Goal: Answer question/provide support

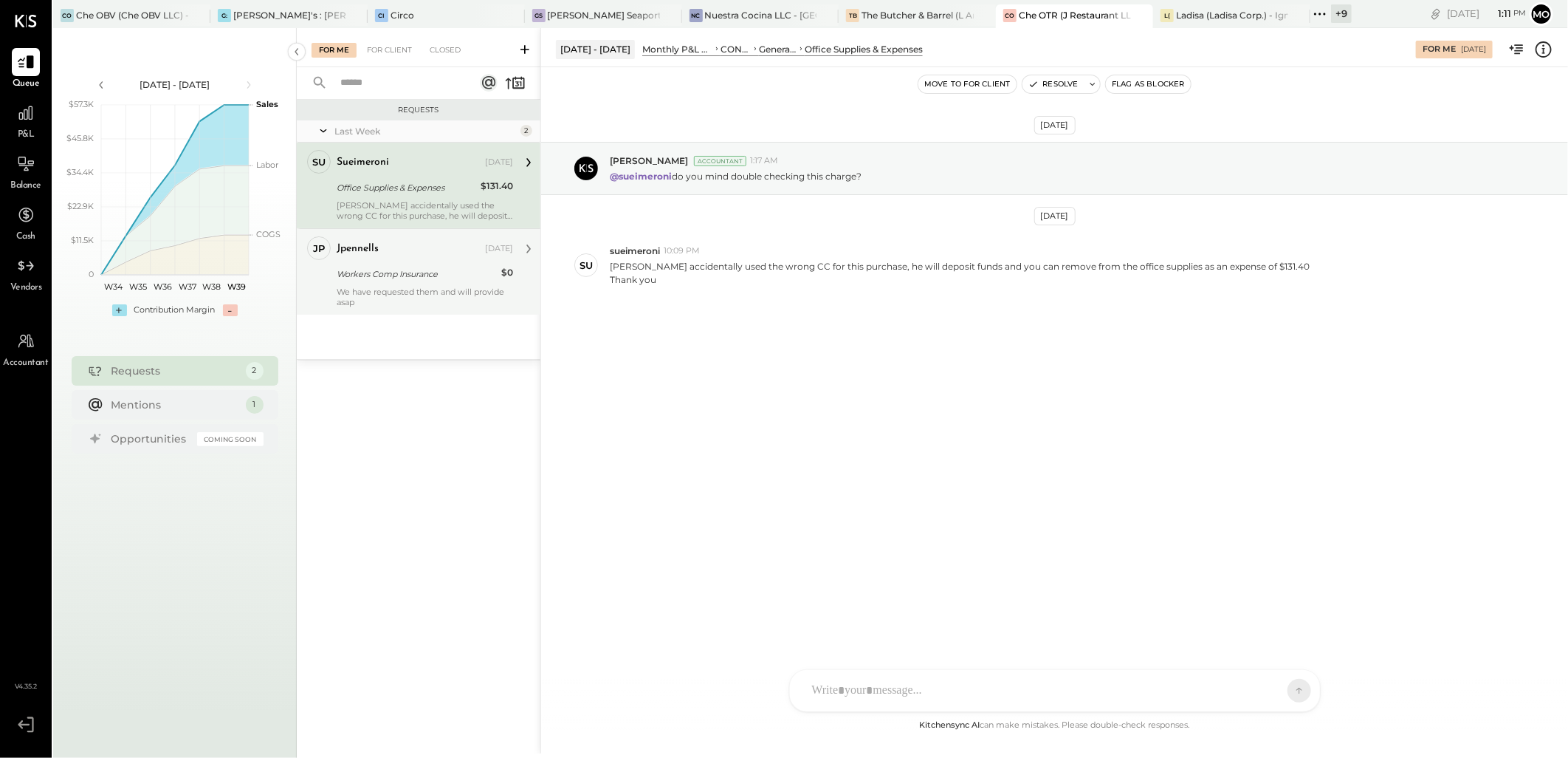
click at [382, 281] on div "Workers Comp Insurance" at bounding box center [417, 274] width 161 height 15
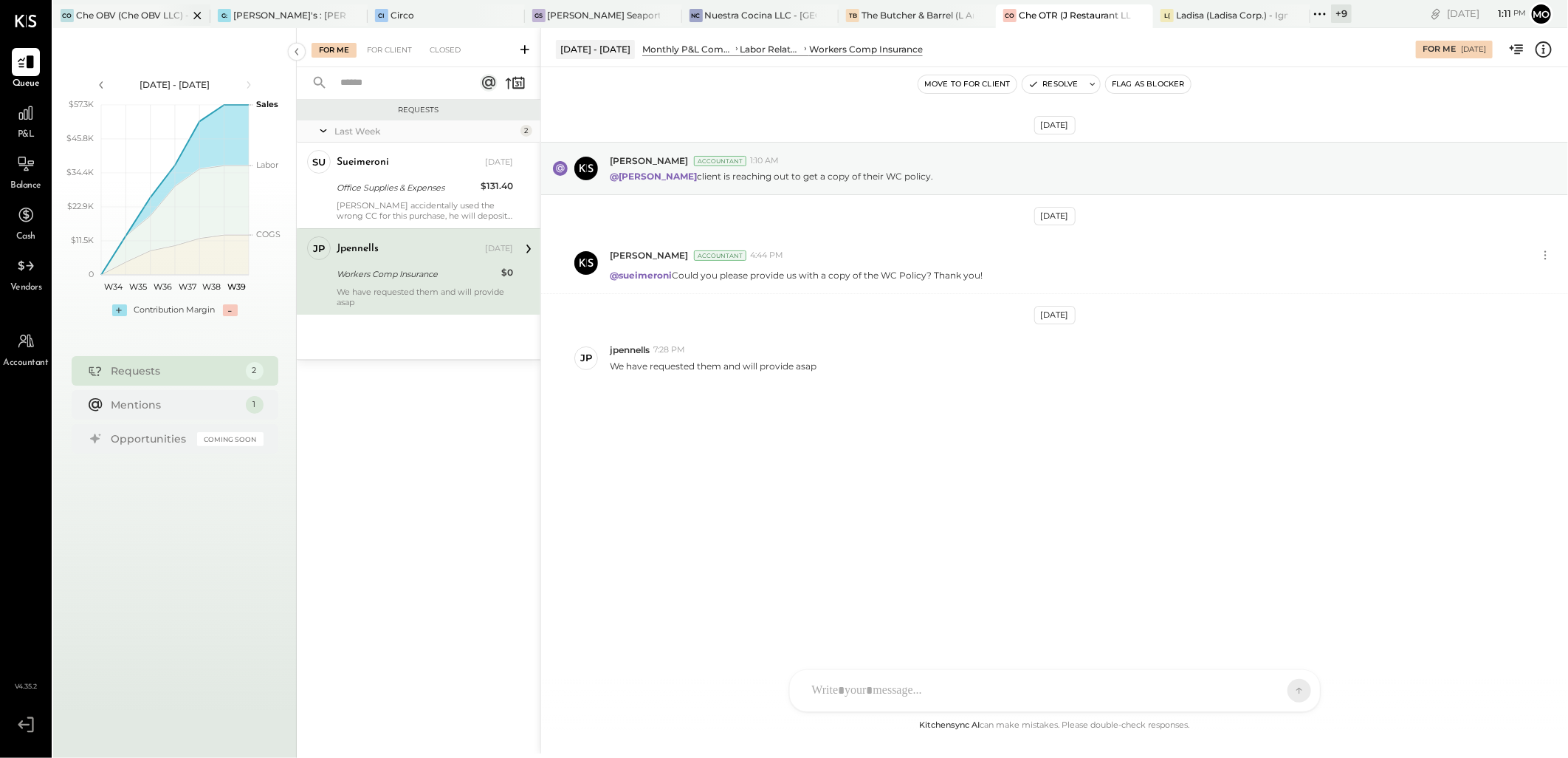
click at [92, 16] on div "Che OBV (Che OBV LLC) - Ignite" at bounding box center [131, 15] width 112 height 12
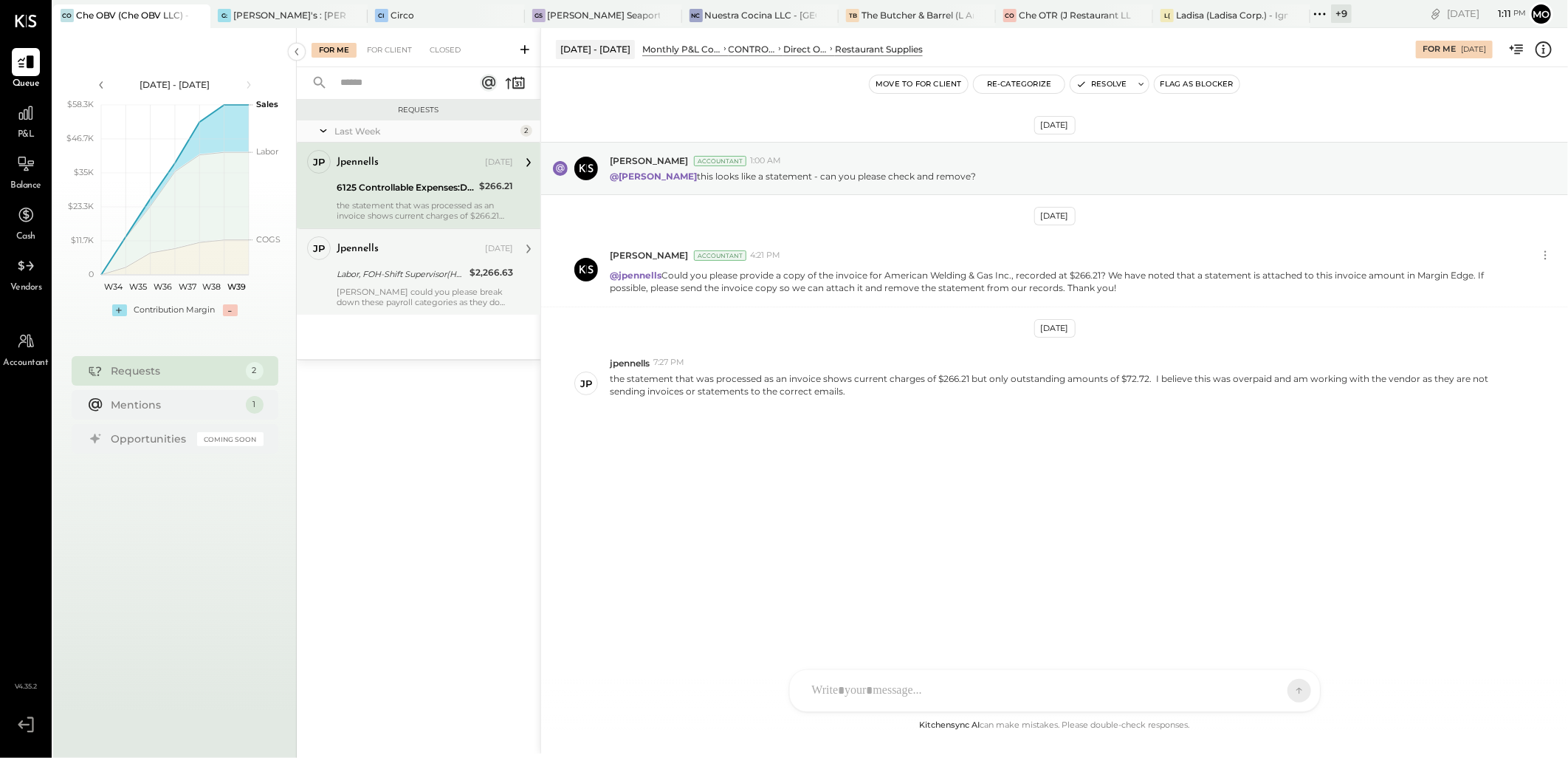
click at [430, 291] on div "[PERSON_NAME] could you please break down these payroll categories as they do n…" at bounding box center [425, 296] width 176 height 20
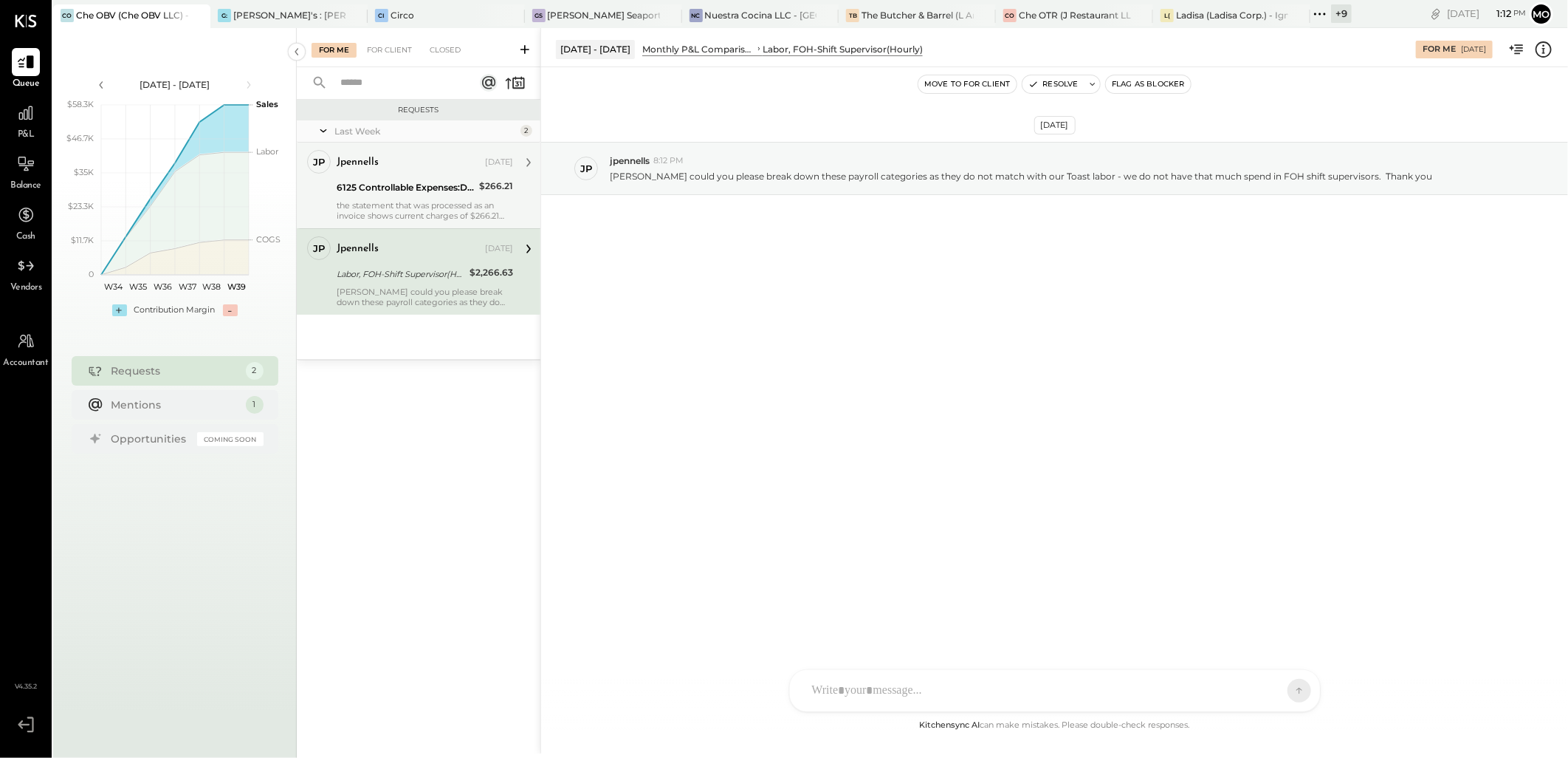
click at [397, 214] on div "the statement that was processed as an invoice shows current charges of $266.21…" at bounding box center [425, 210] width 176 height 20
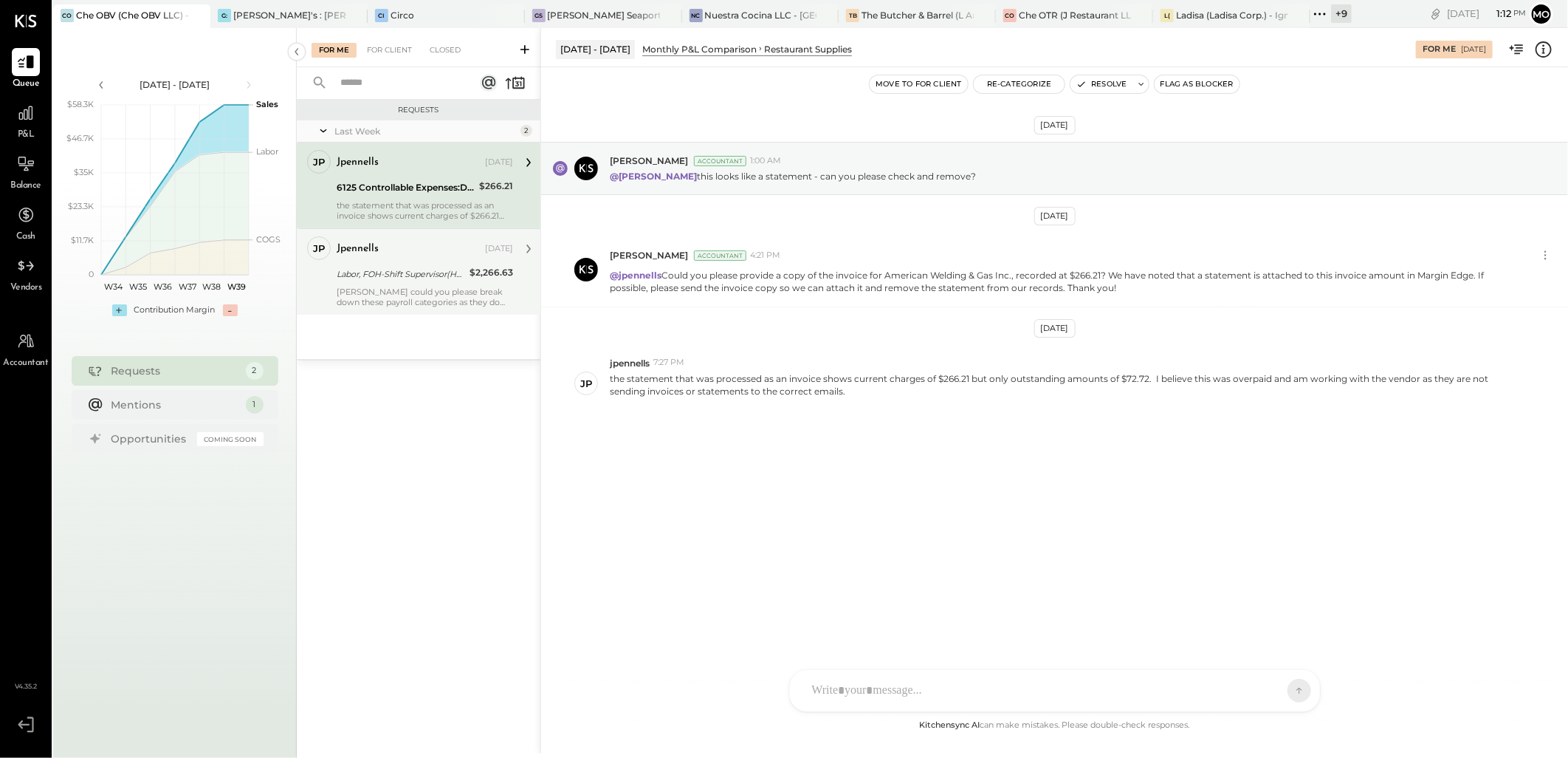
click at [1321, 17] on icon at bounding box center [1320, 14] width 19 height 19
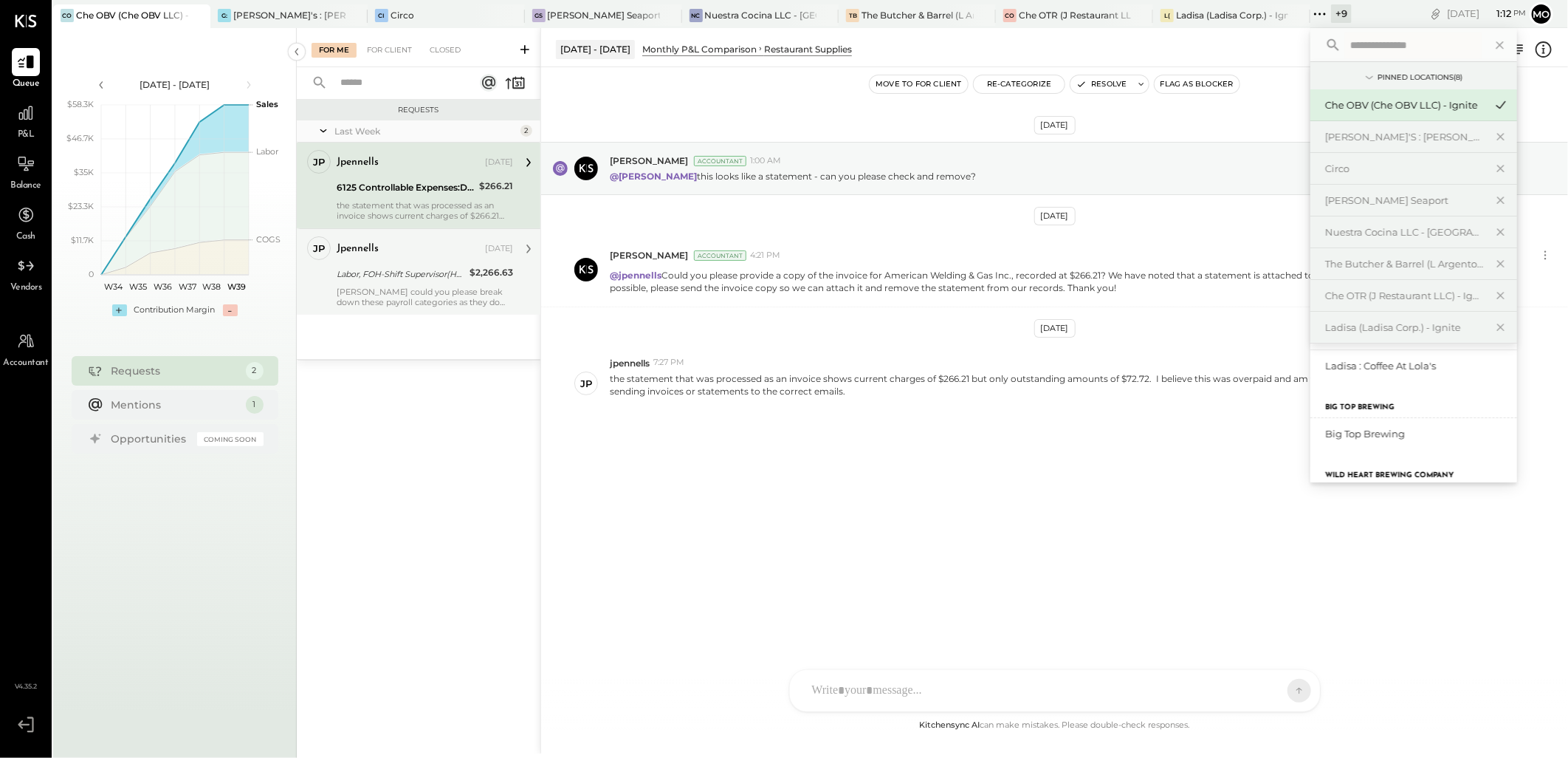
scroll to position [245, 0]
click at [1385, 408] on div "Big Top Brewing" at bounding box center [1404, 405] width 160 height 14
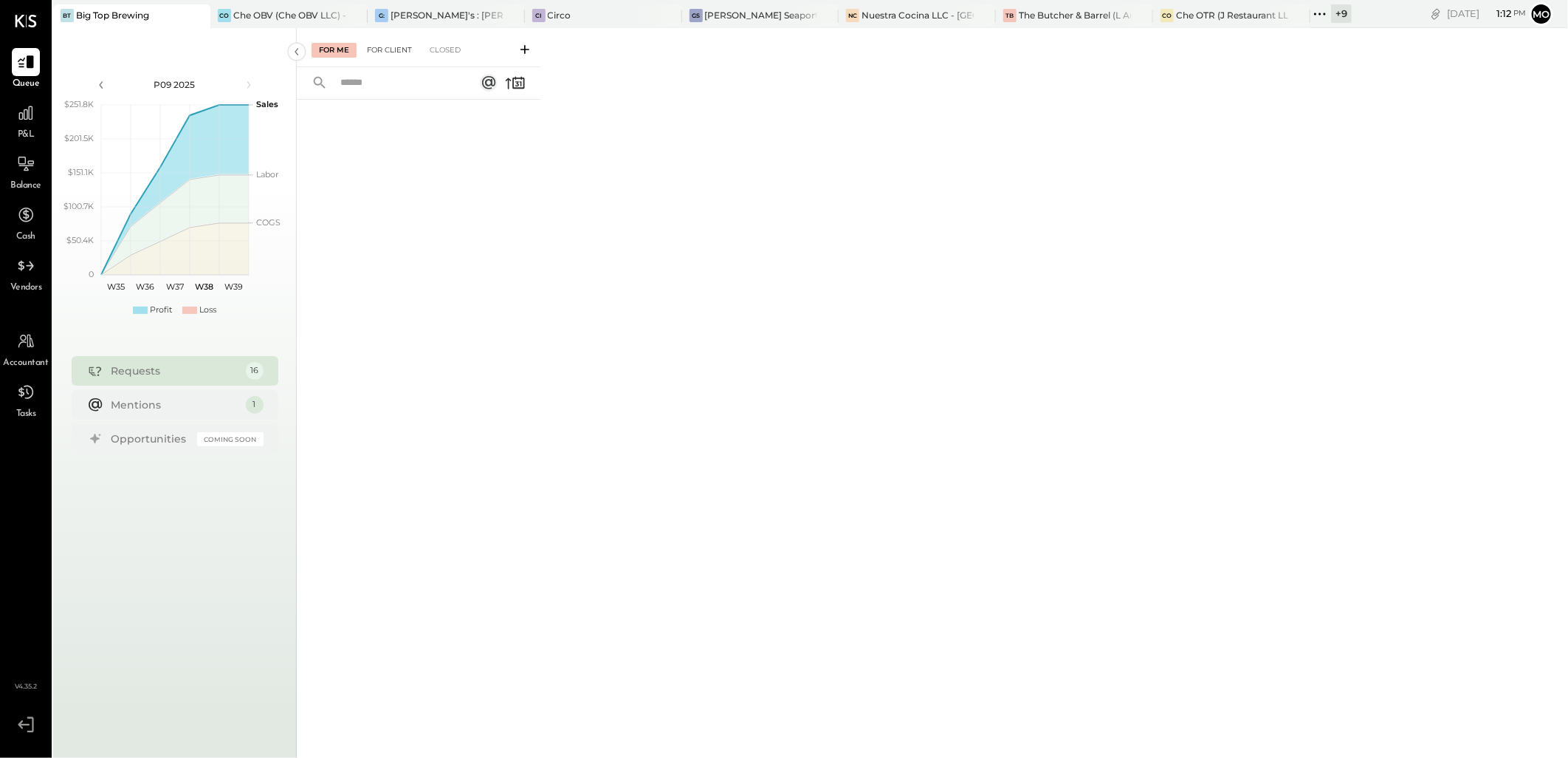
click at [397, 56] on div "For Client" at bounding box center [390, 50] width 60 height 15
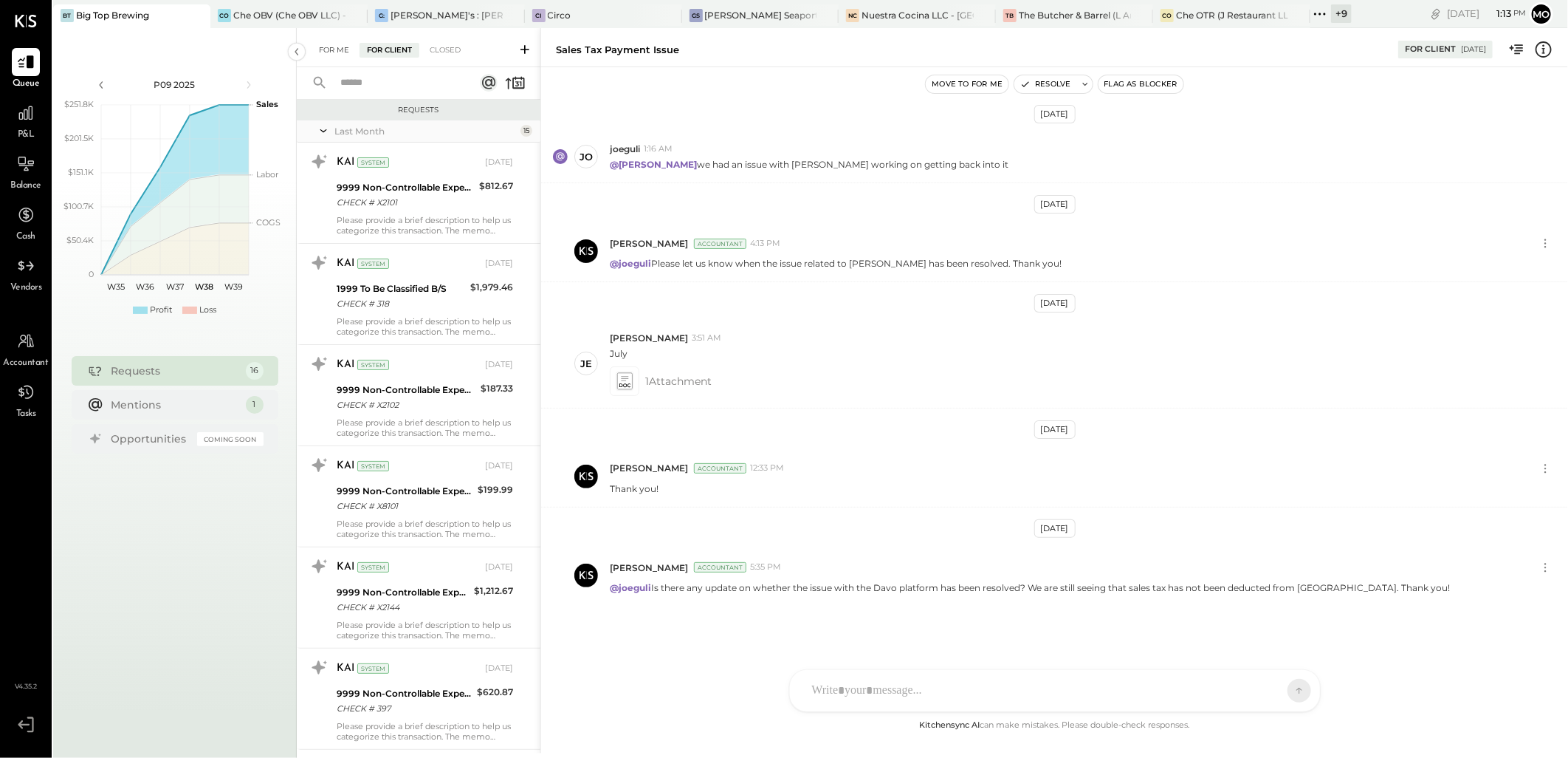
click at [337, 48] on div "For Me" at bounding box center [333, 50] width 45 height 15
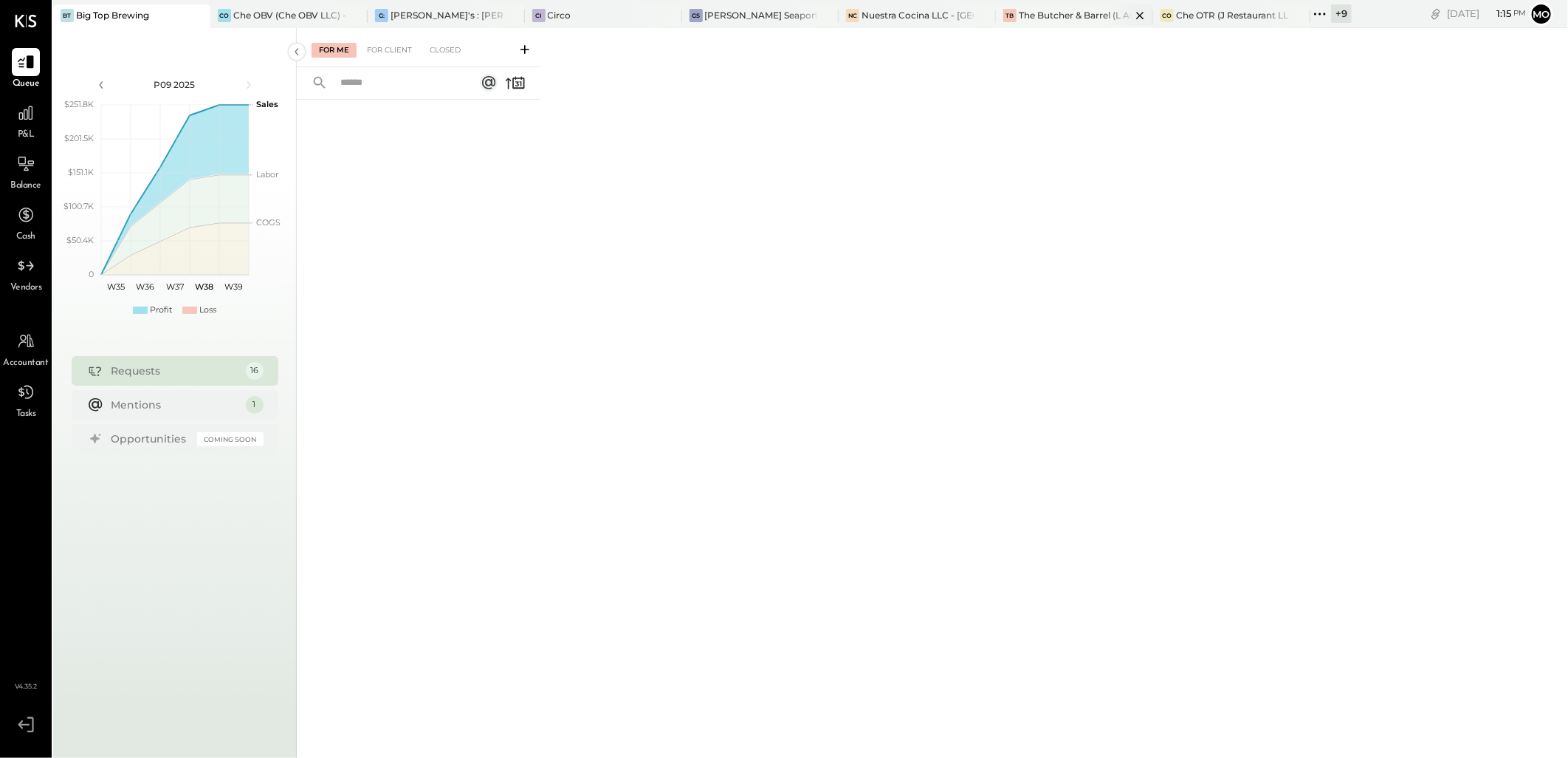
click at [1043, 22] on div "TB The Butcher & Barrel (L Argento LLC) - [GEOGRAPHIC_DATA]" at bounding box center [1074, 16] width 157 height 24
click at [385, 49] on div "For Client" at bounding box center [390, 50] width 60 height 15
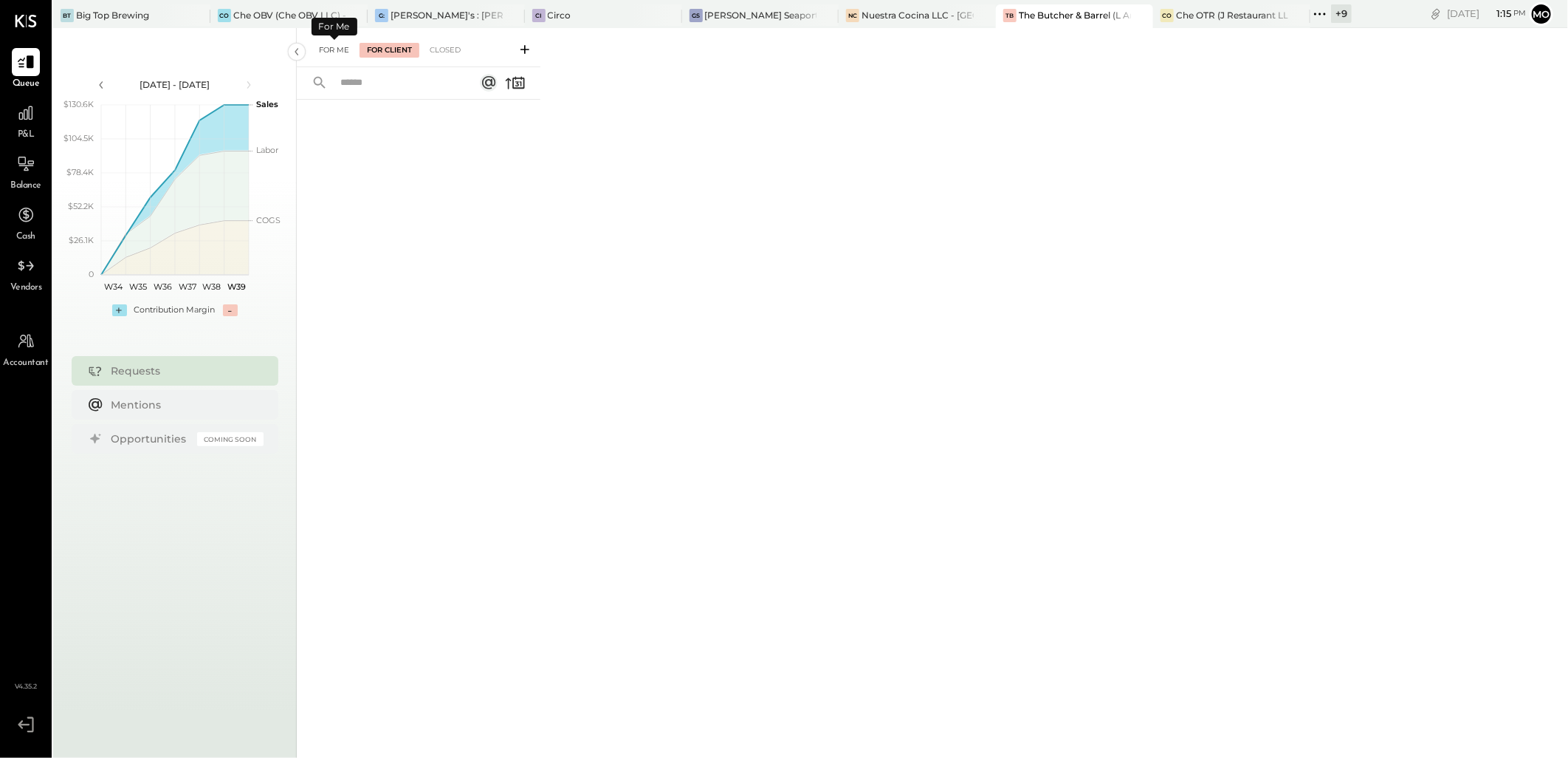
click at [325, 45] on div "For Me" at bounding box center [333, 50] width 45 height 15
click at [1310, 6] on icon at bounding box center [1320, 14] width 19 height 19
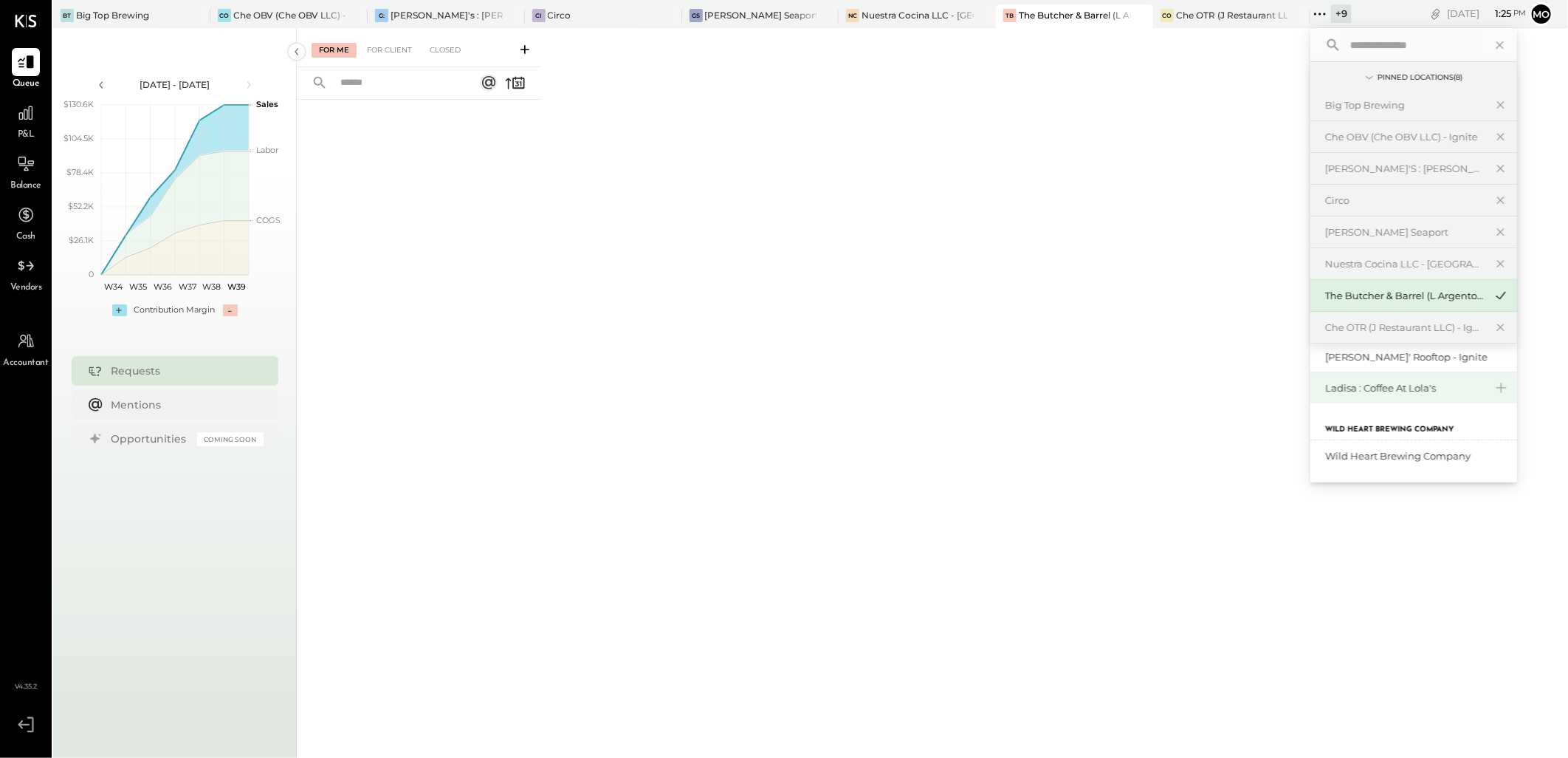
scroll to position [225, 0]
click at [1368, 356] on div "[PERSON_NAME]' Rooftop - Ignite" at bounding box center [1404, 357] width 160 height 14
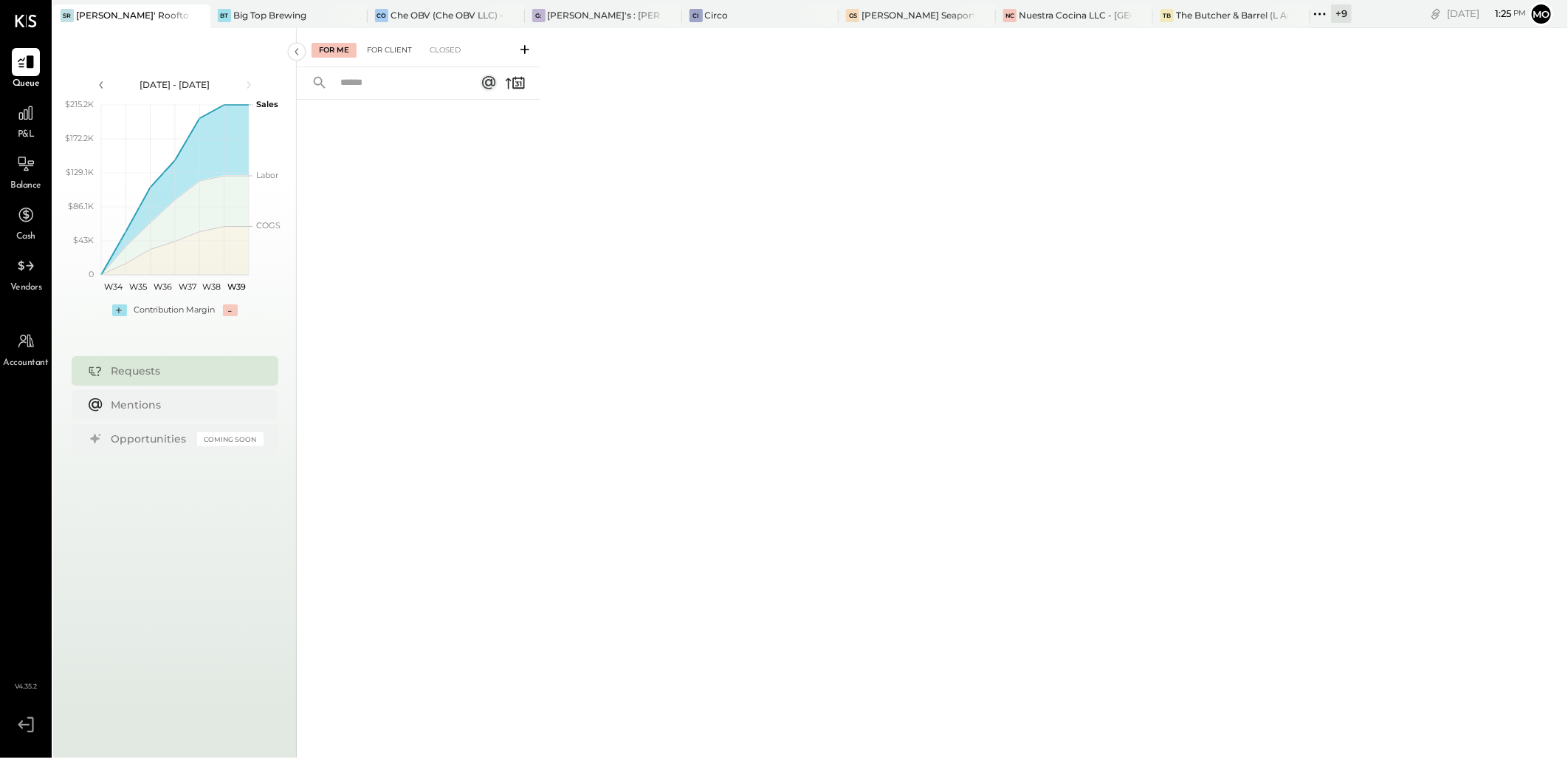
click at [397, 48] on div "For Client" at bounding box center [390, 50] width 60 height 15
click at [441, 46] on div "Closed" at bounding box center [445, 50] width 46 height 15
click at [337, 48] on div "For Me" at bounding box center [333, 50] width 45 height 15
click at [1310, 11] on icon at bounding box center [1320, 14] width 19 height 19
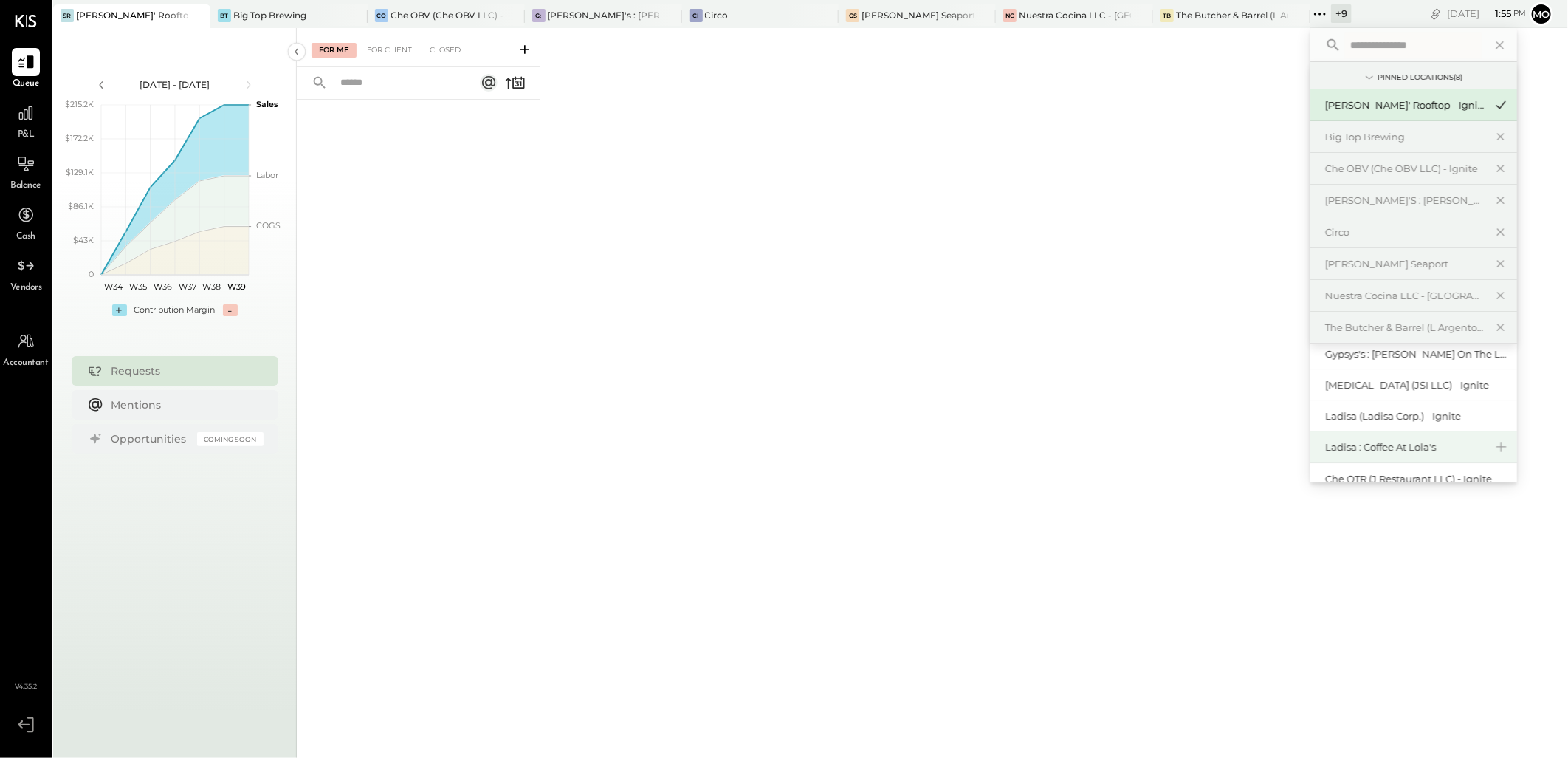
scroll to position [163, 0]
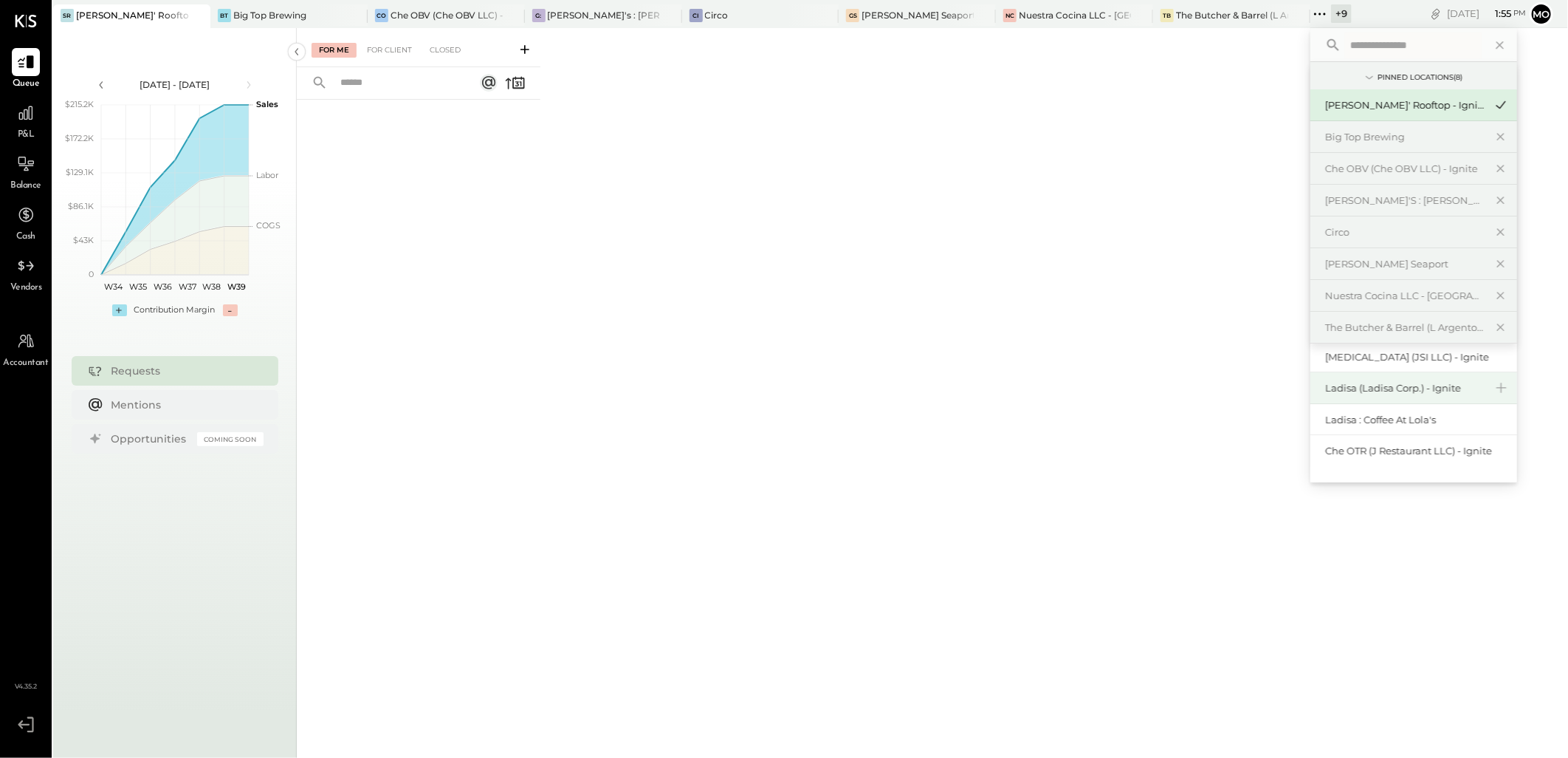
click at [1385, 390] on div "Ladisa (Ladisa Corp.) - Ignite" at bounding box center [1404, 388] width 160 height 14
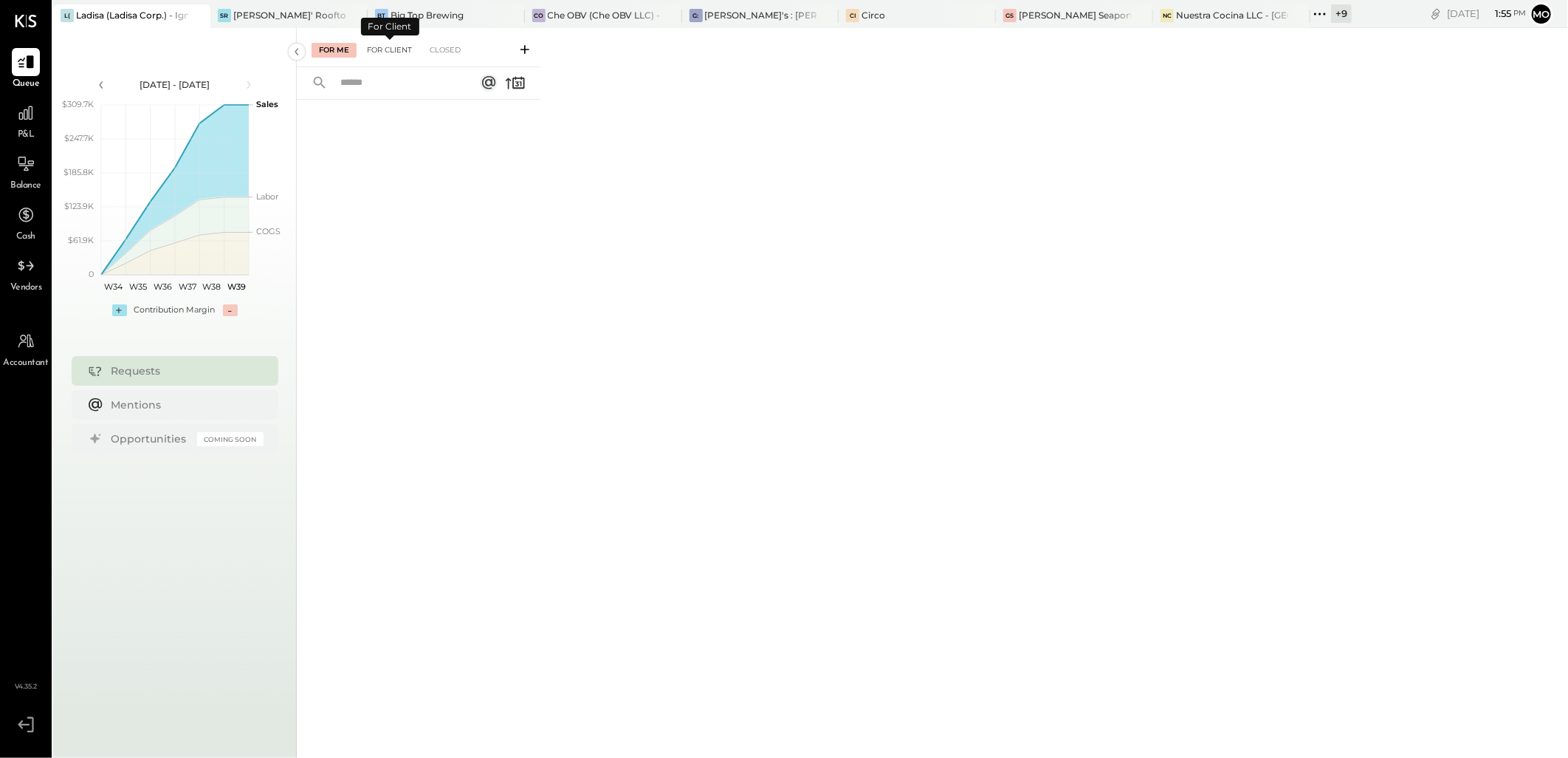
click at [394, 52] on div "For Client" at bounding box center [390, 50] width 60 height 15
click at [336, 48] on div "For Me" at bounding box center [333, 50] width 45 height 15
click at [709, 19] on div "[PERSON_NAME]'s : [PERSON_NAME]'s" at bounding box center [760, 15] width 112 height 12
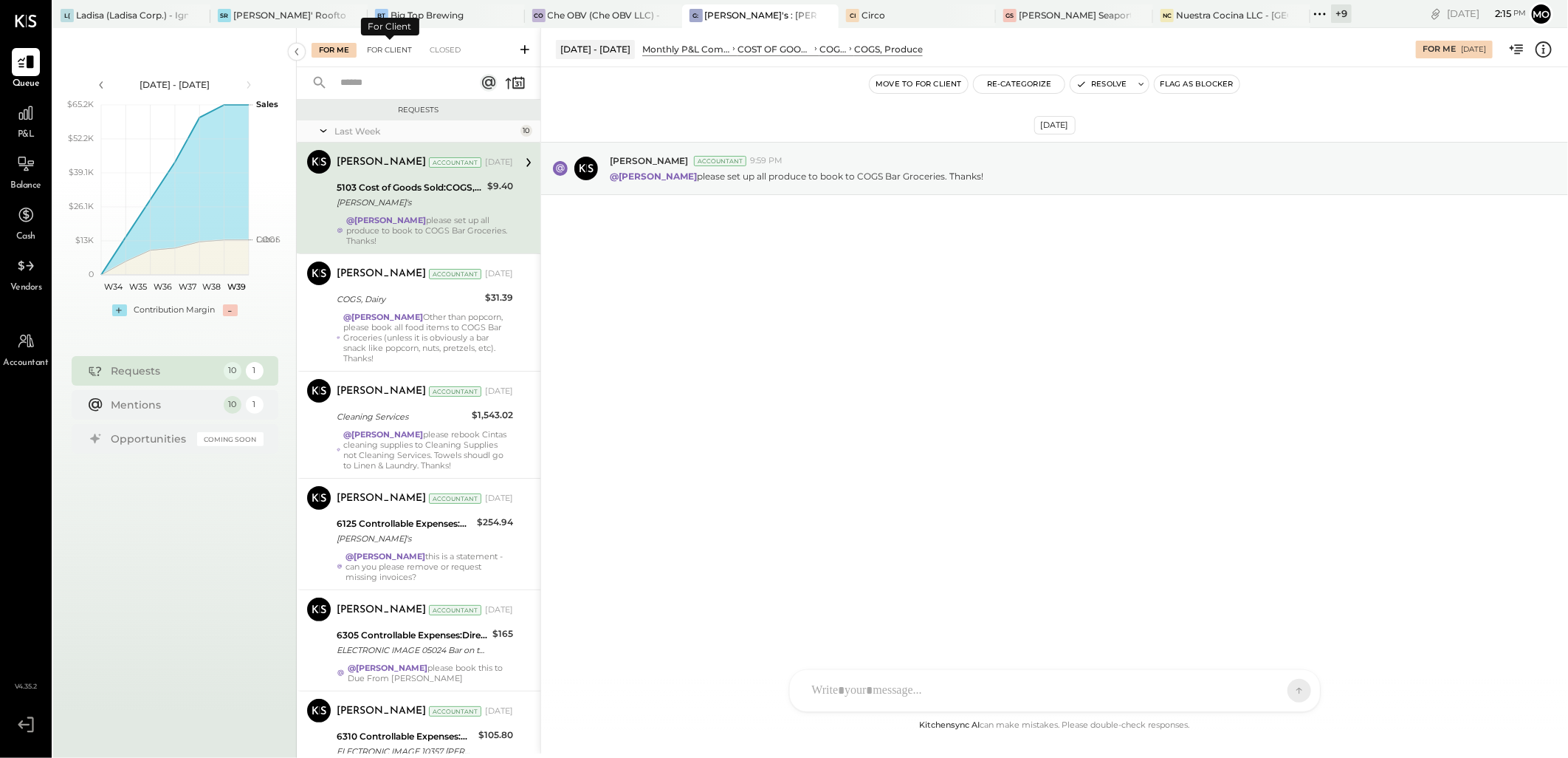
click at [386, 45] on div "For Client" at bounding box center [390, 50] width 60 height 15
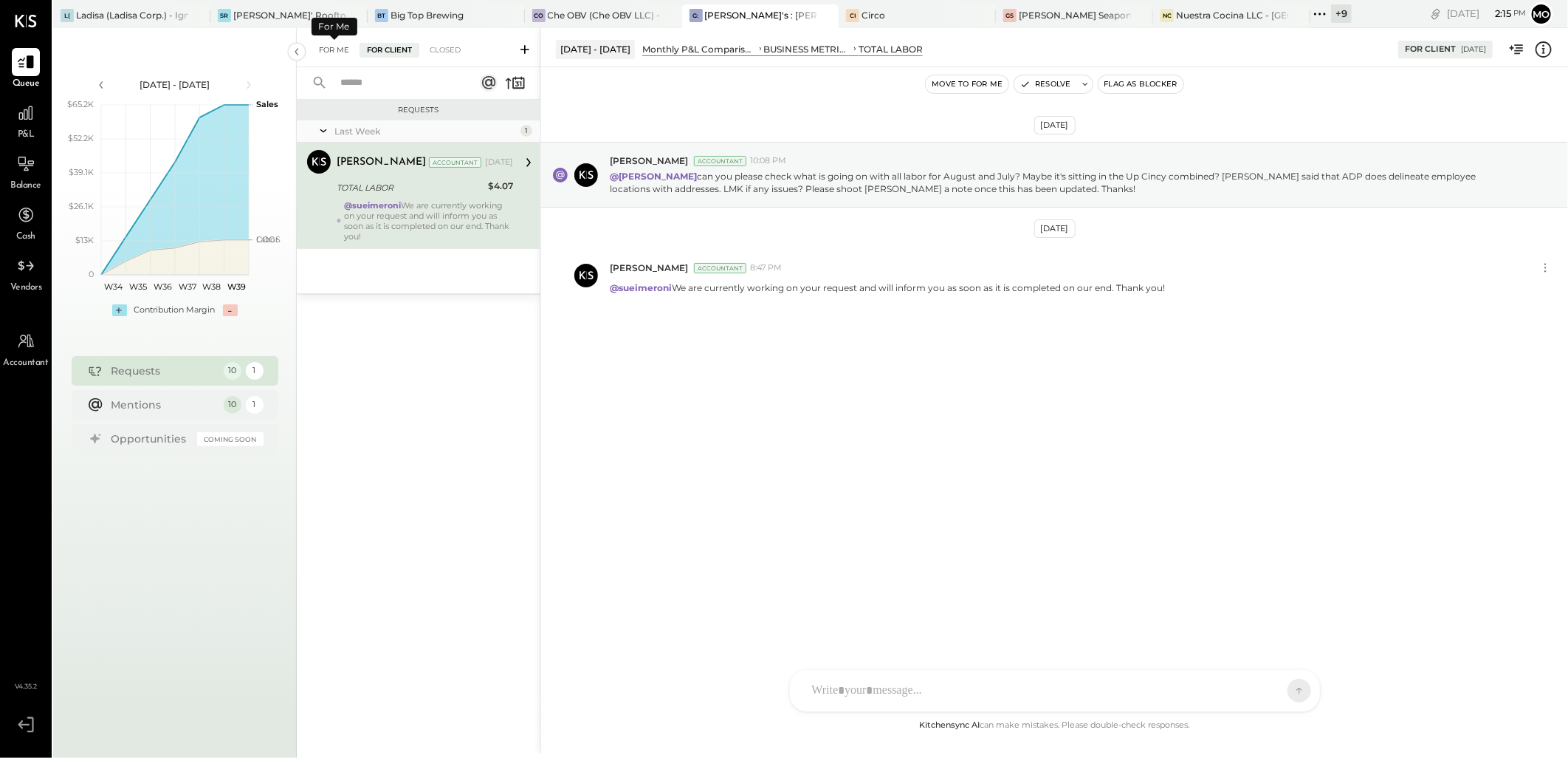
click at [333, 52] on div "For Me" at bounding box center [333, 50] width 45 height 15
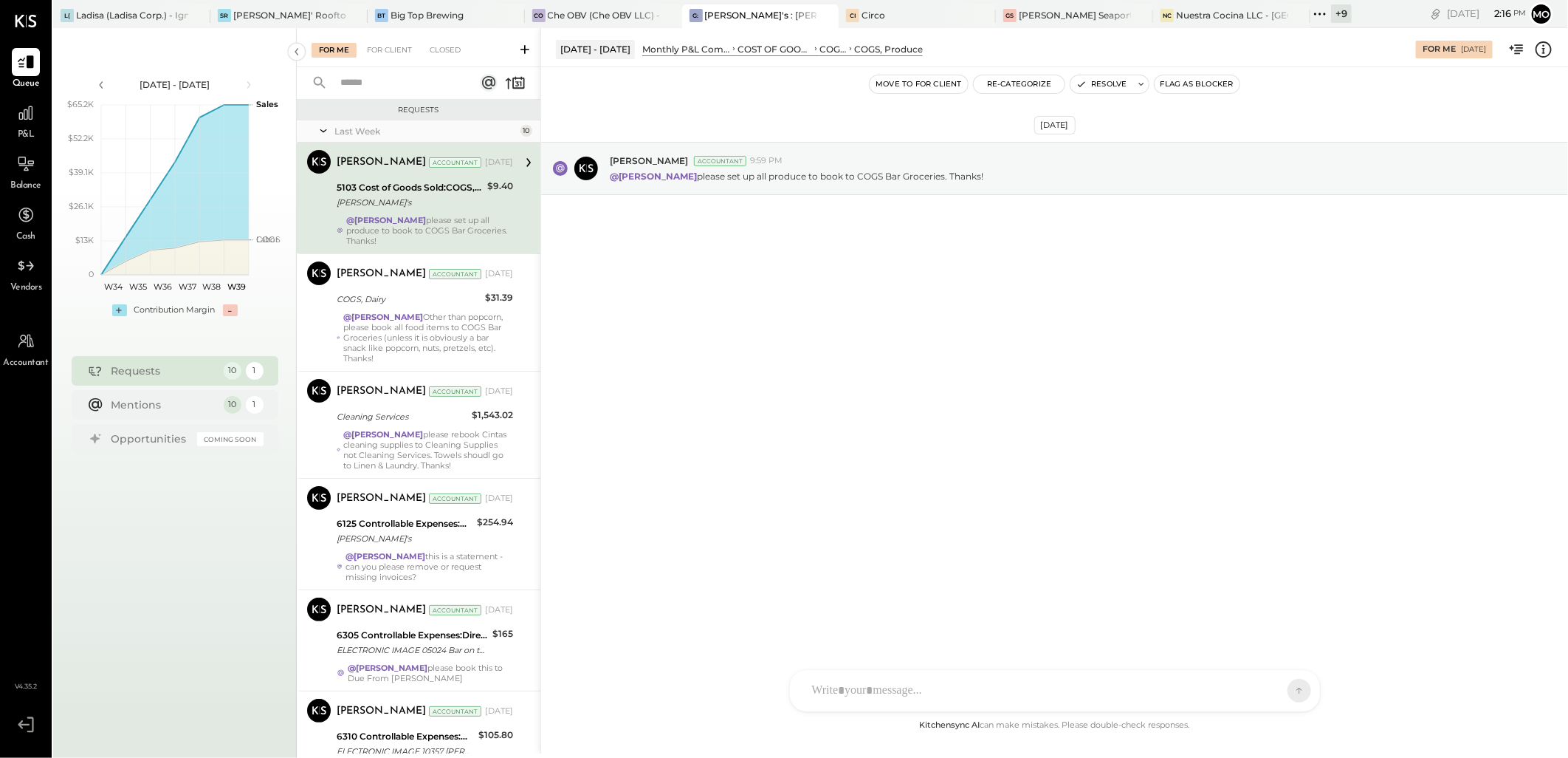
click at [1310, 15] on icon at bounding box center [1320, 14] width 19 height 19
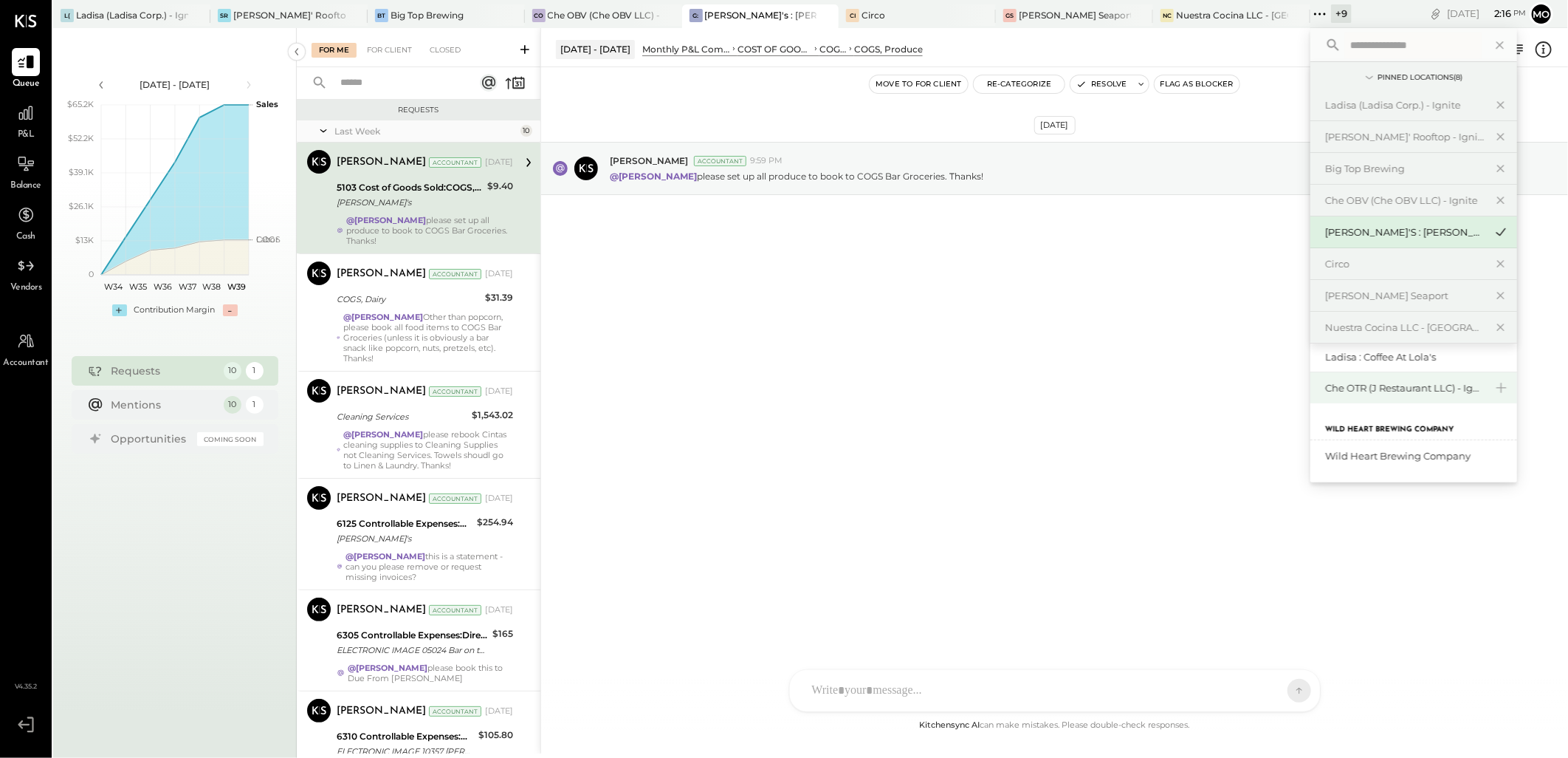
scroll to position [143, 0]
click at [1325, 409] on div "[MEDICAL_DATA] (JSI LLC) - Ignite" at bounding box center [1404, 408] width 160 height 14
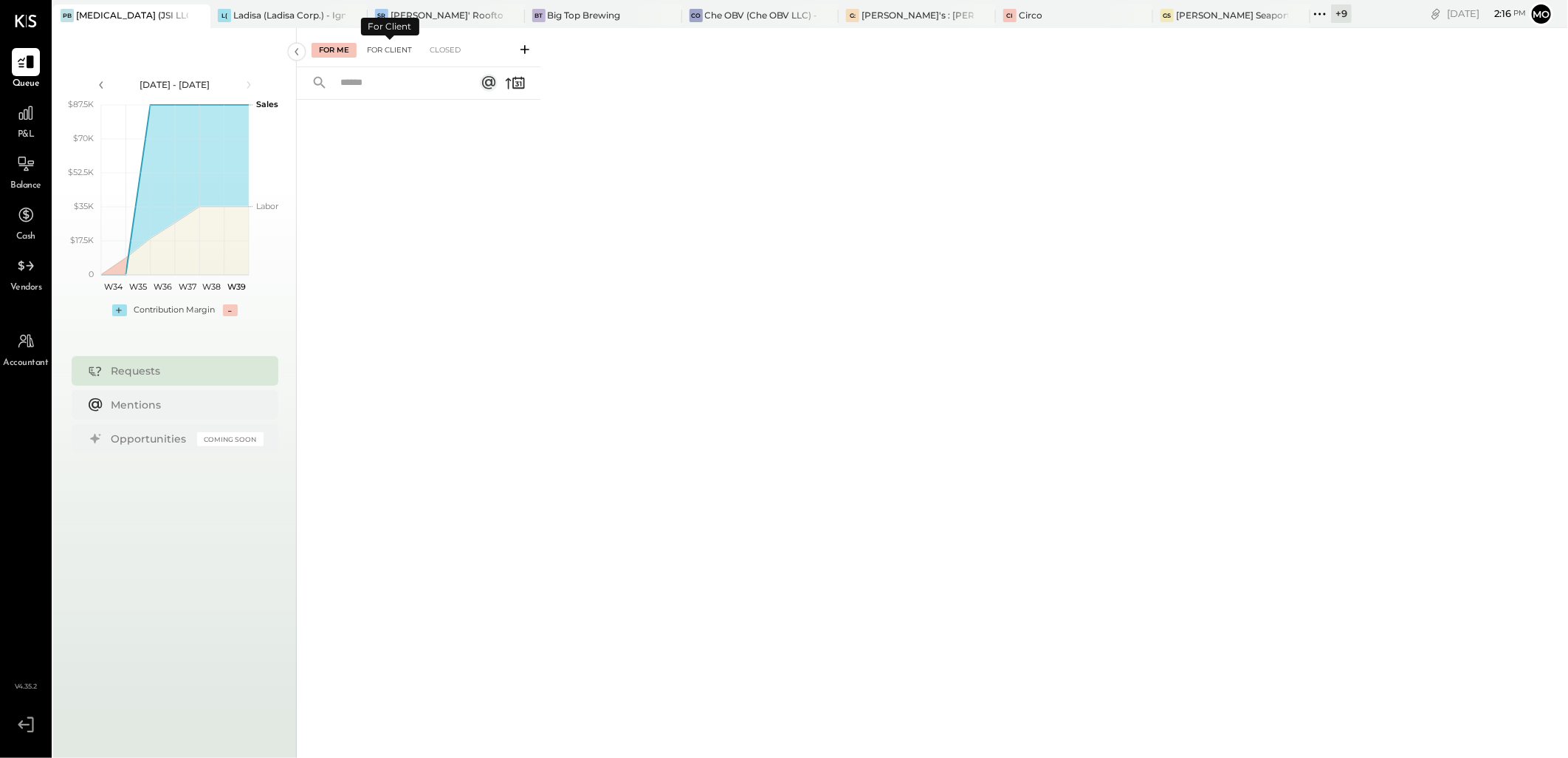
click at [389, 53] on div "For Client" at bounding box center [390, 50] width 60 height 15
click at [446, 50] on div "Closed" at bounding box center [445, 50] width 46 height 15
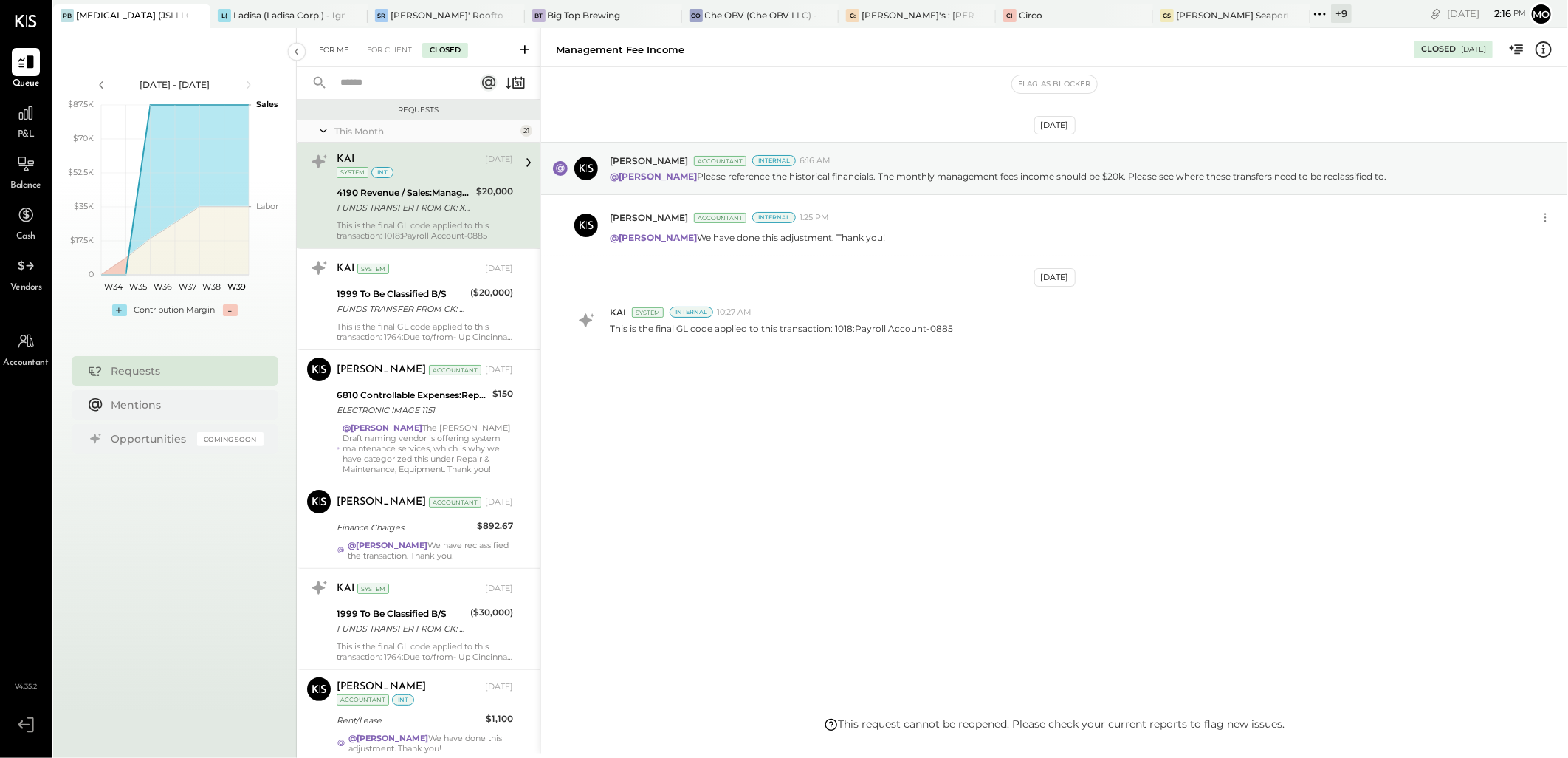
click at [327, 49] on div "For Me" at bounding box center [333, 50] width 45 height 15
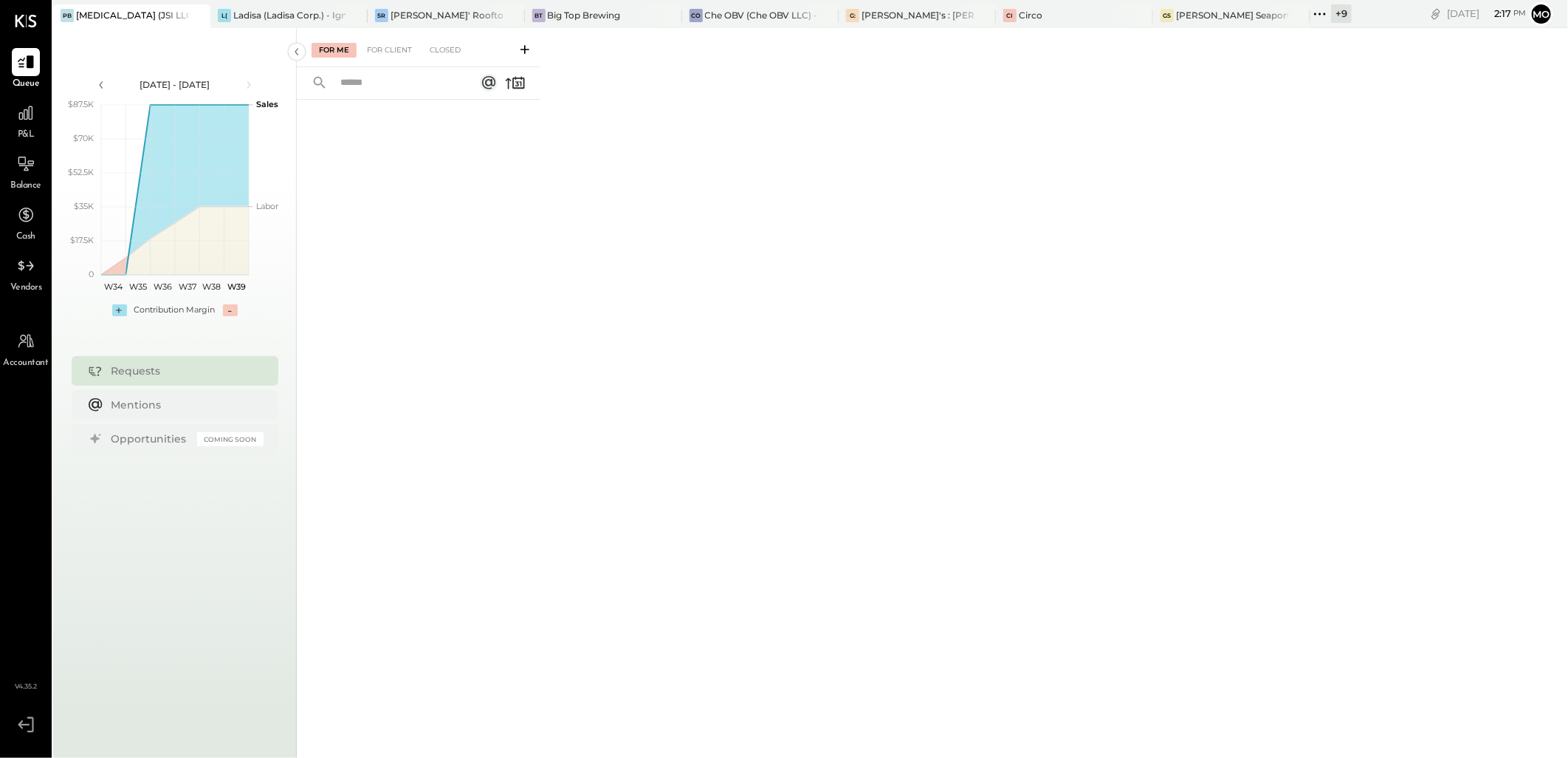
click at [1310, 12] on icon at bounding box center [1320, 14] width 19 height 19
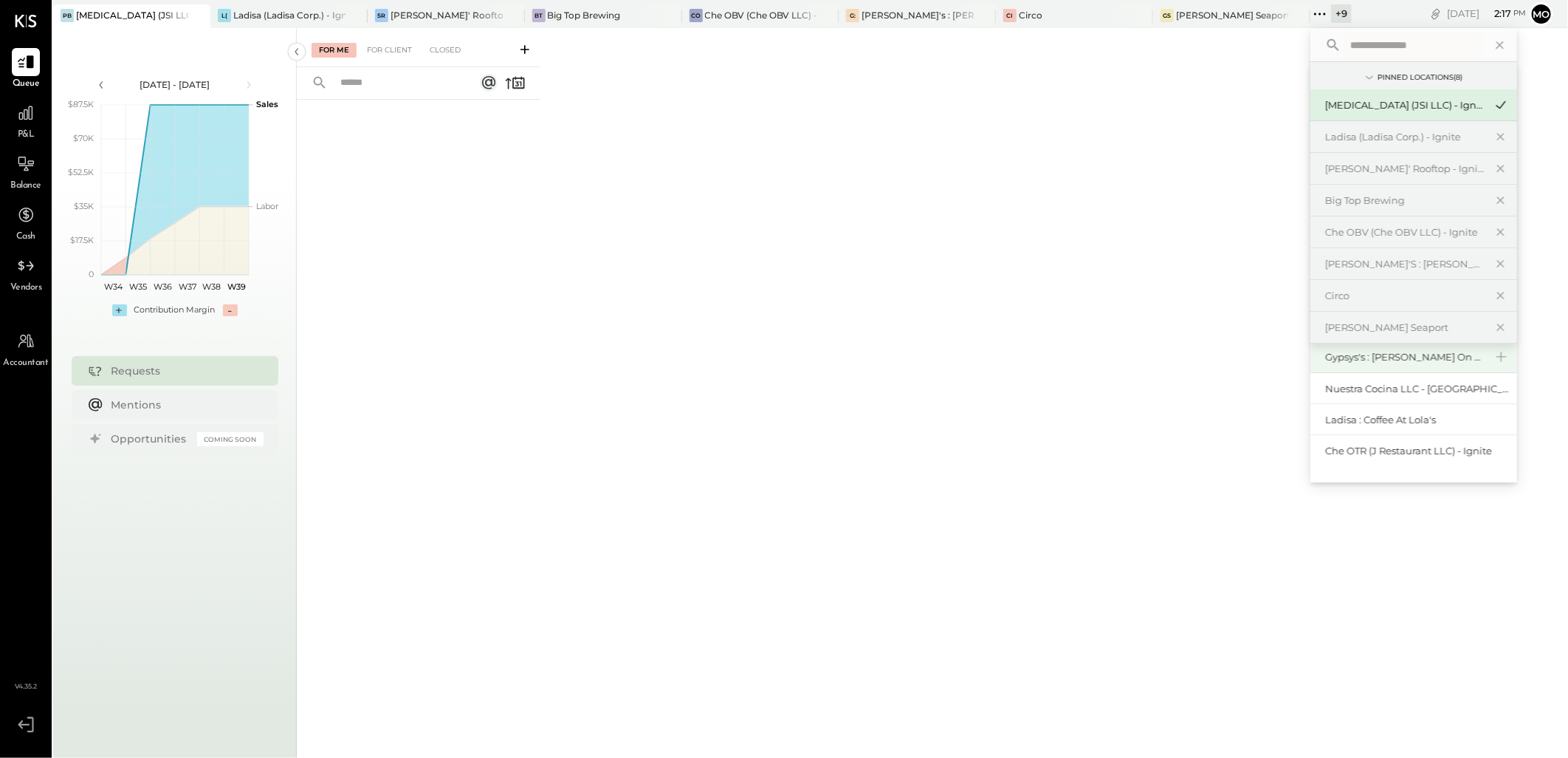
scroll to position [163, 0]
click at [1331, 388] on div "Nuestra Cocina LLC - [GEOGRAPHIC_DATA]" at bounding box center [1404, 388] width 160 height 14
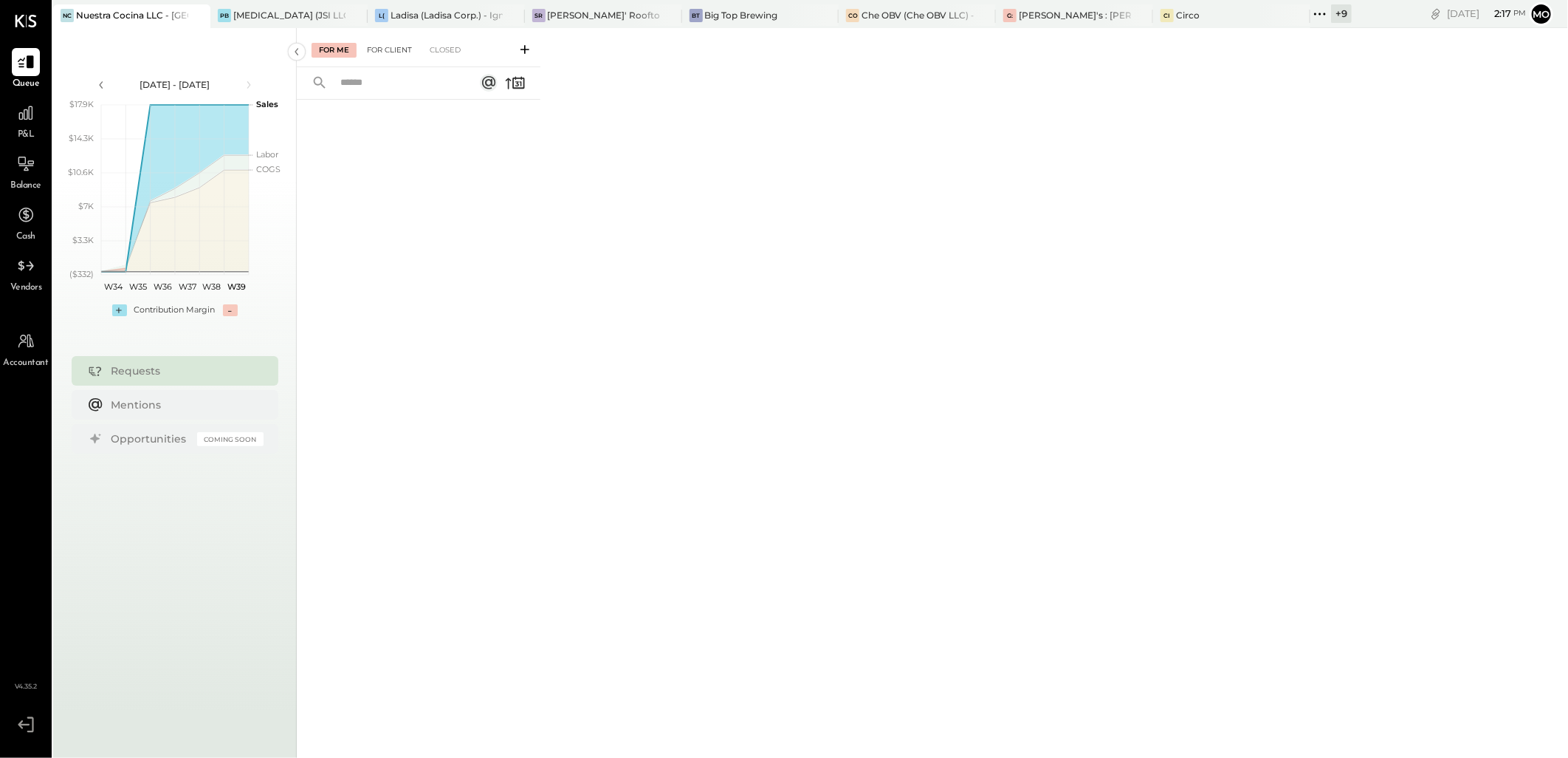
click at [383, 44] on div "For Client" at bounding box center [390, 50] width 60 height 15
click at [345, 49] on div "For Me" at bounding box center [333, 50] width 45 height 15
click at [1176, 10] on div "Circo" at bounding box center [1187, 15] width 24 height 12
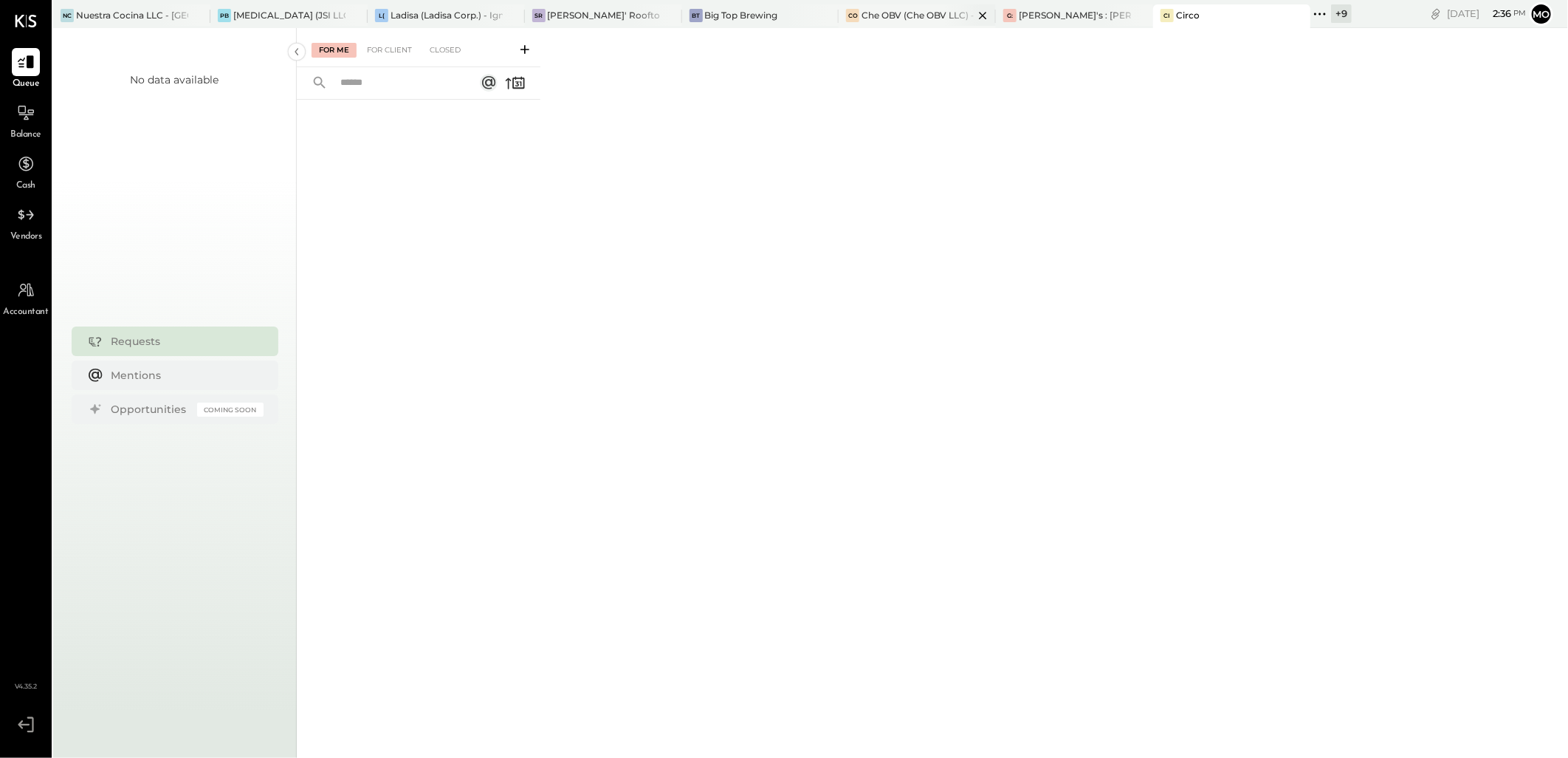
click at [847, 23] on div "CO Che OBV (Che OBV LLC) - Ignite" at bounding box center [917, 16] width 157 height 24
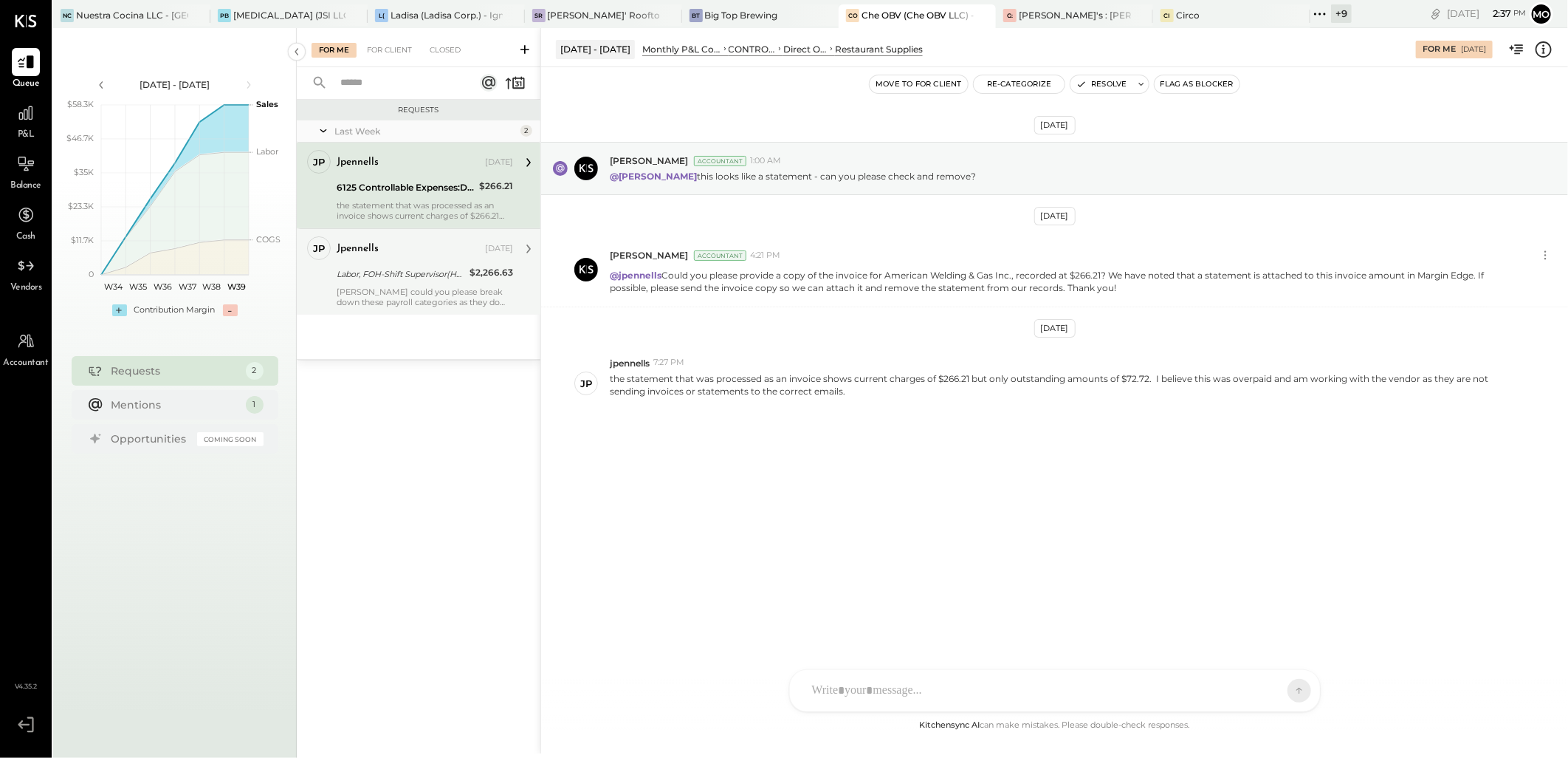
click at [481, 284] on div "jpennells Sep 19, 2025 Labor, FOH-Shift Supervisor(Hourly) $2,266.63 Mr Salkin …" at bounding box center [425, 272] width 176 height 71
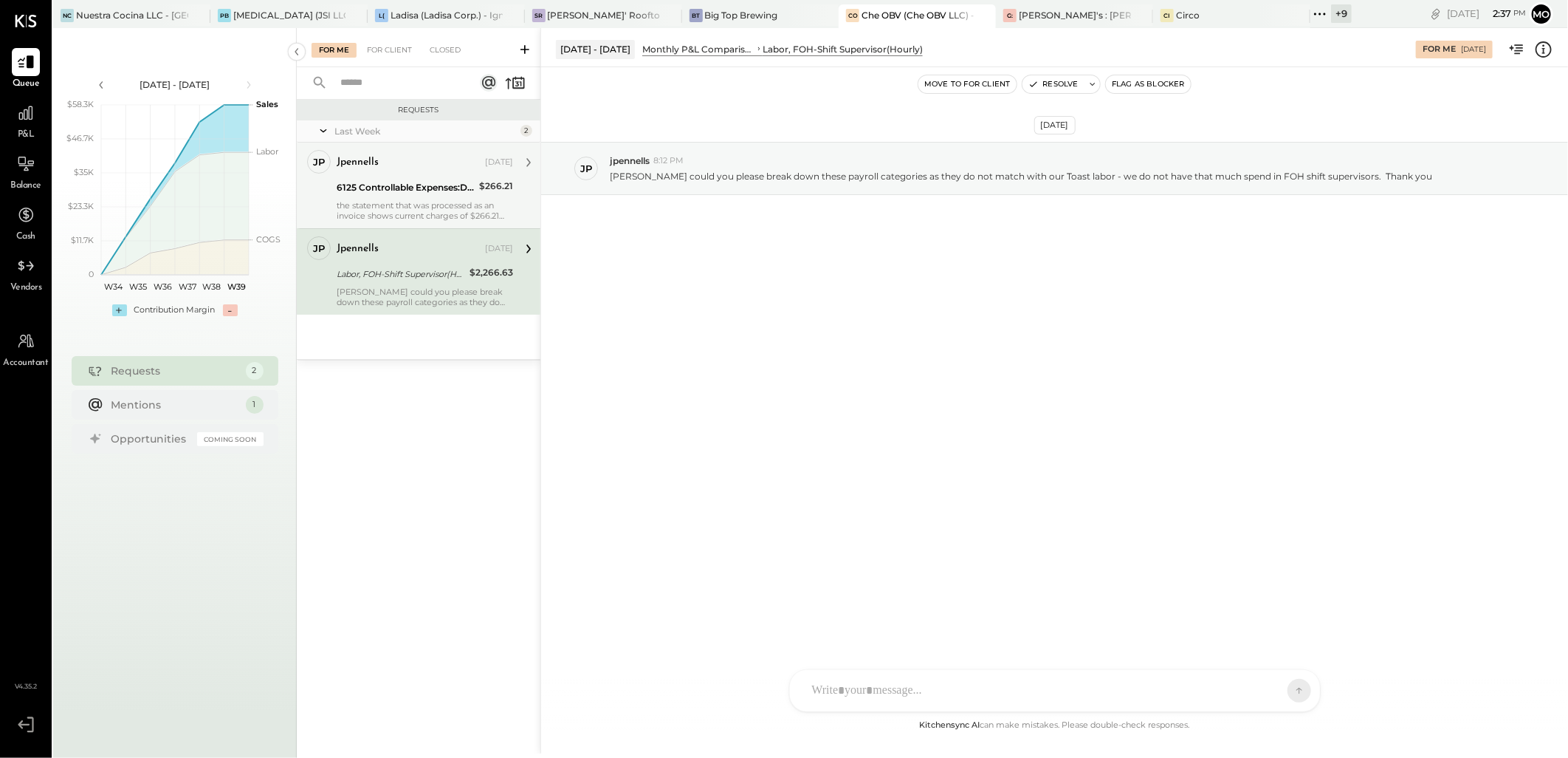
click at [381, 182] on div "6125 Controllable Expenses:Direct Operating Expenses:Restaurant Supplies" at bounding box center [406, 187] width 138 height 15
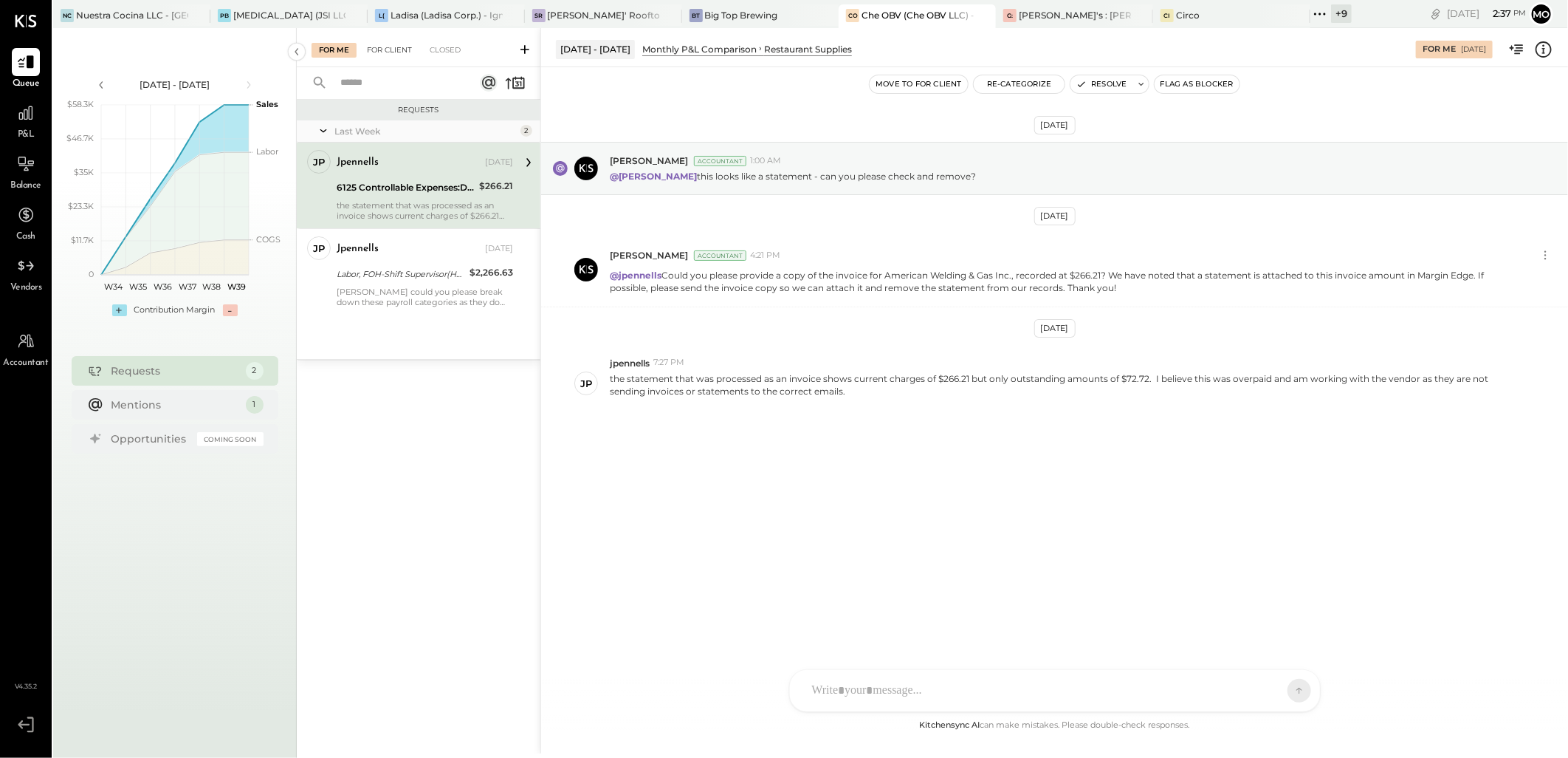
click at [396, 55] on div "For Client" at bounding box center [390, 50] width 60 height 15
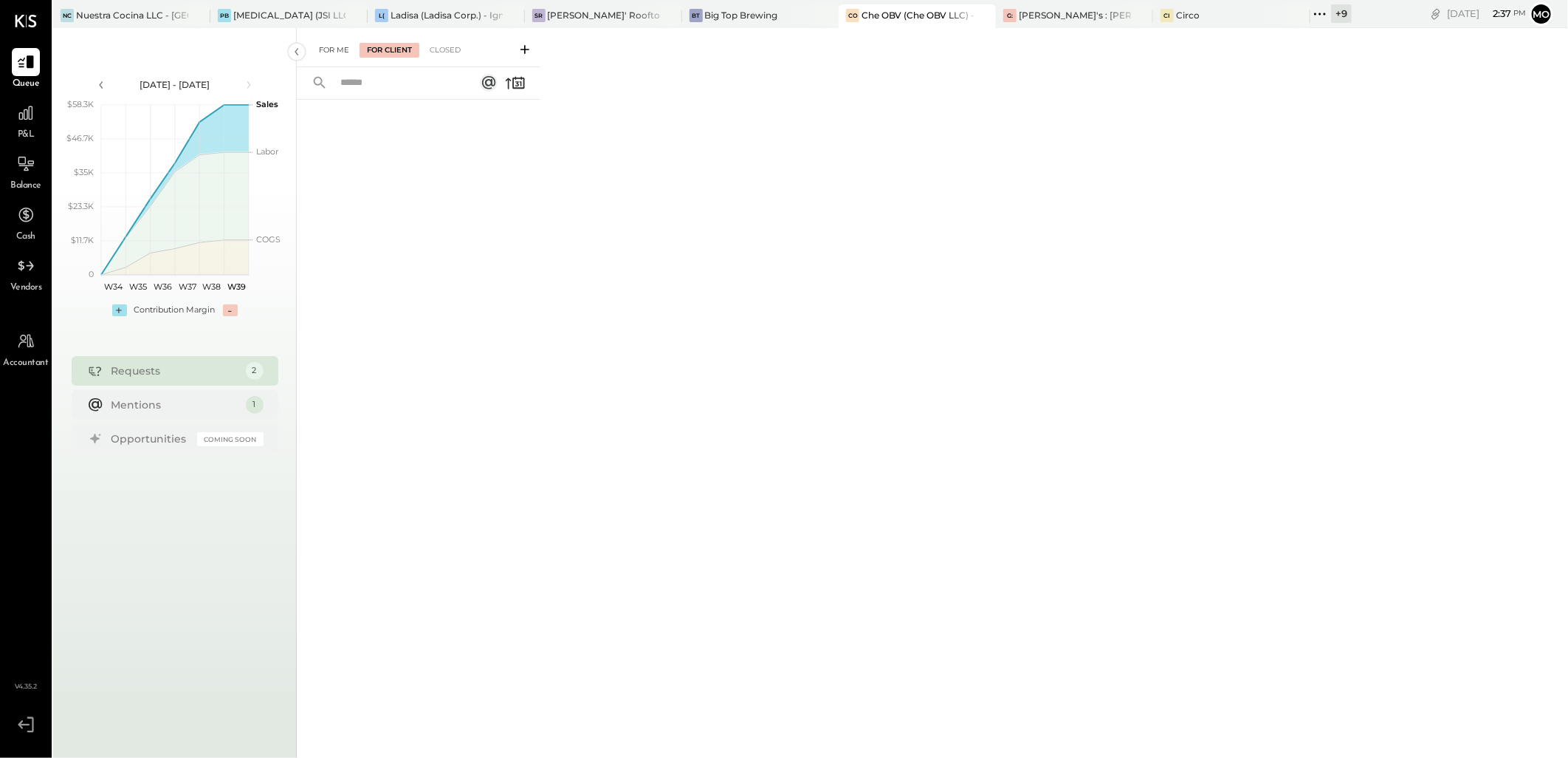
click at [327, 45] on div "For Me" at bounding box center [333, 50] width 45 height 15
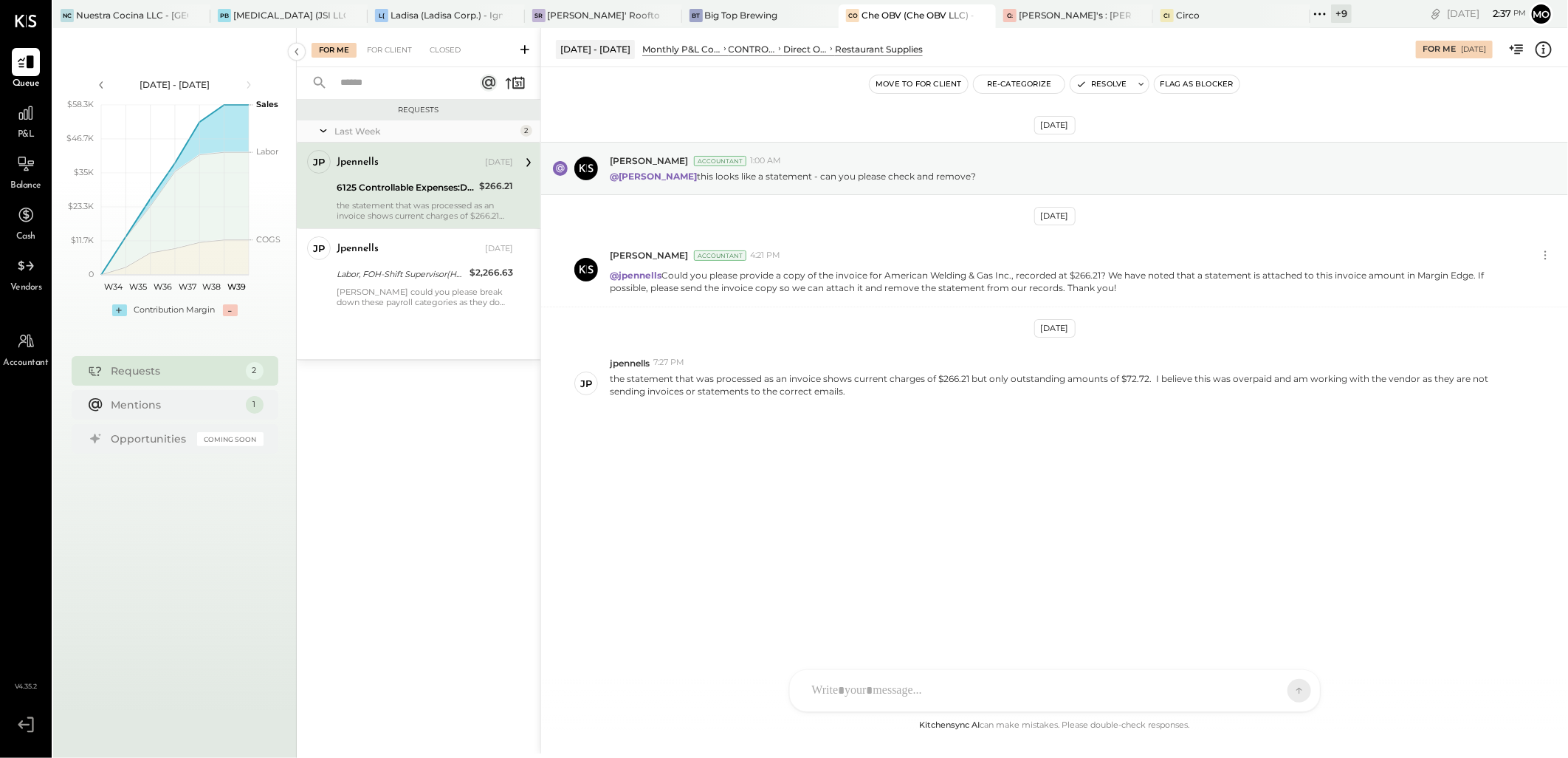
click at [1310, 11] on icon at bounding box center [1320, 14] width 19 height 19
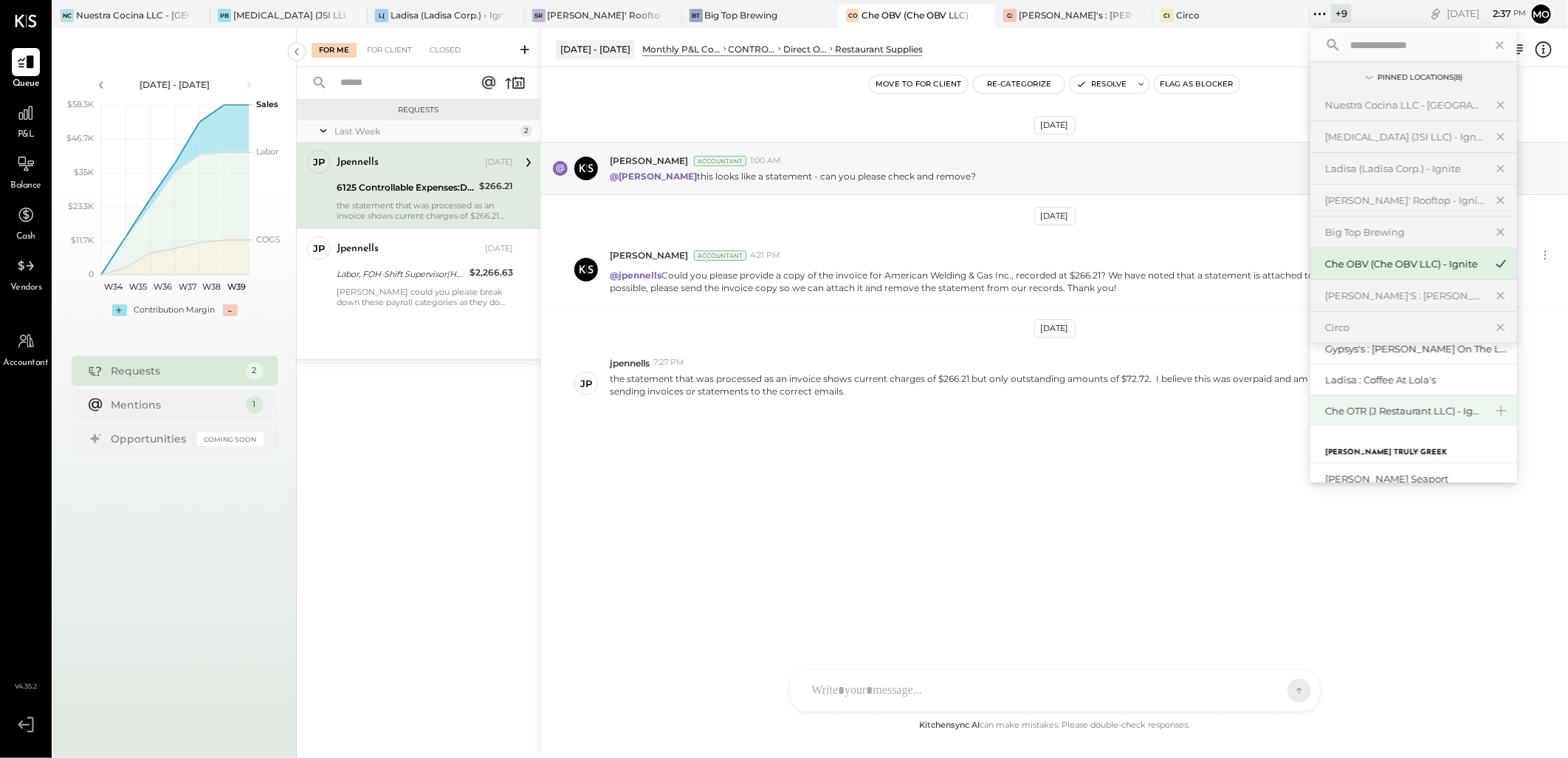
scroll to position [163, 0]
click at [1331, 426] on div "Che OTR (J Restaurant LLC) - Ignite" at bounding box center [1414, 418] width 206 height 31
click at [1325, 415] on div "Che OTR (J Restaurant LLC) - Ignite" at bounding box center [1404, 419] width 160 height 14
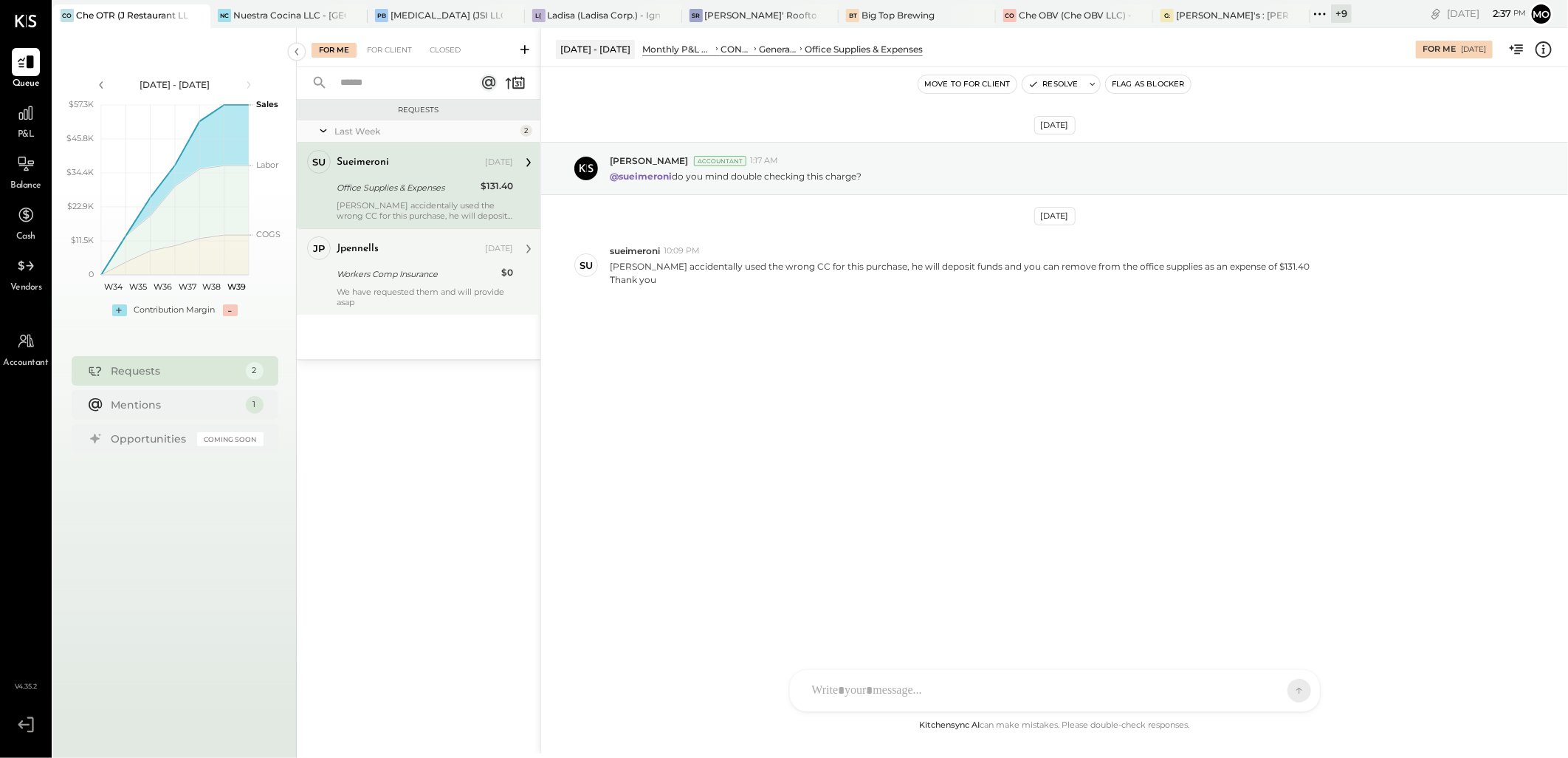
click at [338, 276] on div "Workers Comp Insurance" at bounding box center [417, 274] width 161 height 15
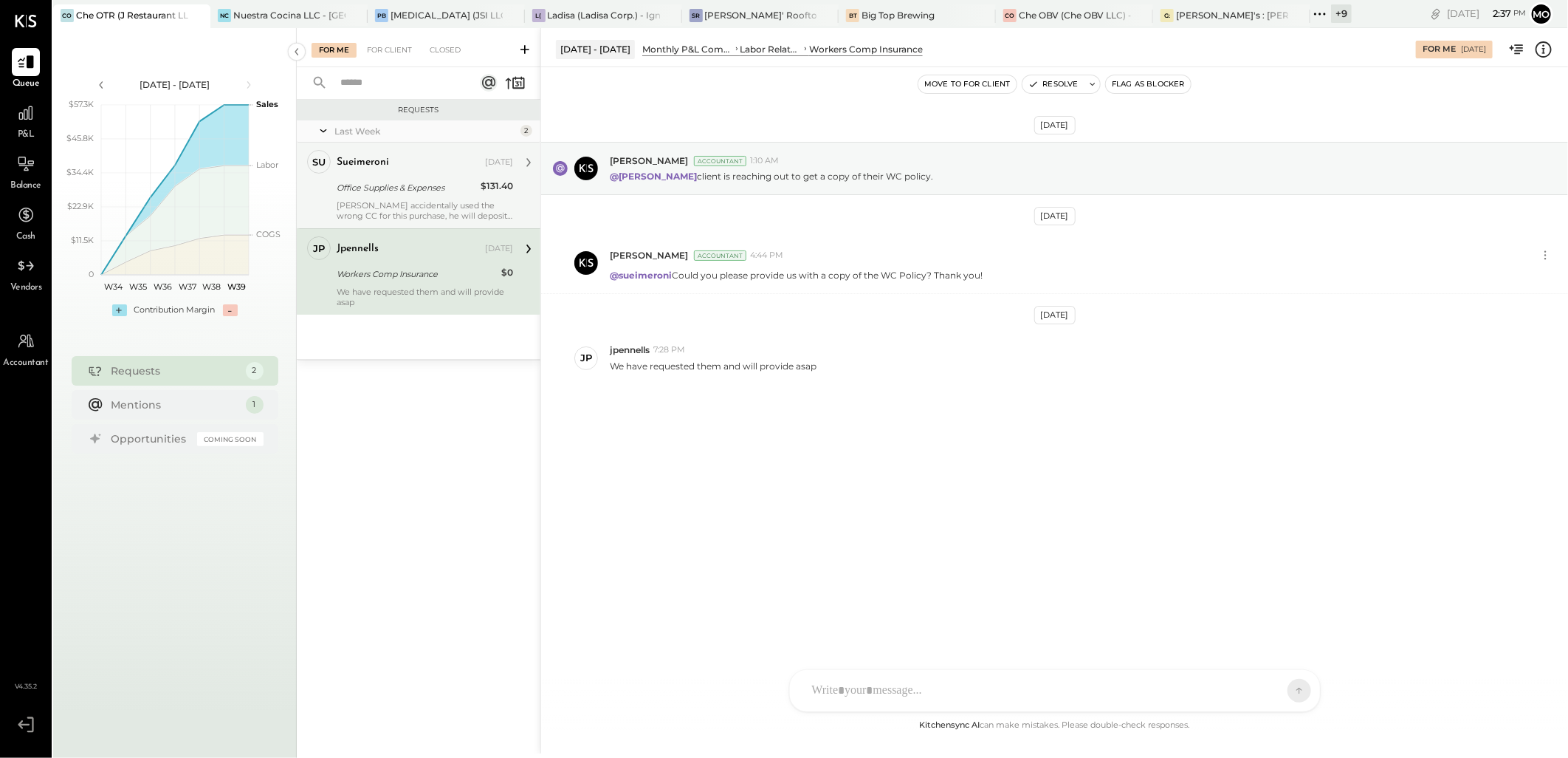
click at [399, 205] on div "Juan accidentally used the wrong CC for this purchase, he will deposit funds an…" at bounding box center [425, 210] width 176 height 20
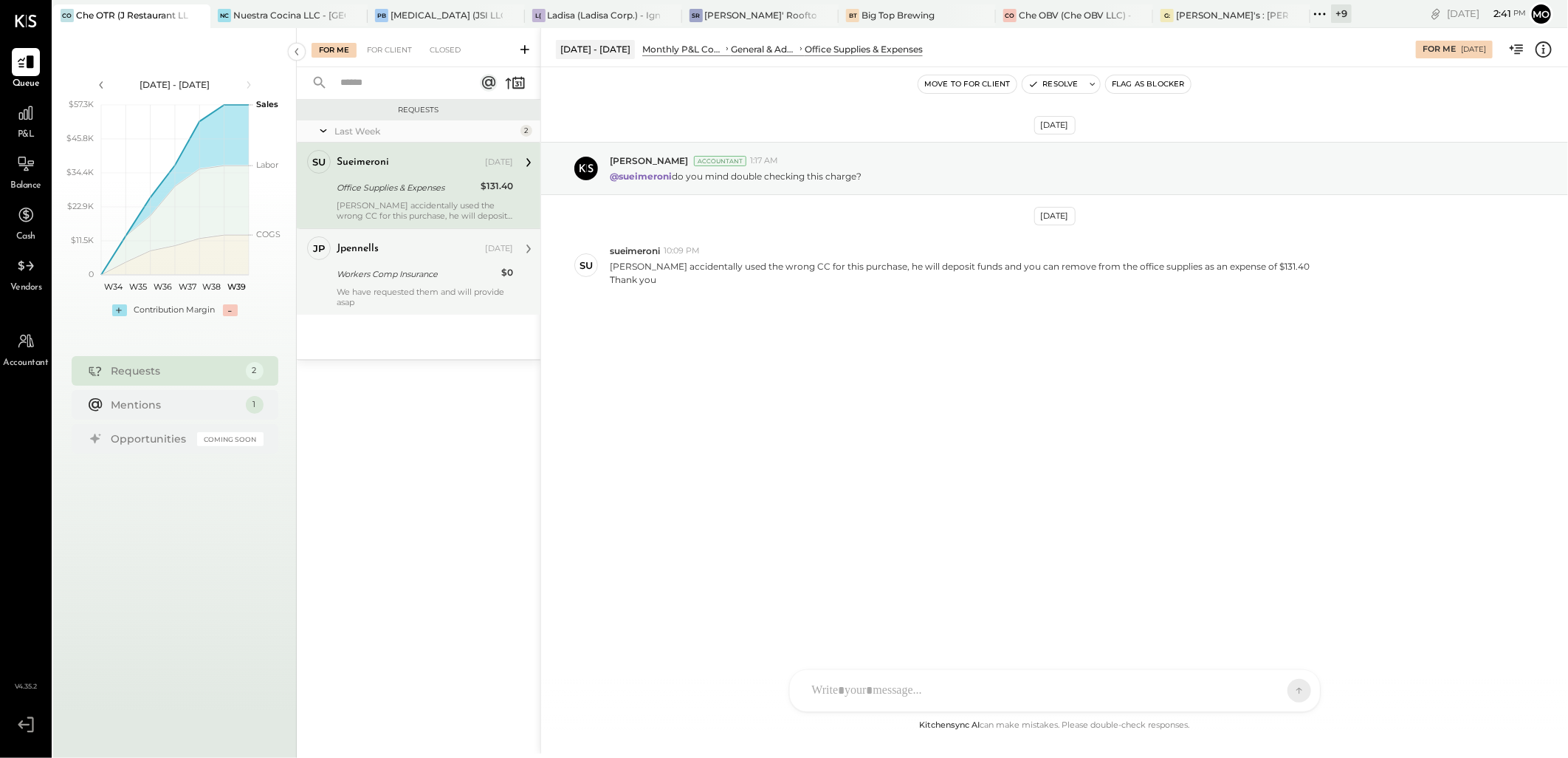
drag, startPoint x: 437, startPoint y: 188, endPoint x: 427, endPoint y: 236, distance: 49.0
click at [437, 188] on div "Office Supplies & Expenses" at bounding box center [407, 187] width 139 height 15
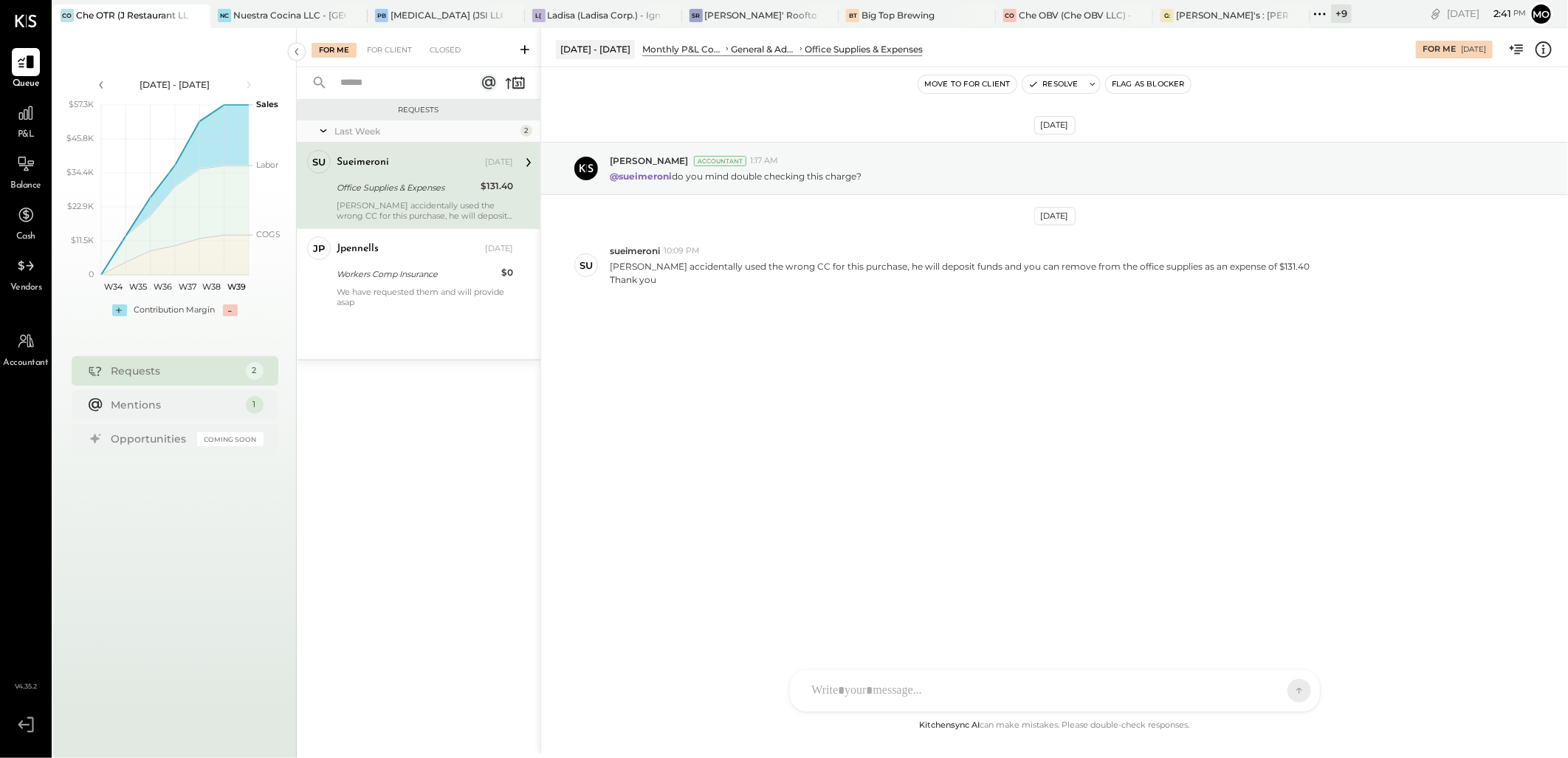
click at [850, 684] on div at bounding box center [1041, 690] width 474 height 33
click at [1287, 689] on icon at bounding box center [1286, 689] width 13 height 15
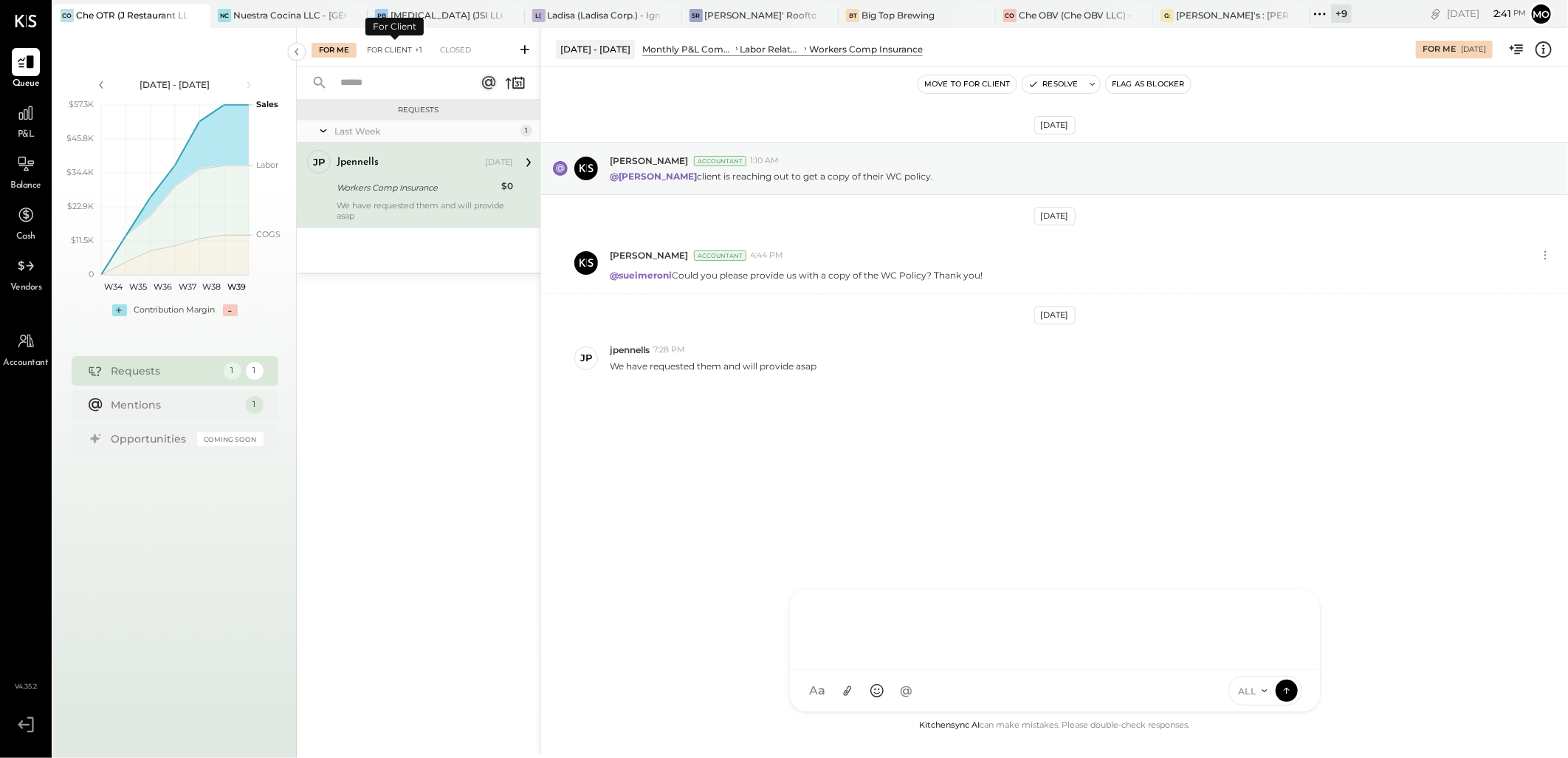
click at [403, 48] on div "For Client +1" at bounding box center [395, 50] width 71 height 15
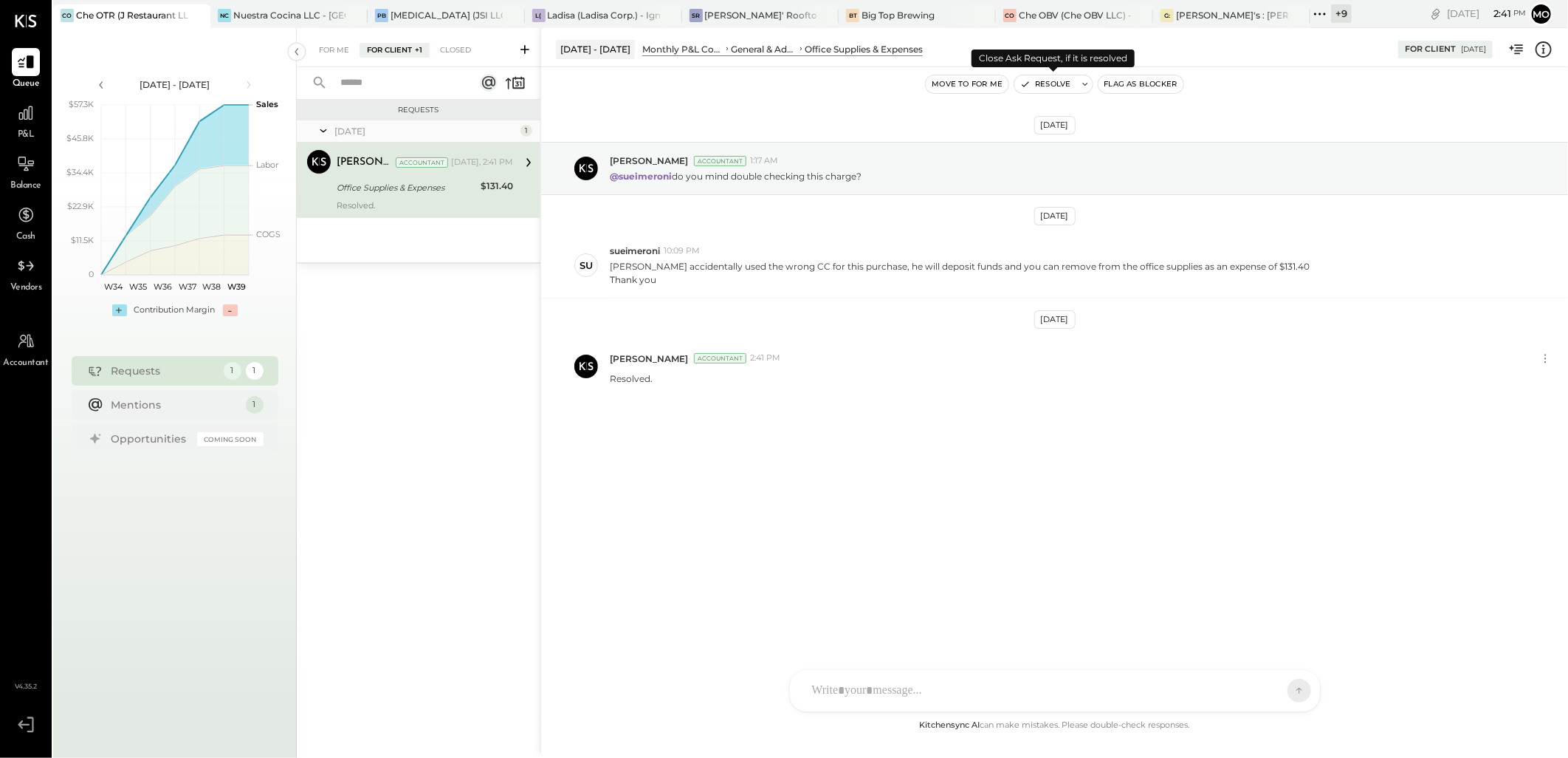
click at [1057, 86] on button "Resolve" at bounding box center [1045, 84] width 62 height 18
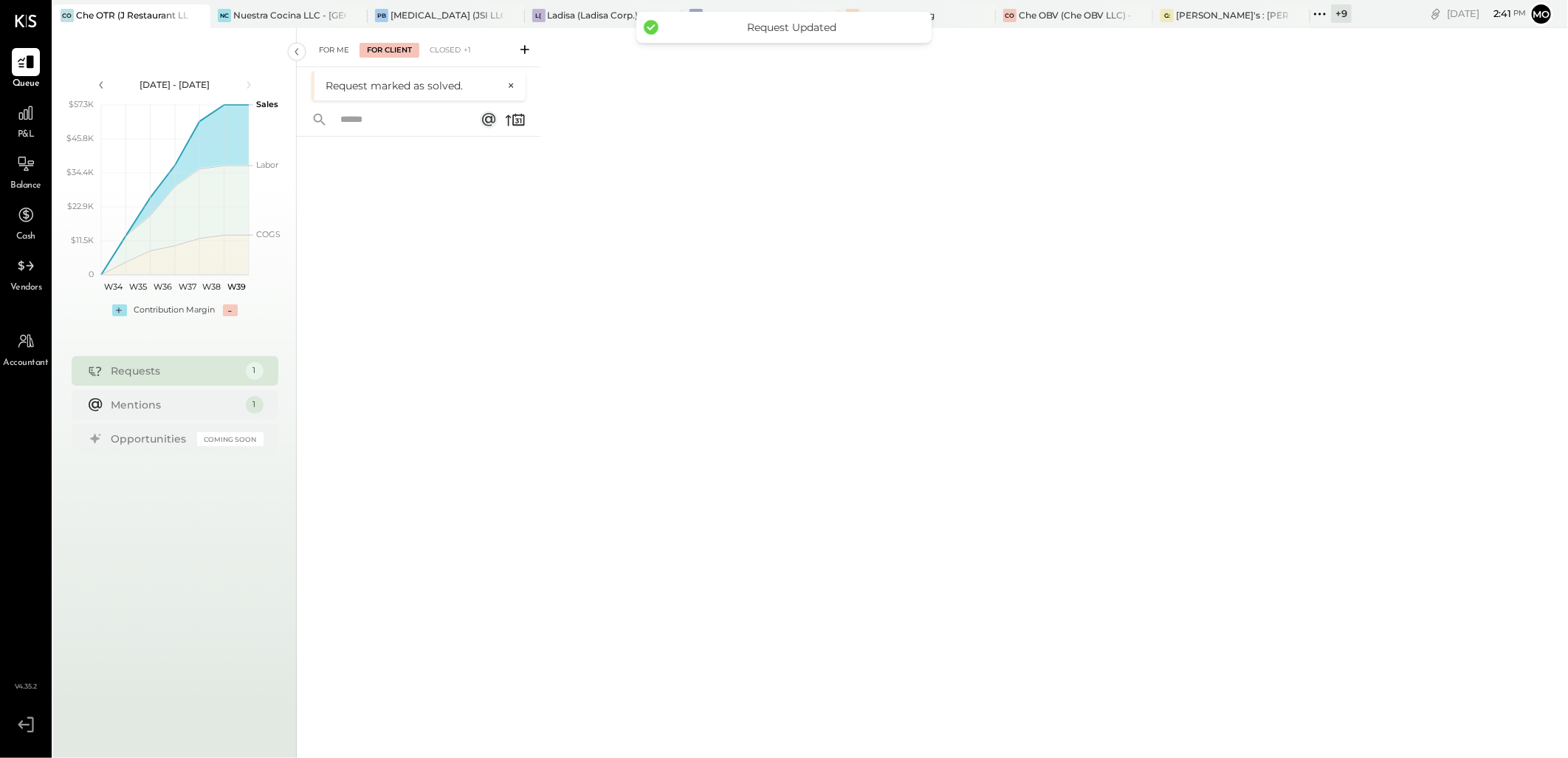
click at [333, 47] on div "For Me" at bounding box center [333, 50] width 45 height 15
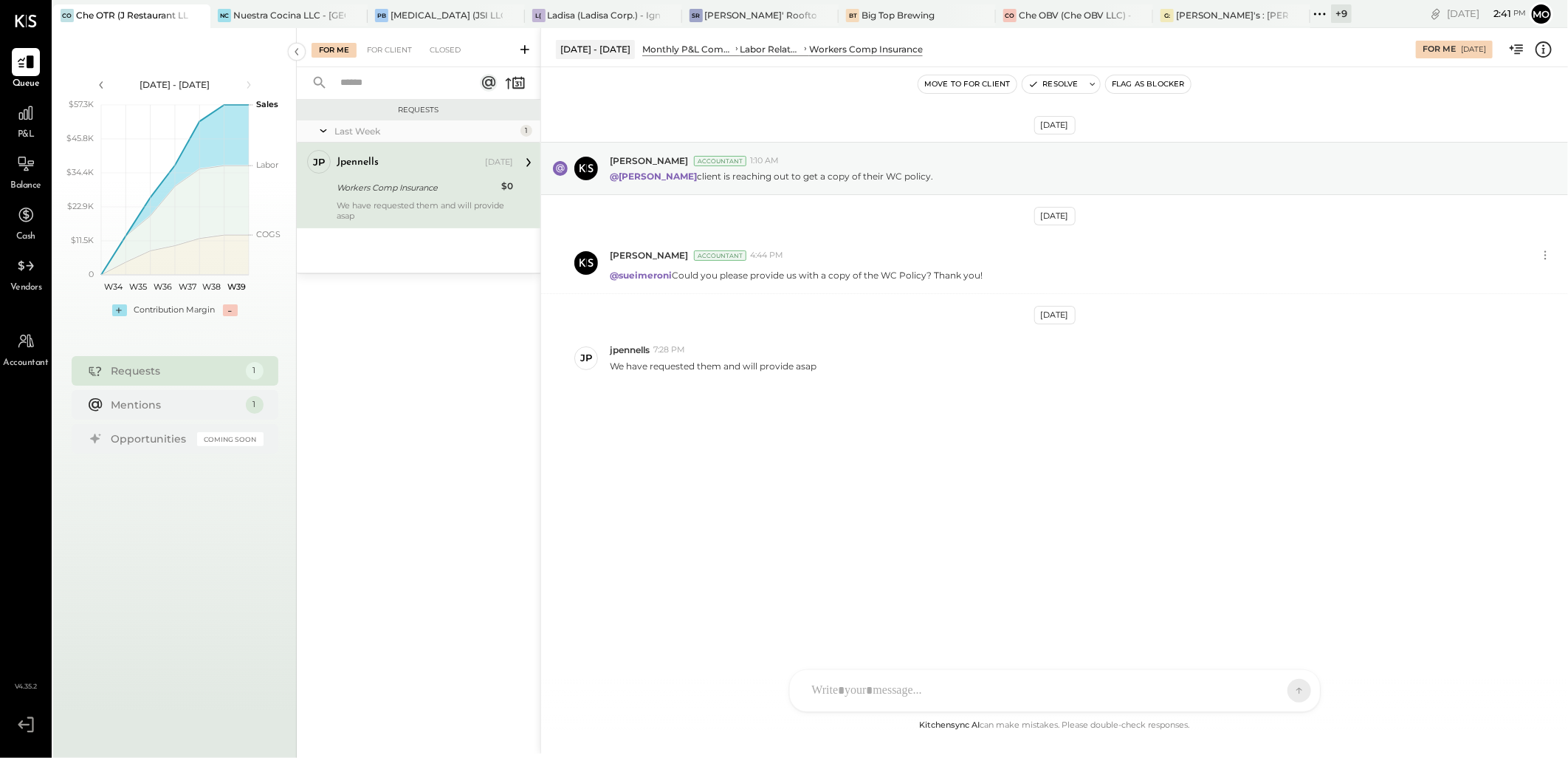
click at [880, 684] on div at bounding box center [1041, 690] width 474 height 33
drag, startPoint x: 1020, startPoint y: 616, endPoint x: 706, endPoint y: 615, distance: 314.0
click at [706, 615] on div "**********" at bounding box center [1054, 391] width 1027 height 725
click at [1290, 600] on icon at bounding box center [1288, 605] width 18 height 18
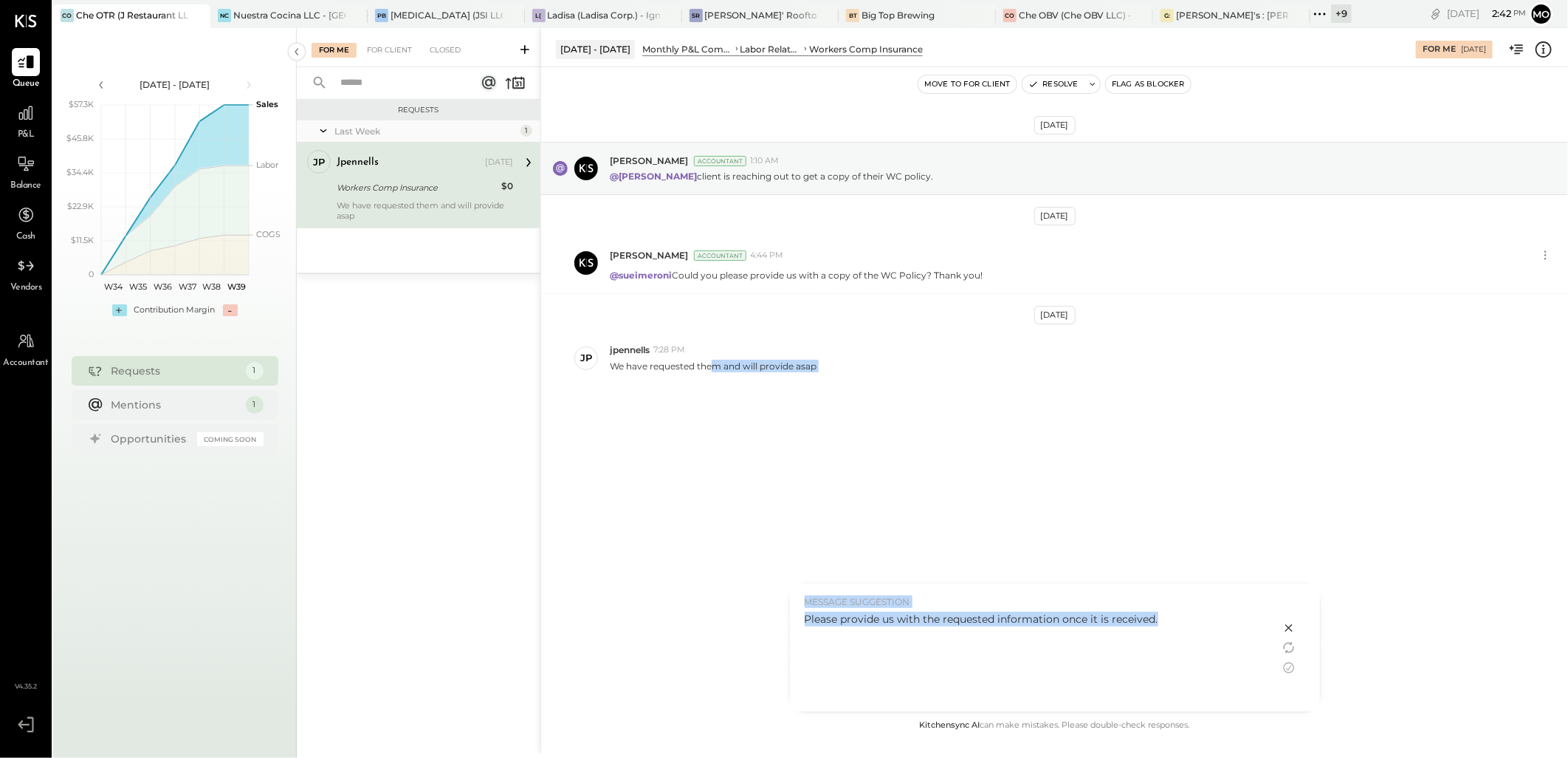
drag, startPoint x: 1167, startPoint y: 617, endPoint x: 716, endPoint y: 627, distance: 451.1
click at [716, 627] on div "**********" at bounding box center [1054, 391] width 1027 height 725
click at [1000, 672] on div "Please provide us with the requested information once it is received." at bounding box center [1034, 657] width 460 height 93
drag, startPoint x: 1162, startPoint y: 616, endPoint x: 803, endPoint y: 637, distance: 359.6
click at [804, 637] on div "Please provide us with the requested information once it is received." at bounding box center [1034, 657] width 460 height 93
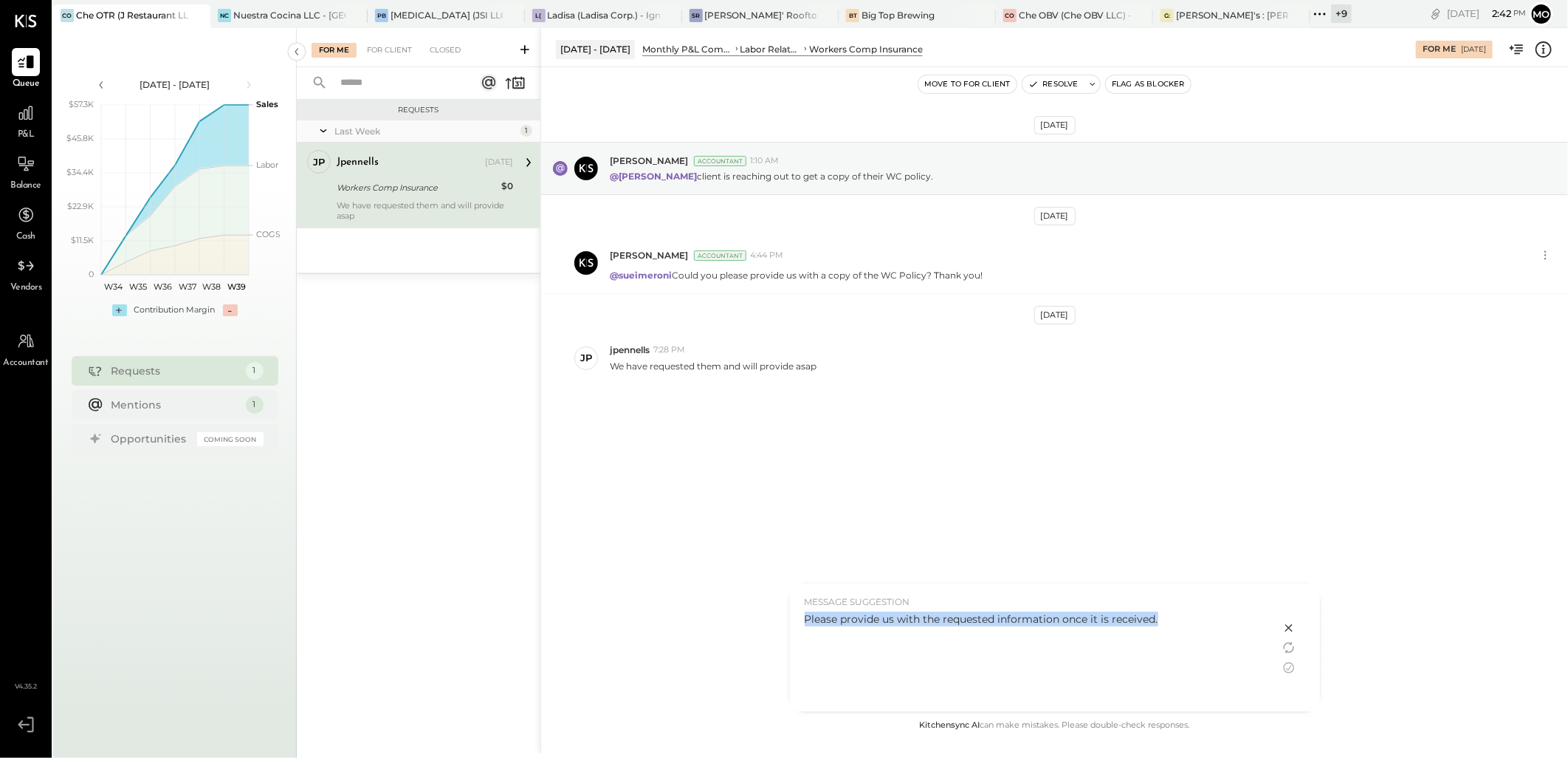
copy div "Please provide us with the requested information once it is received."
click at [1288, 627] on icon at bounding box center [1288, 627] width 18 height 18
drag, startPoint x: 1027, startPoint y: 622, endPoint x: 776, endPoint y: 622, distance: 251.0
click at [776, 622] on div "**********" at bounding box center [1054, 391] width 1027 height 725
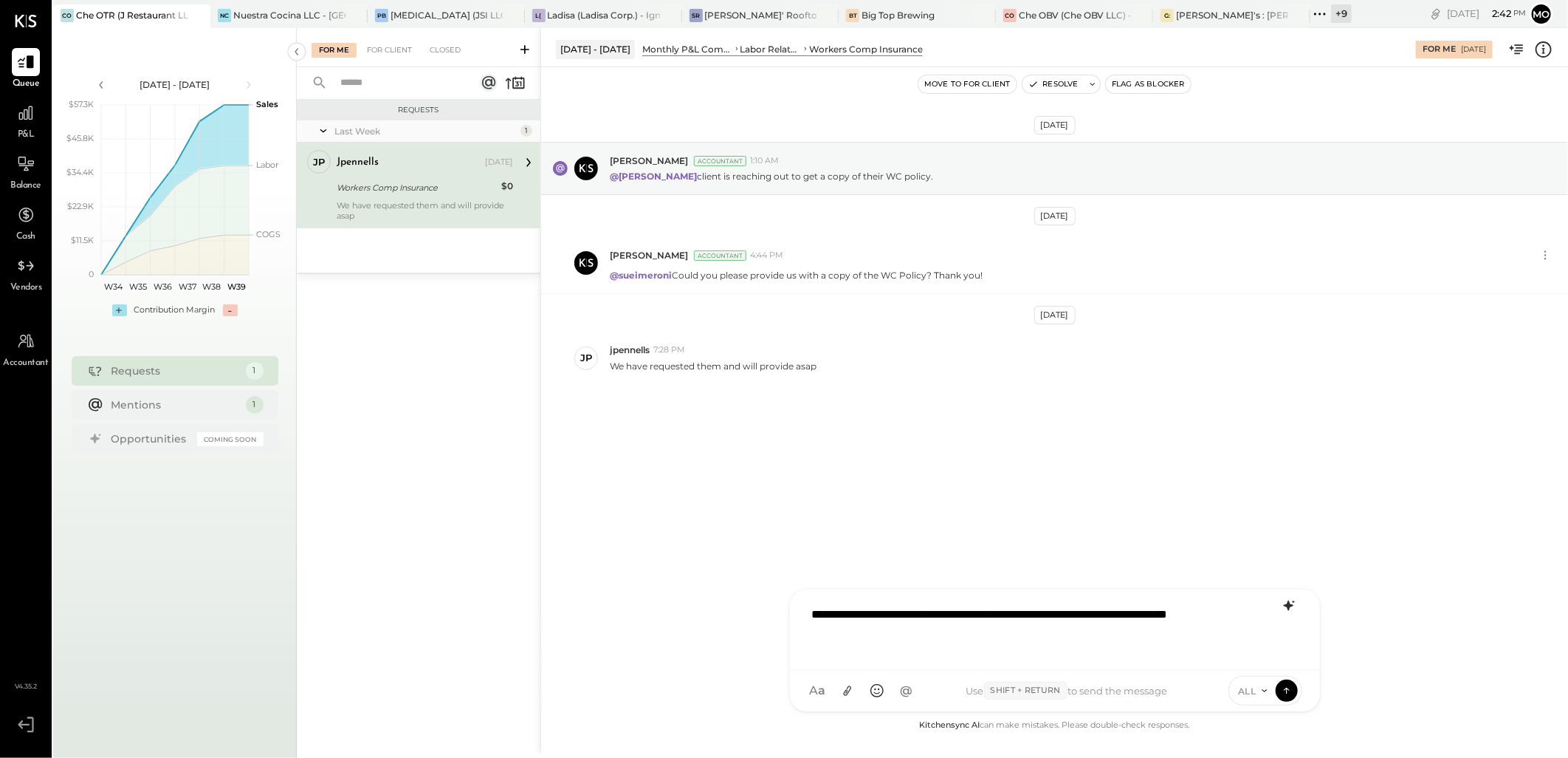
click at [1288, 691] on icon at bounding box center [1286, 690] width 13 height 15
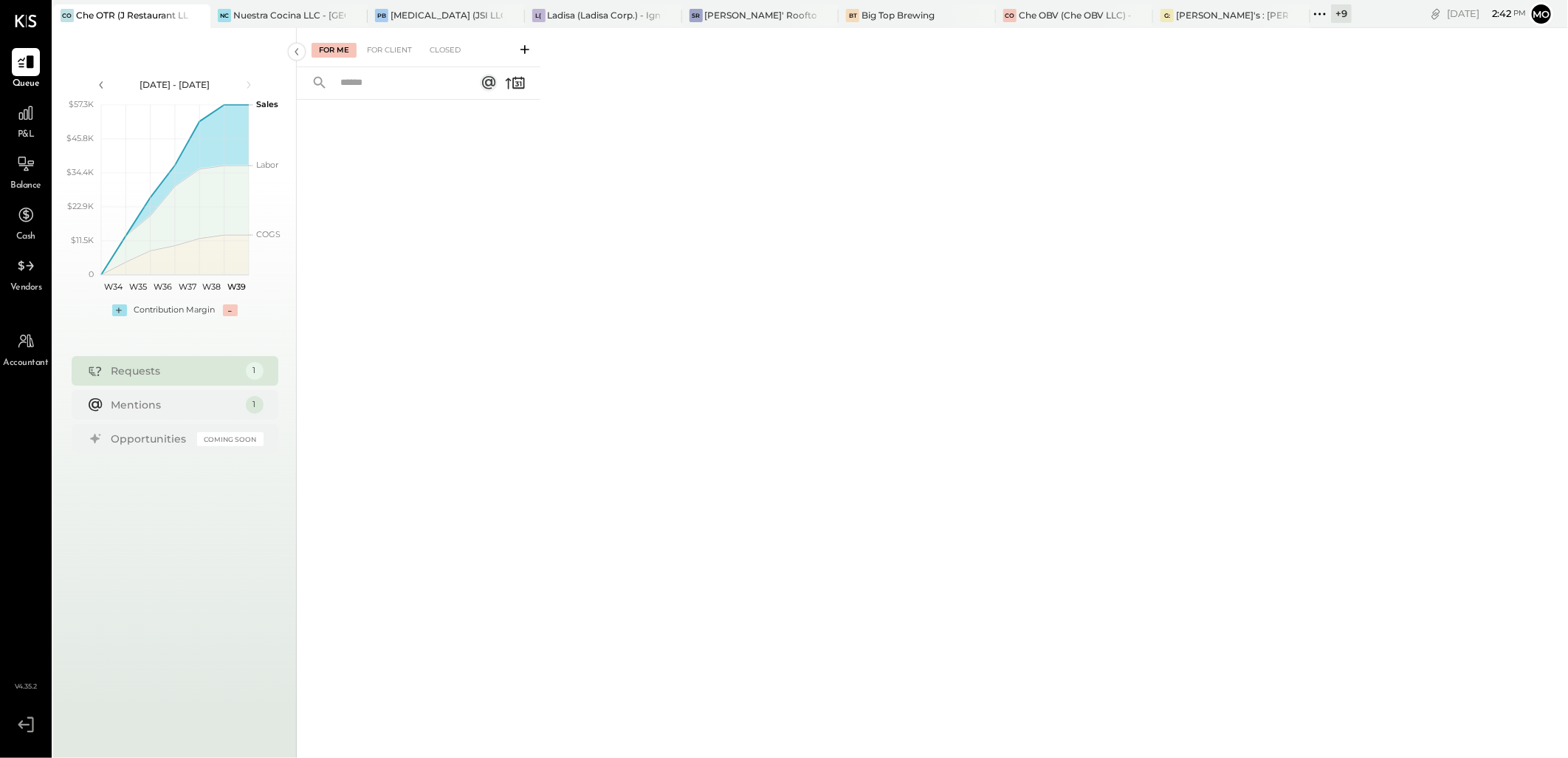
click at [389, 34] on div "For Me For Client Closed" at bounding box center [418, 48] width 243 height 39
click at [385, 48] on div "For Client" at bounding box center [390, 50] width 60 height 15
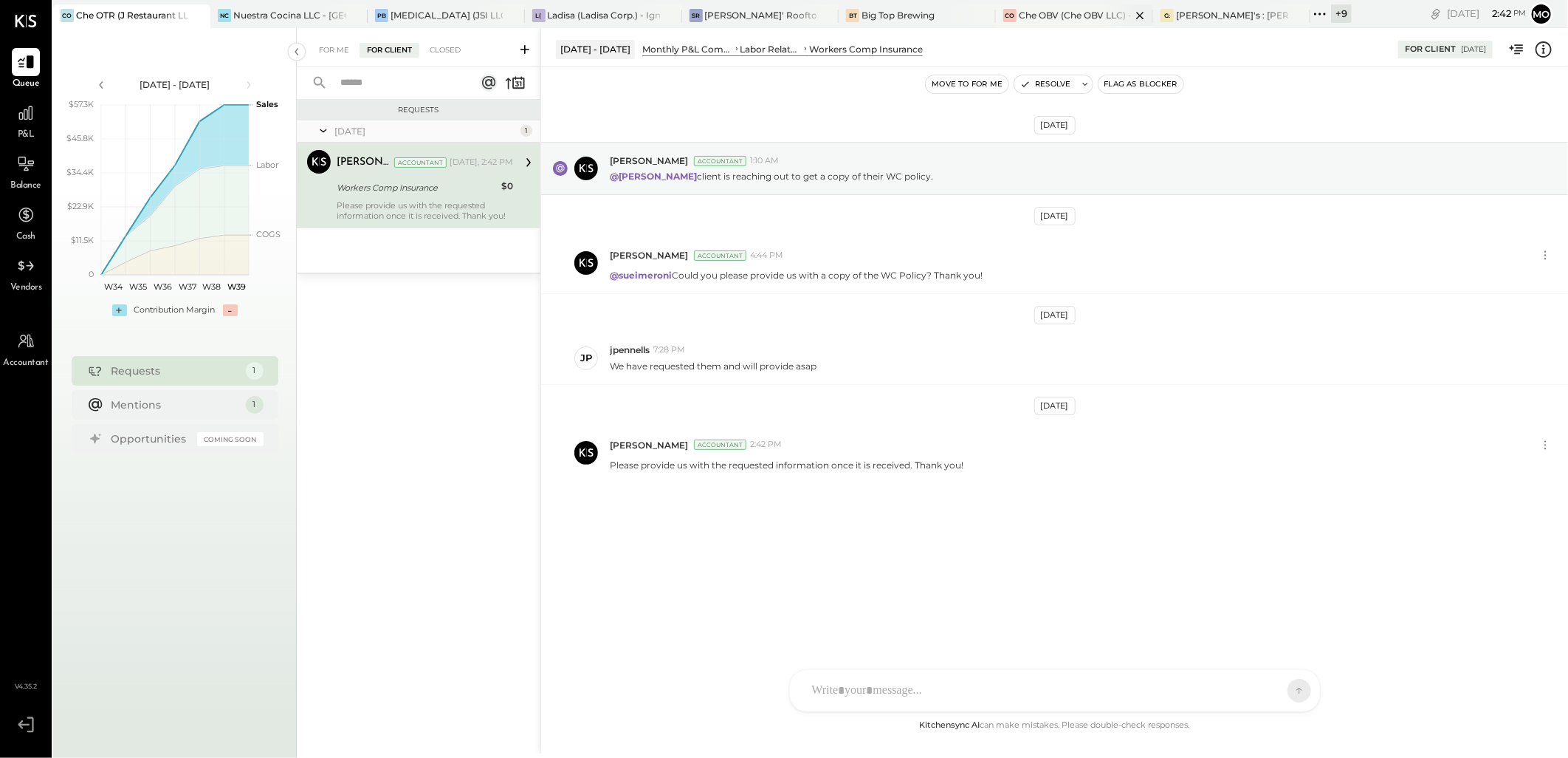
click at [1065, 13] on div "Che OBV (Che OBV LLC) - Ignite" at bounding box center [1074, 15] width 112 height 12
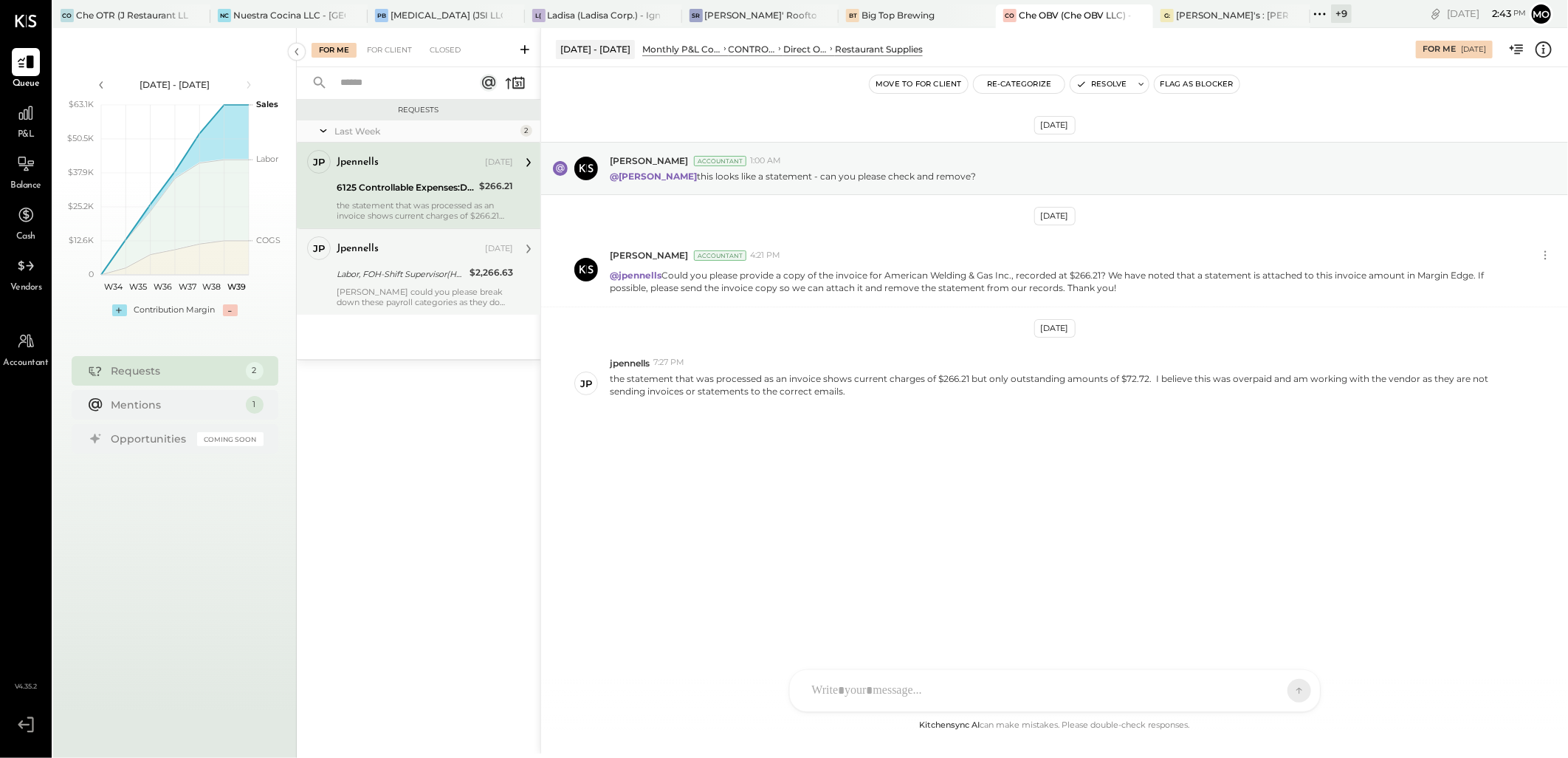
click at [385, 288] on div "[PERSON_NAME] could you please break down these payroll categories as they do n…" at bounding box center [425, 296] width 176 height 20
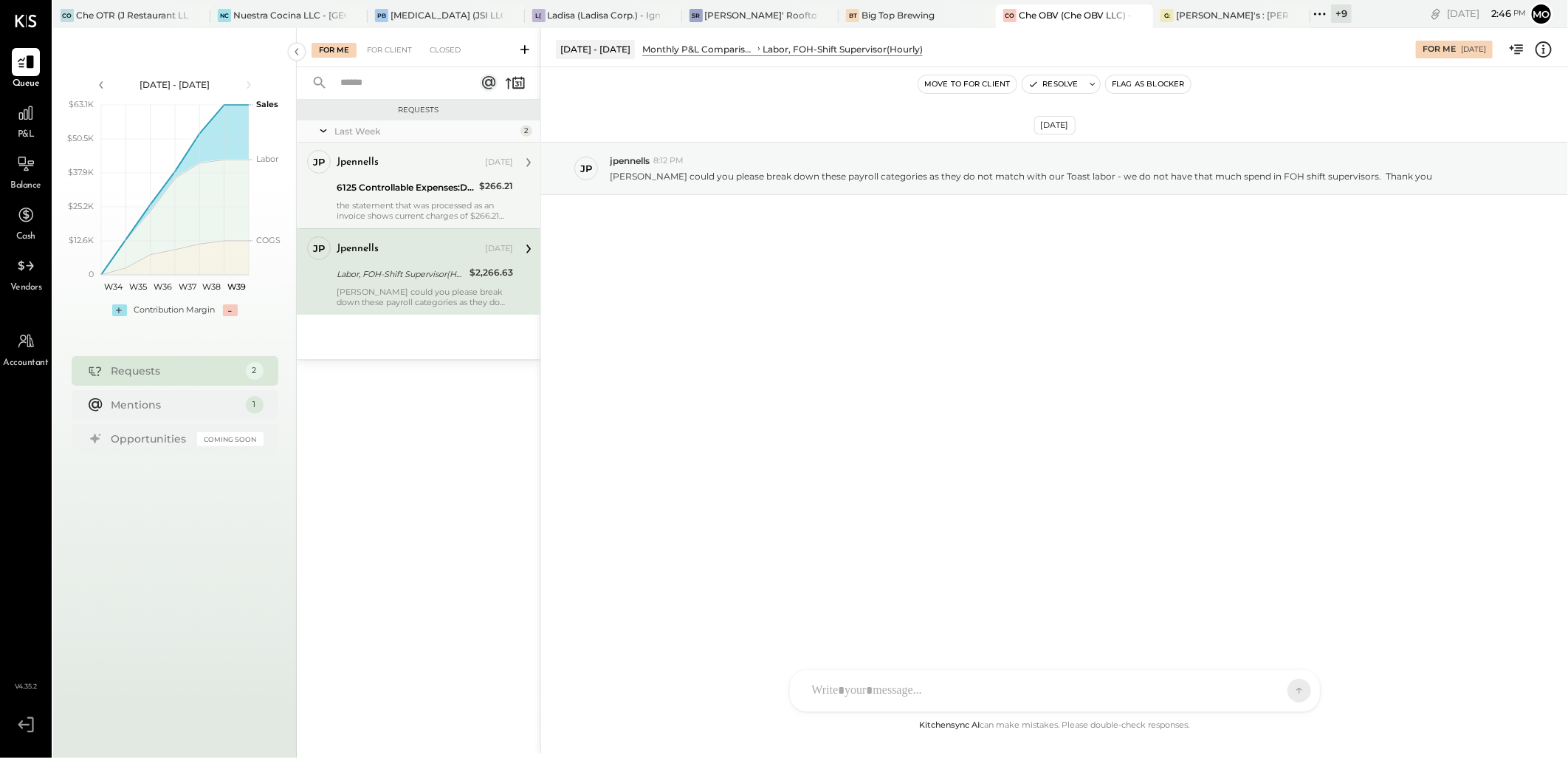
click at [374, 195] on div "6125 Controllable Expenses:Direct Operating Expenses:Restaurant Supplies" at bounding box center [406, 188] width 138 height 18
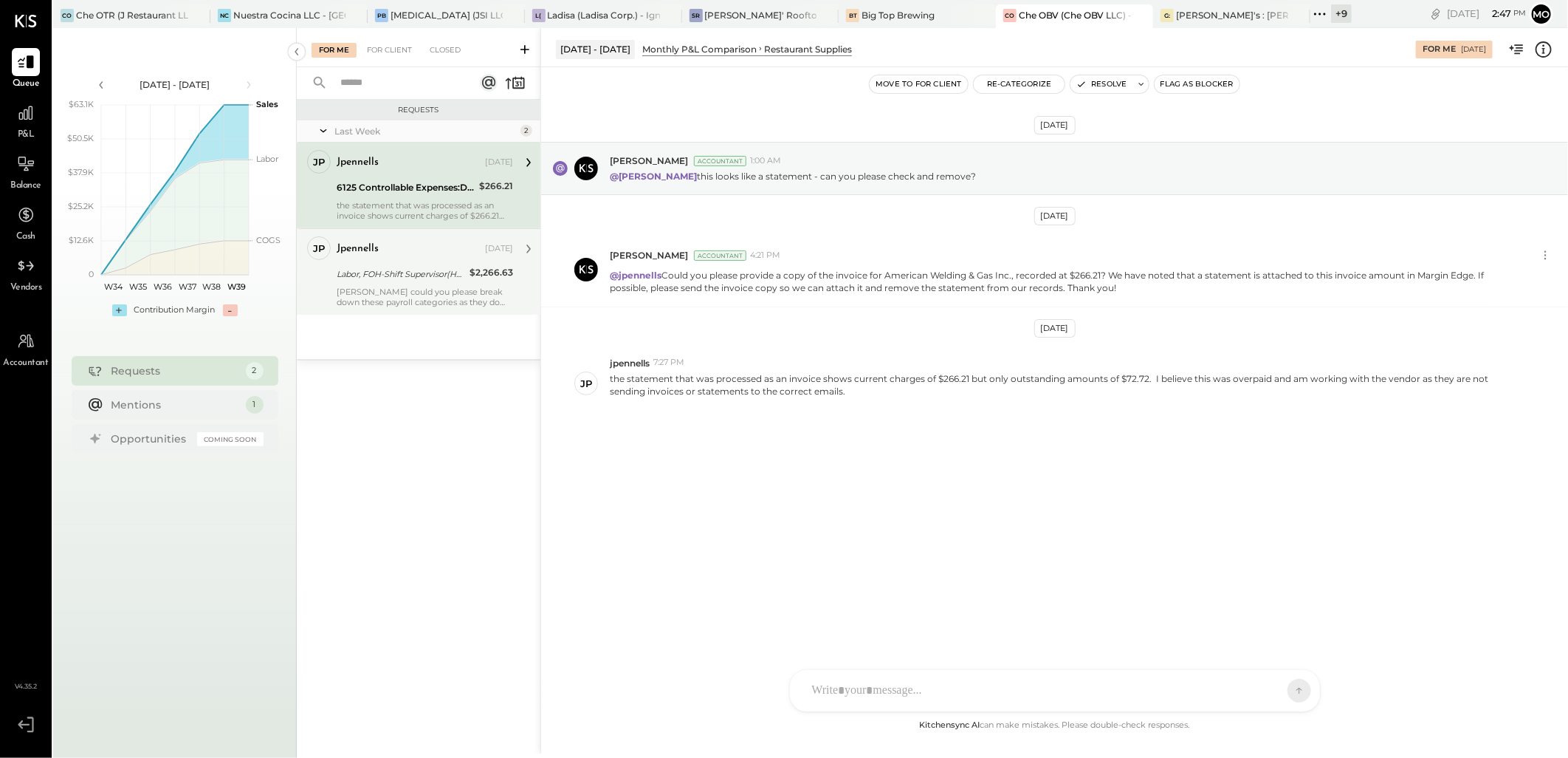
click at [437, 279] on div "Labor, FOH-Shift Supervisor(Hourly)" at bounding box center [401, 274] width 129 height 15
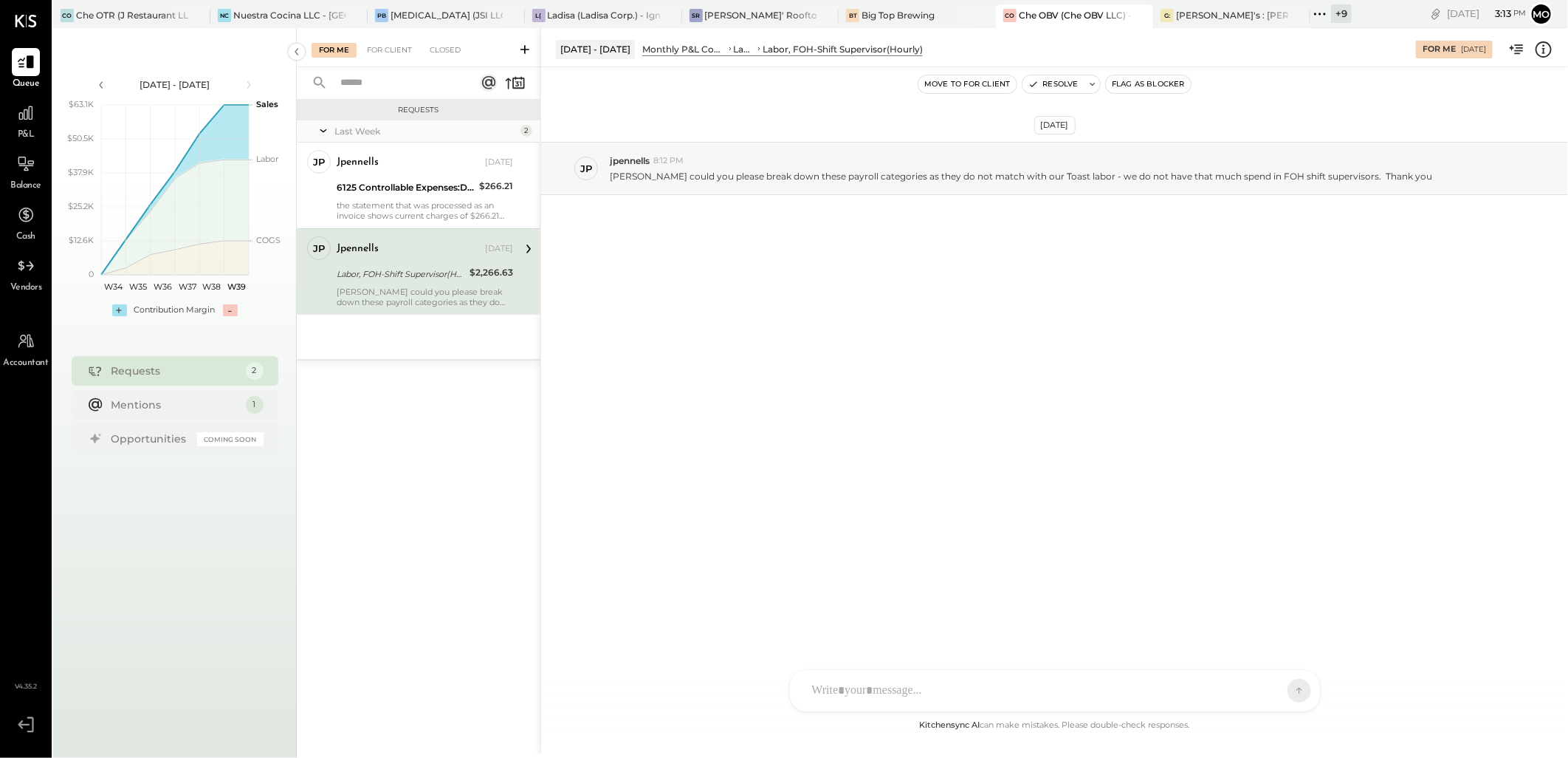
click at [854, 690] on div at bounding box center [1041, 690] width 474 height 33
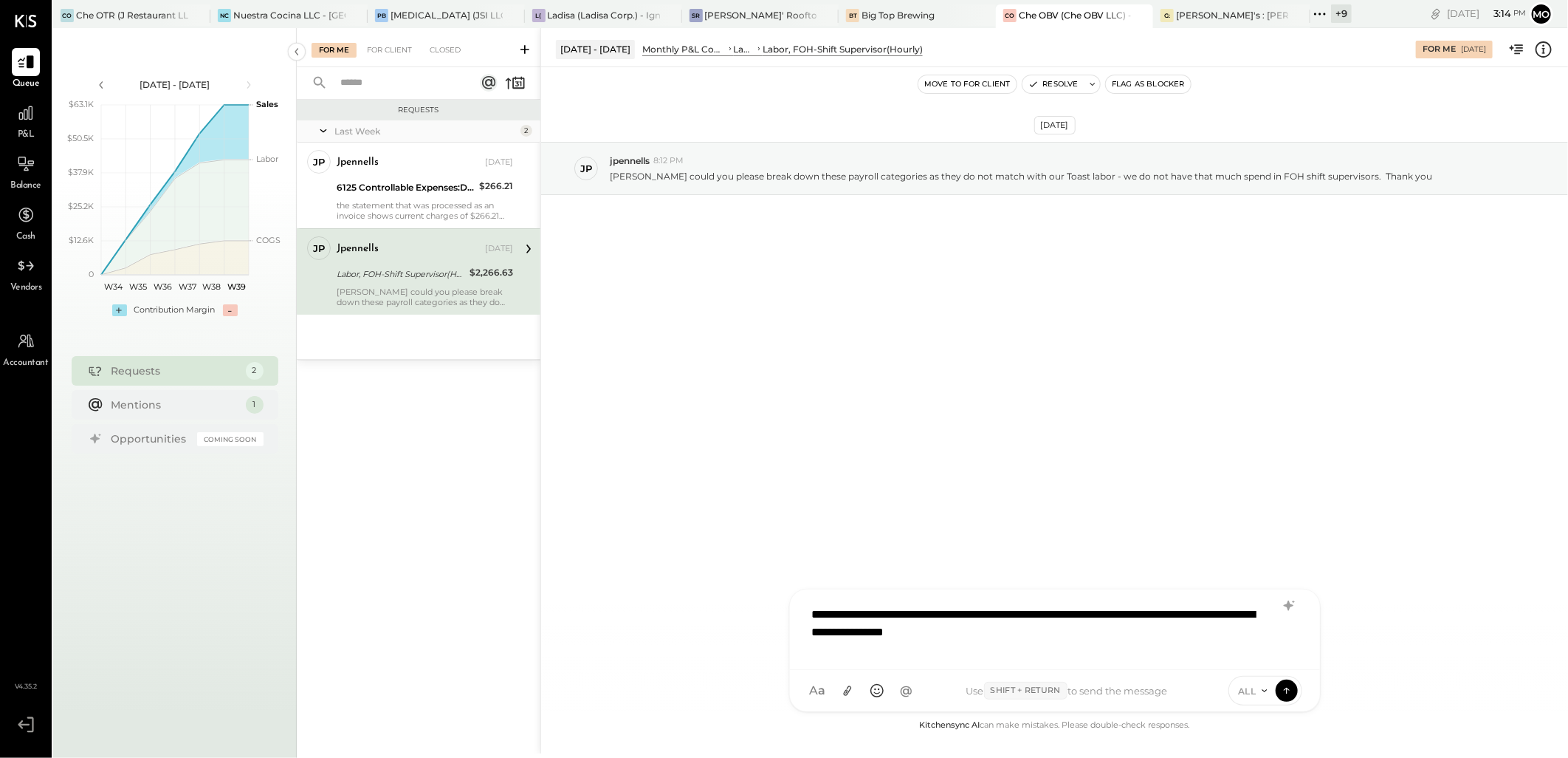
click at [1120, 640] on div "**********" at bounding box center [1054, 627] width 500 height 59
click at [1105, 641] on div "**********" at bounding box center [1054, 627] width 500 height 59
drag, startPoint x: 1154, startPoint y: 628, endPoint x: 1183, endPoint y: 628, distance: 29.0
click at [1154, 628] on div "**********" at bounding box center [1054, 627] width 500 height 59
click at [1198, 628] on div "**********" at bounding box center [1054, 627] width 500 height 59
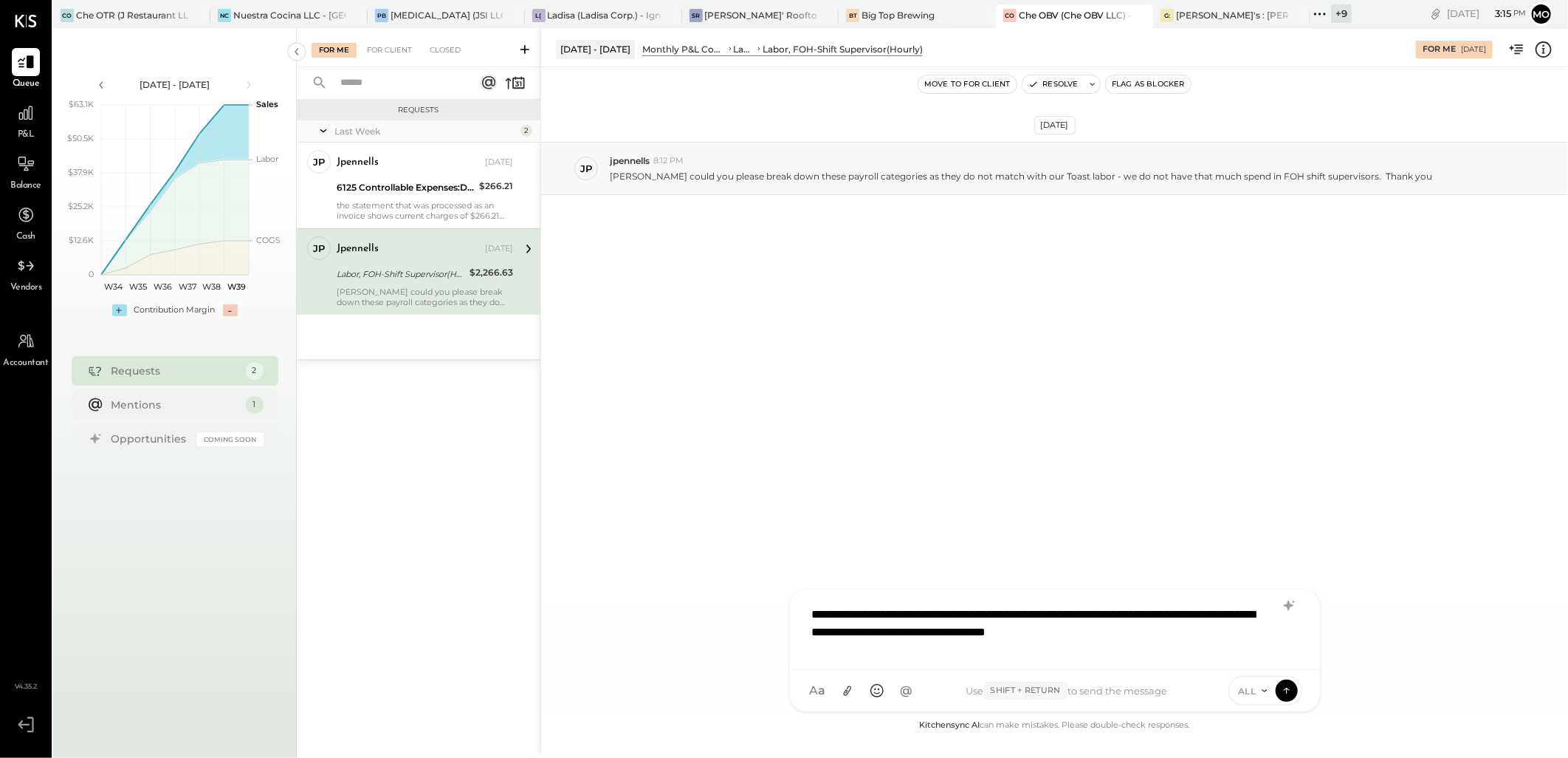
click at [1208, 631] on div "**********" at bounding box center [1054, 627] width 500 height 59
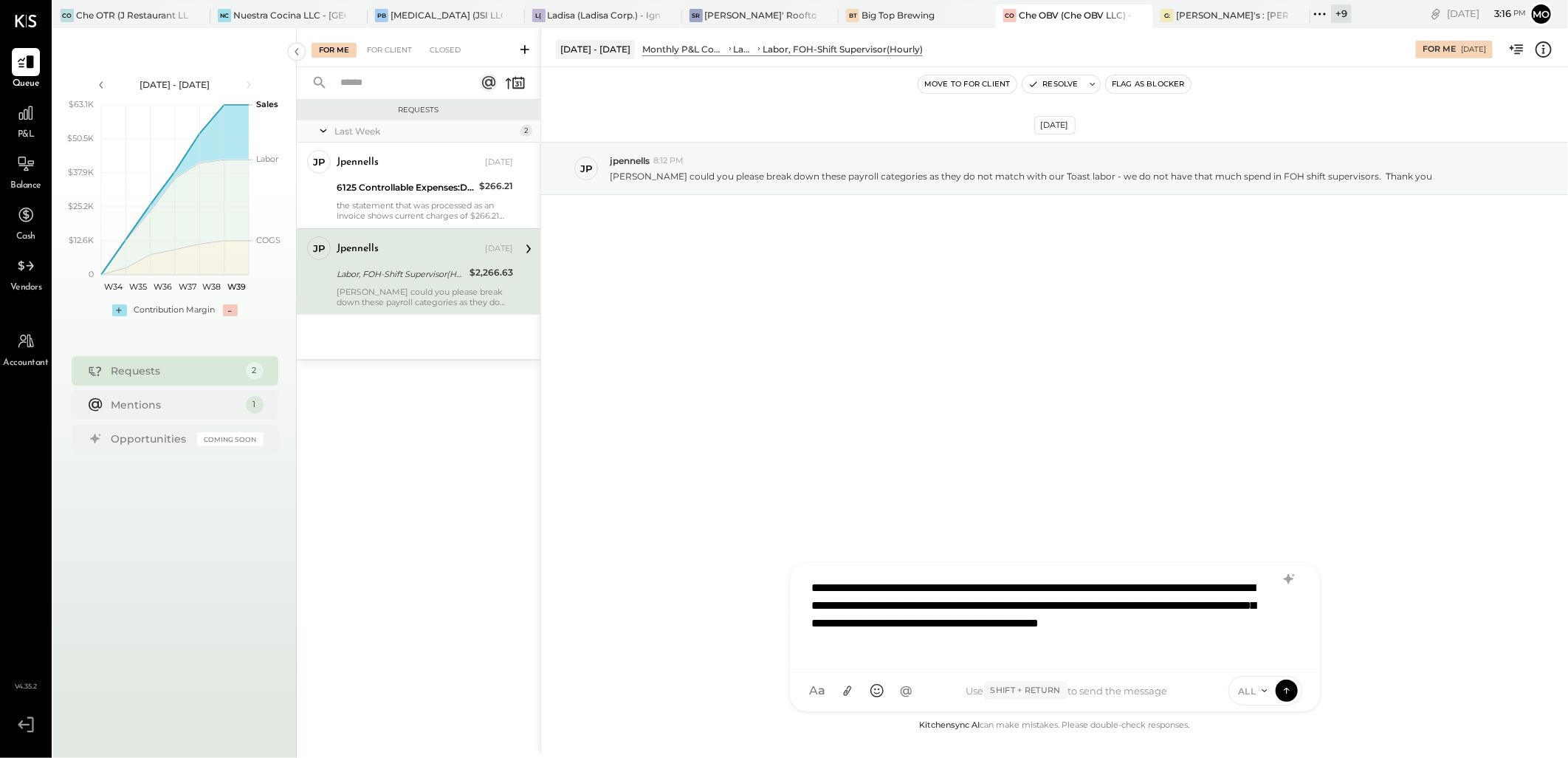
click at [1009, 643] on div "**********" at bounding box center [1054, 614] width 500 height 86
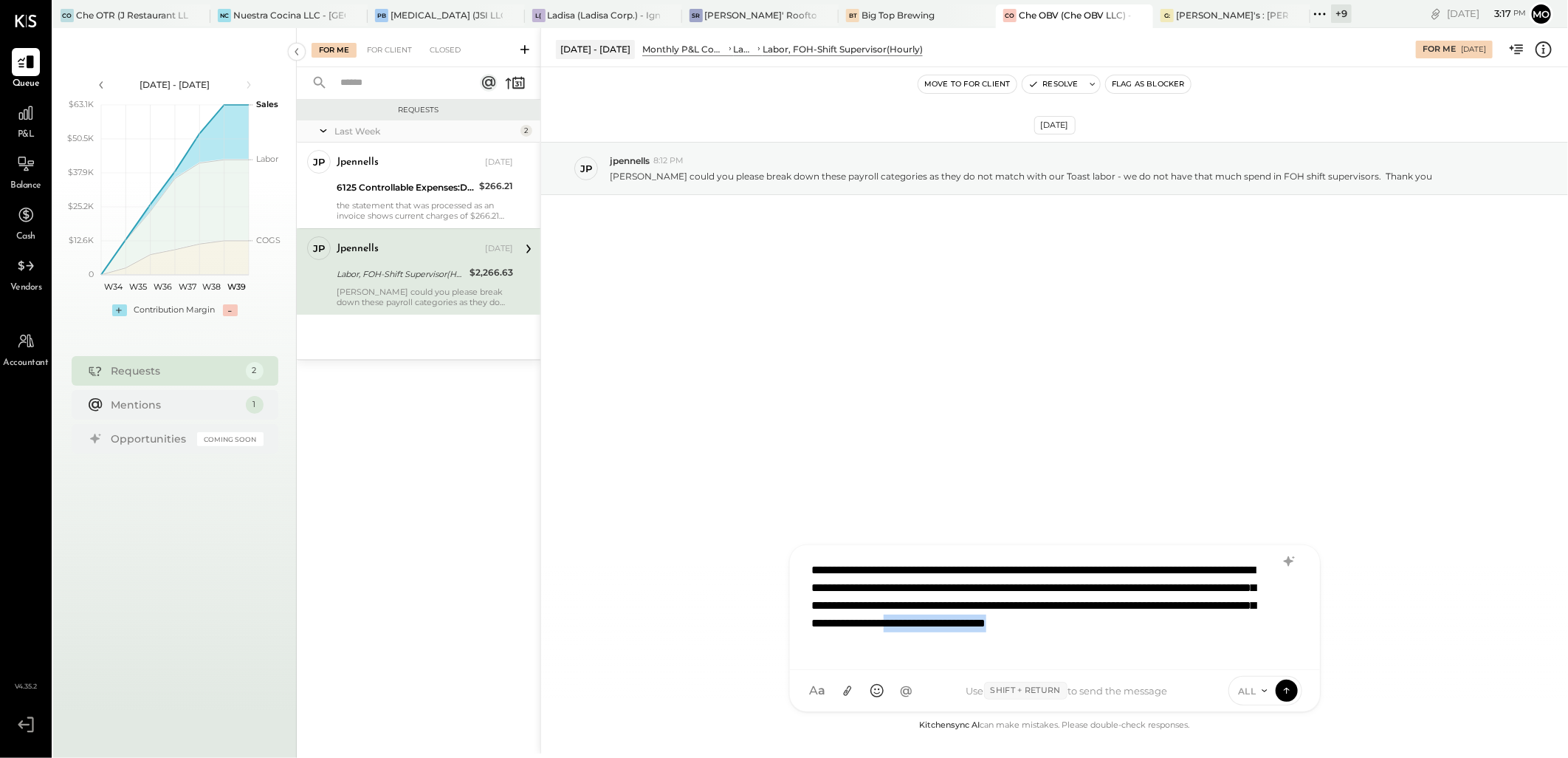
drag, startPoint x: 948, startPoint y: 641, endPoint x: 1264, endPoint y: 643, distance: 316.0
click at [1264, 643] on div "**********" at bounding box center [1054, 605] width 500 height 103
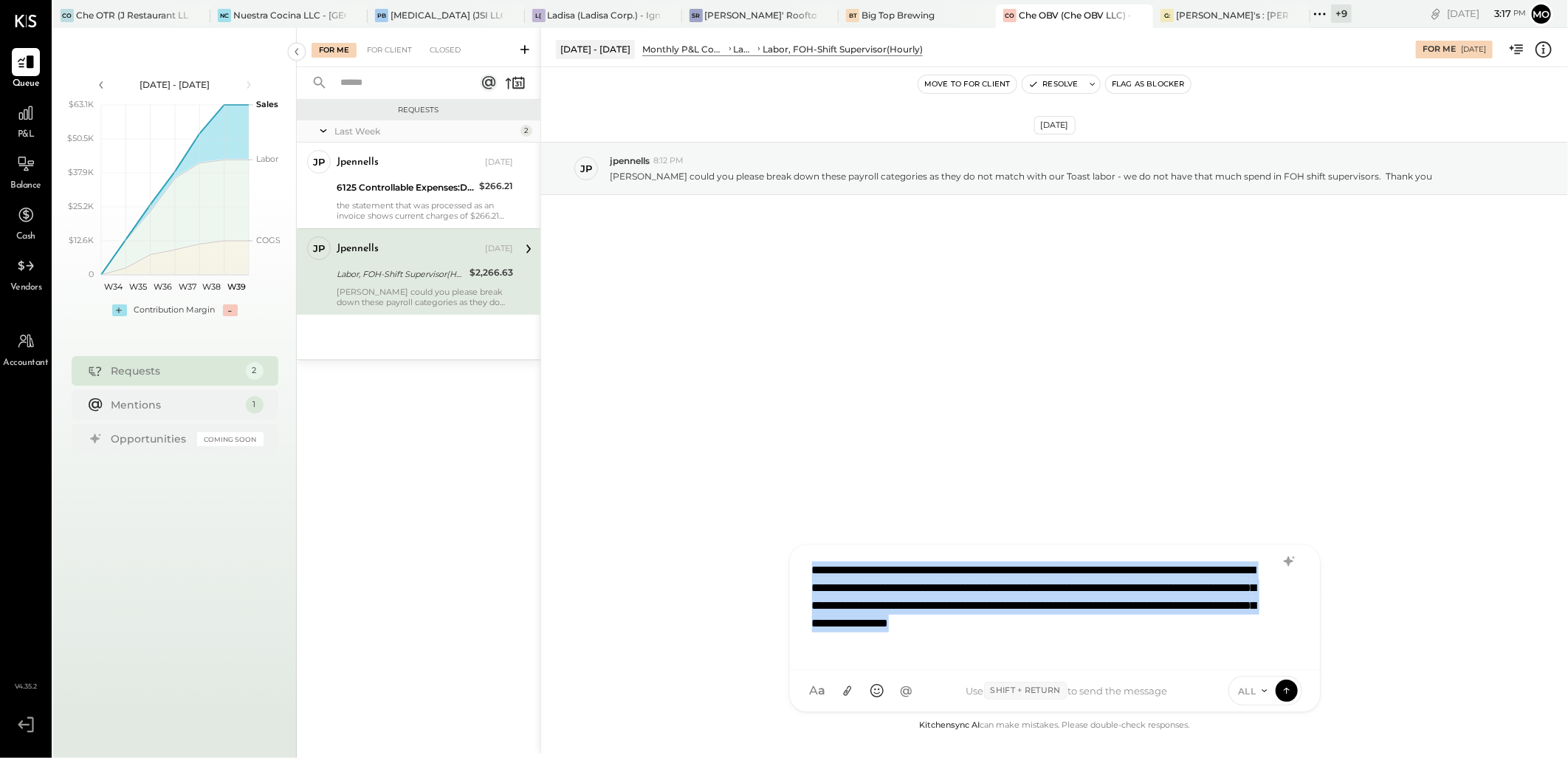
drag, startPoint x: 940, startPoint y: 632, endPoint x: 813, endPoint y: 571, distance: 140.9
click at [813, 571] on div "**********" at bounding box center [1054, 605] width 500 height 103
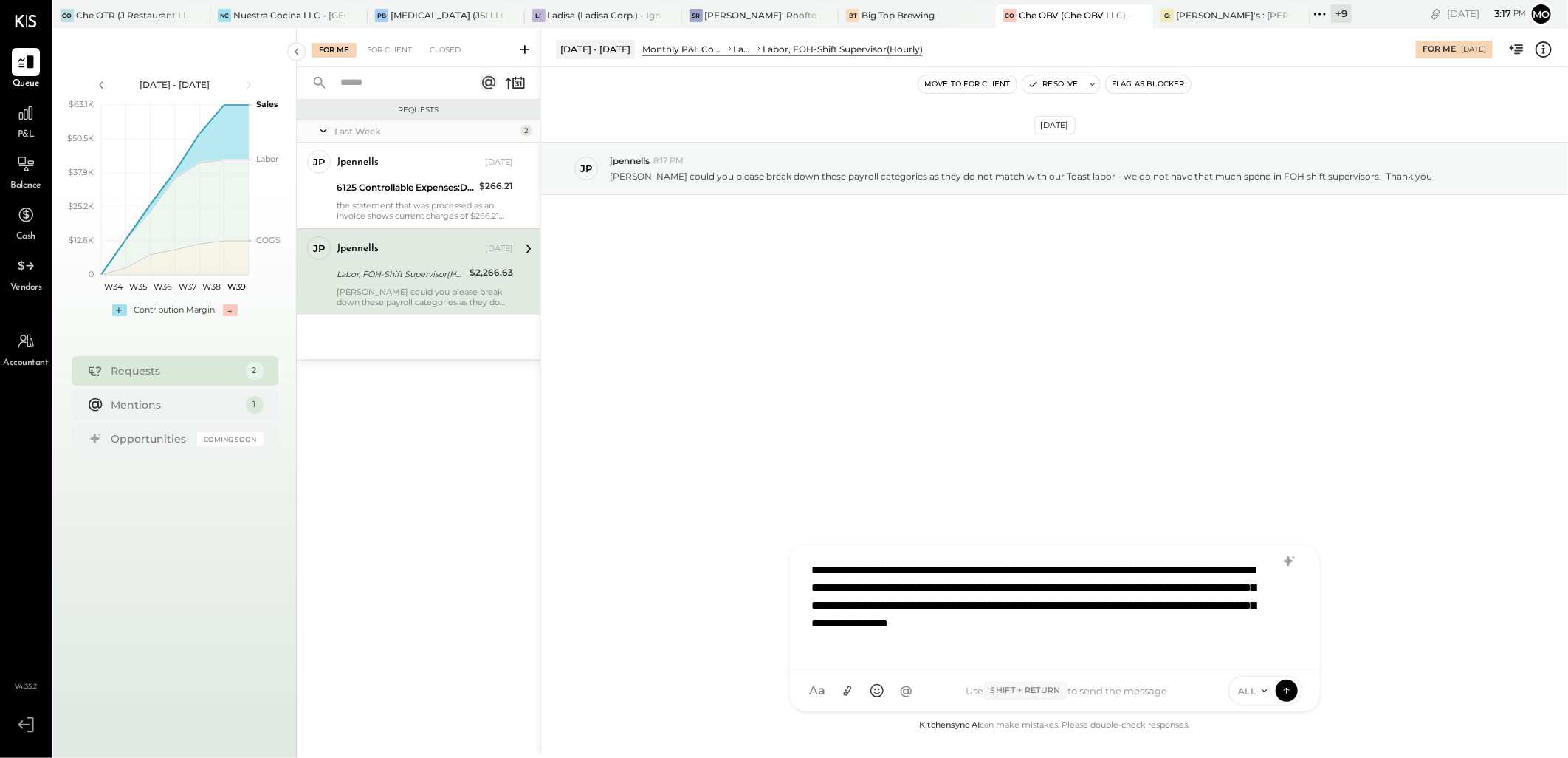
click at [1283, 556] on icon at bounding box center [1288, 561] width 18 height 18
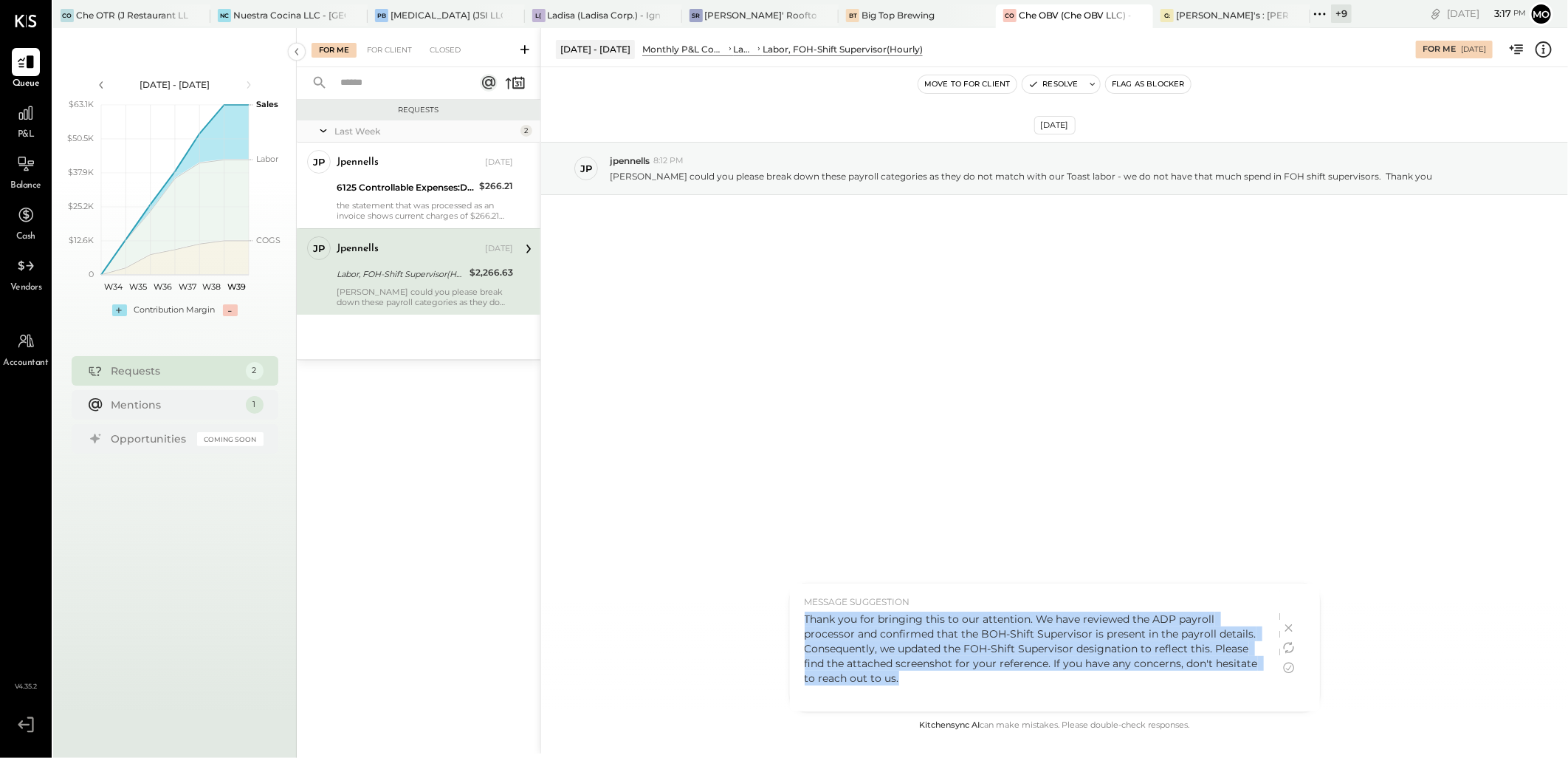
drag, startPoint x: 806, startPoint y: 619, endPoint x: 922, endPoint y: 689, distance: 135.5
click at [922, 689] on div "Thank you for bringing this to our attention. We have reviewed the ADP payroll …" at bounding box center [1034, 657] width 460 height 93
copy div "Thank you for bringing this to our attention. We have reviewed the ADP payroll …"
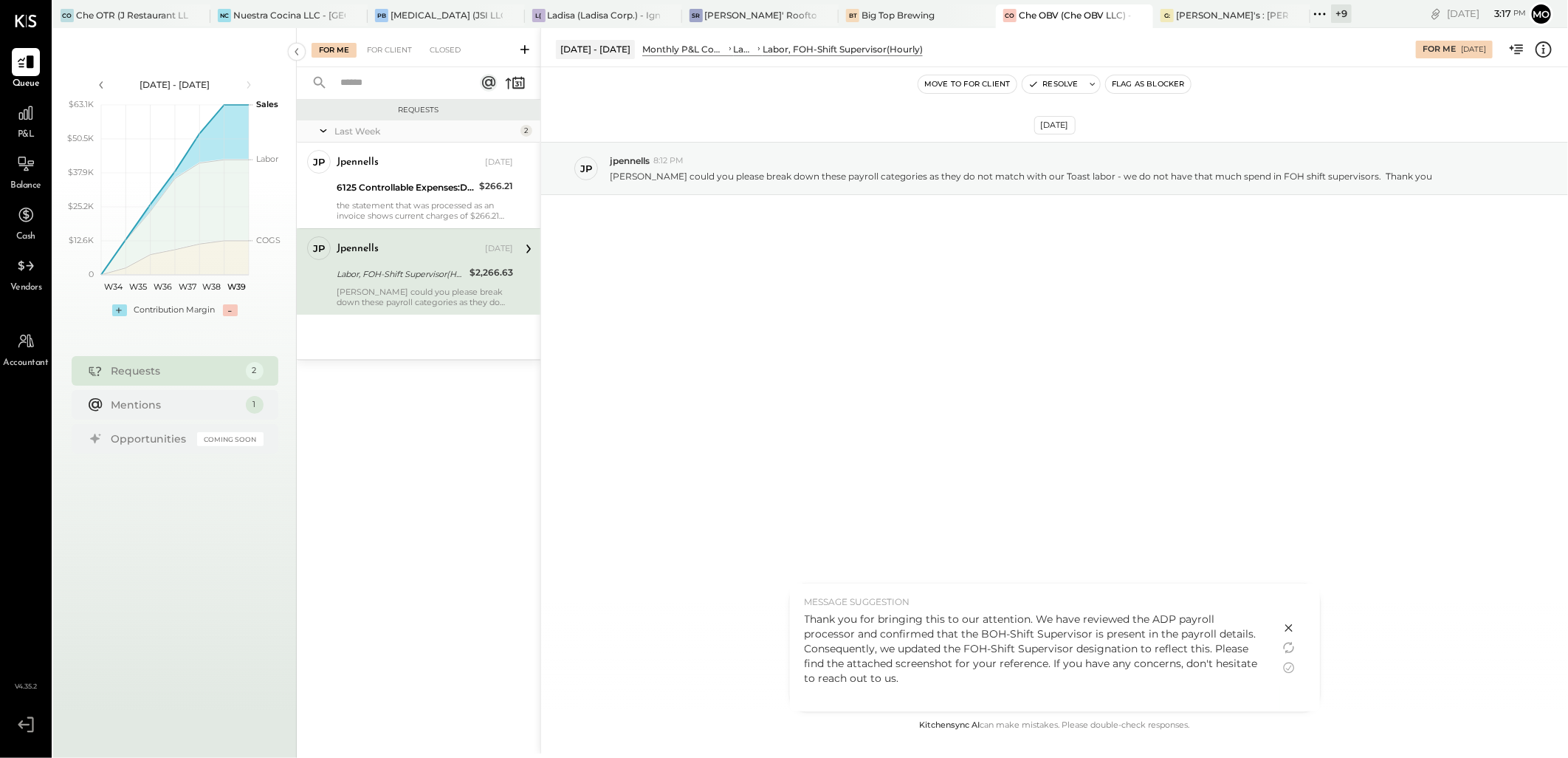
click at [1284, 623] on icon at bounding box center [1288, 627] width 18 height 18
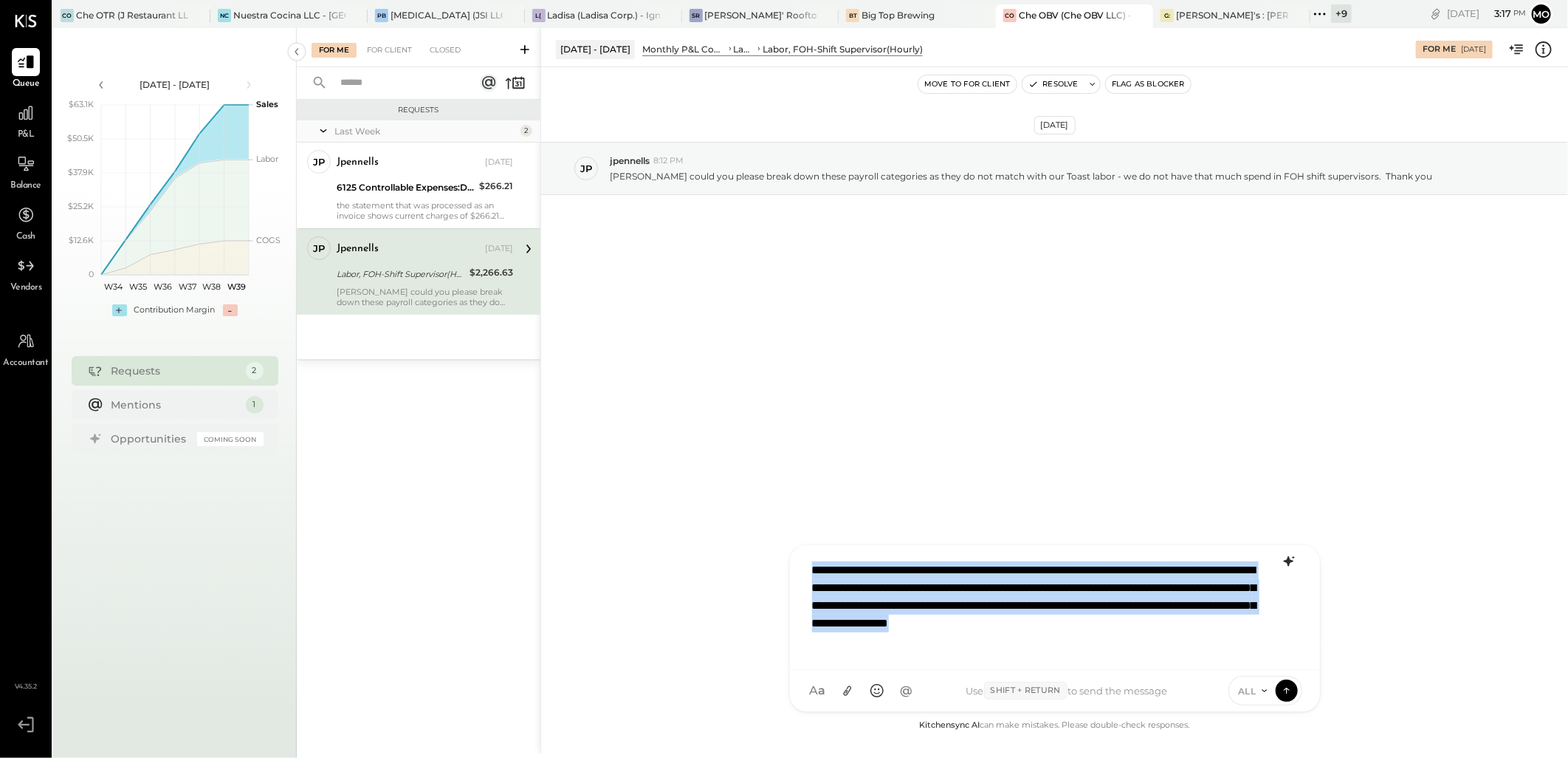
drag, startPoint x: 970, startPoint y: 649, endPoint x: 813, endPoint y: 562, distance: 179.5
click at [813, 562] on div "**********" at bounding box center [1054, 605] width 500 height 103
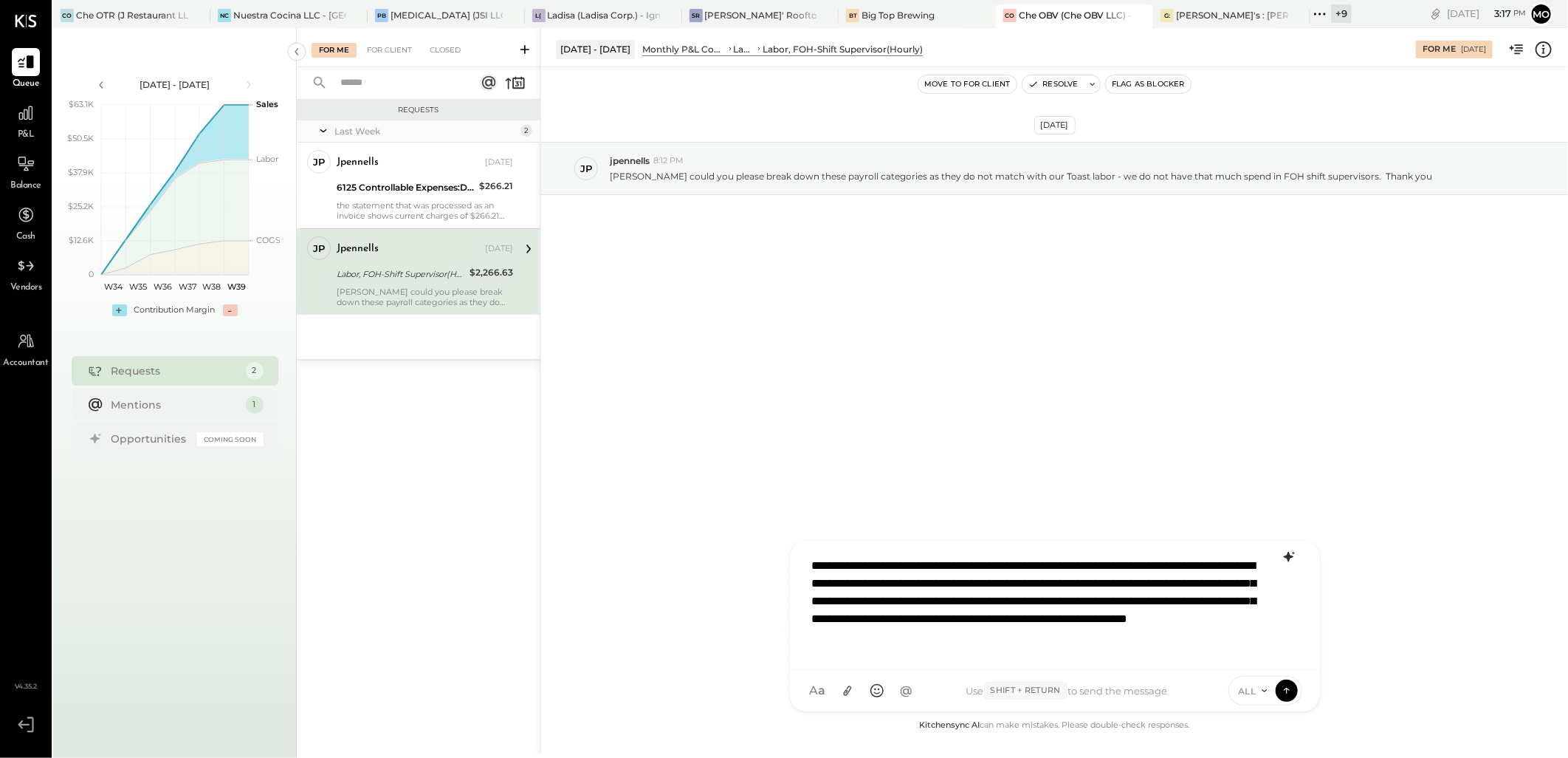
scroll to position [2, 0]
click at [847, 690] on icon at bounding box center [847, 692] width 8 height 11
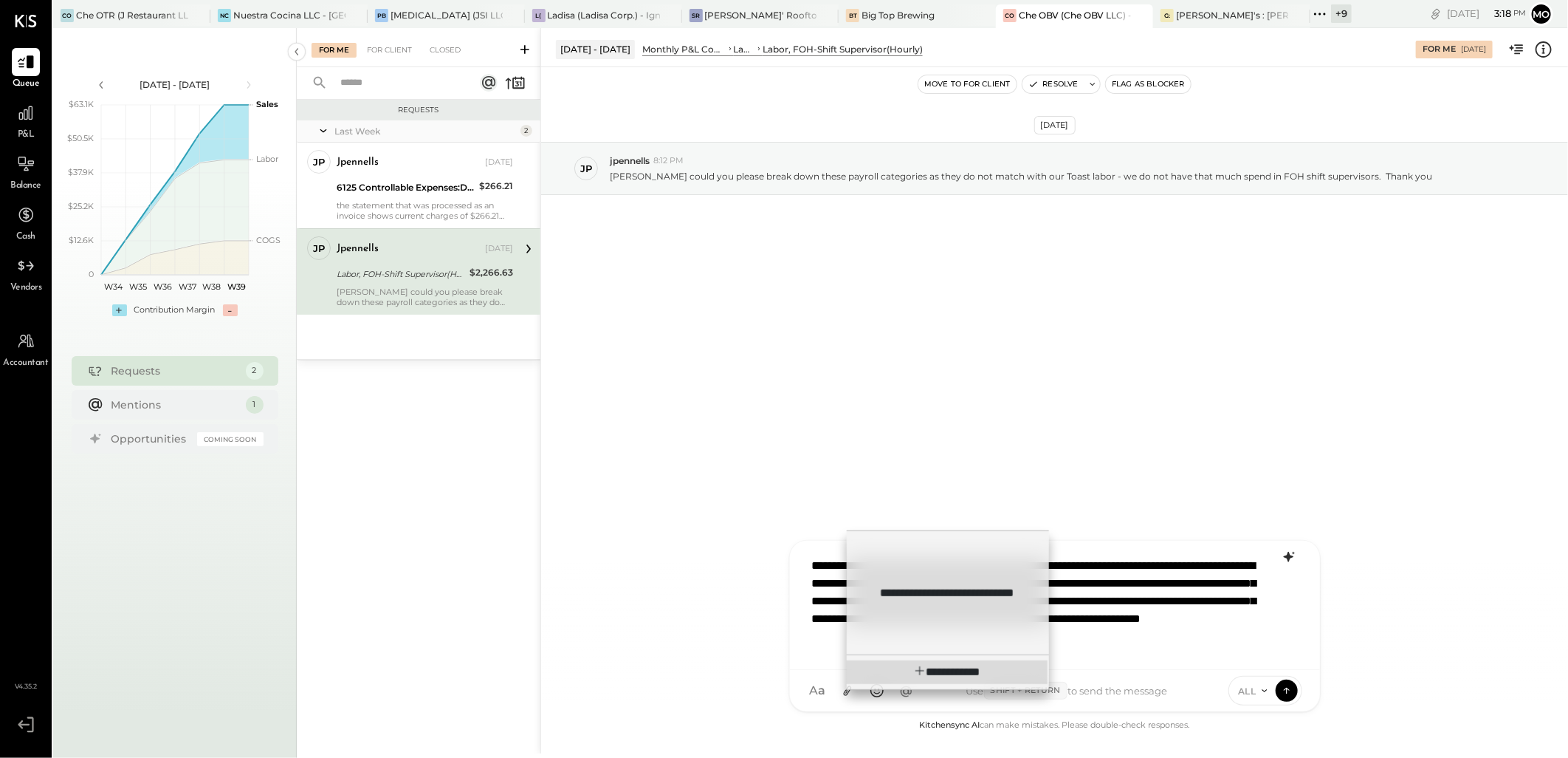
click at [950, 668] on span "**********" at bounding box center [957, 672] width 45 height 11
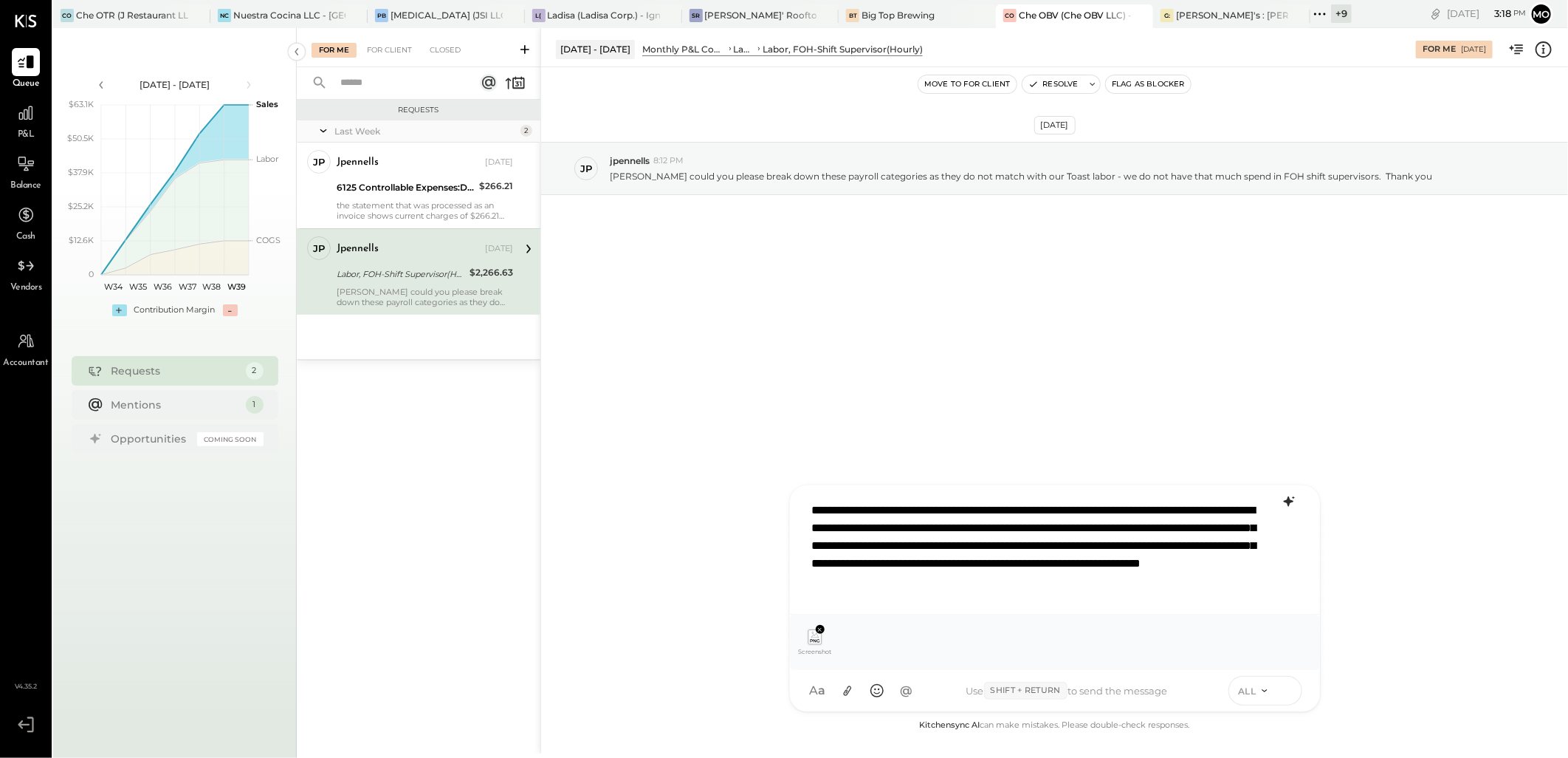
click at [1290, 690] on icon at bounding box center [1286, 689] width 13 height 15
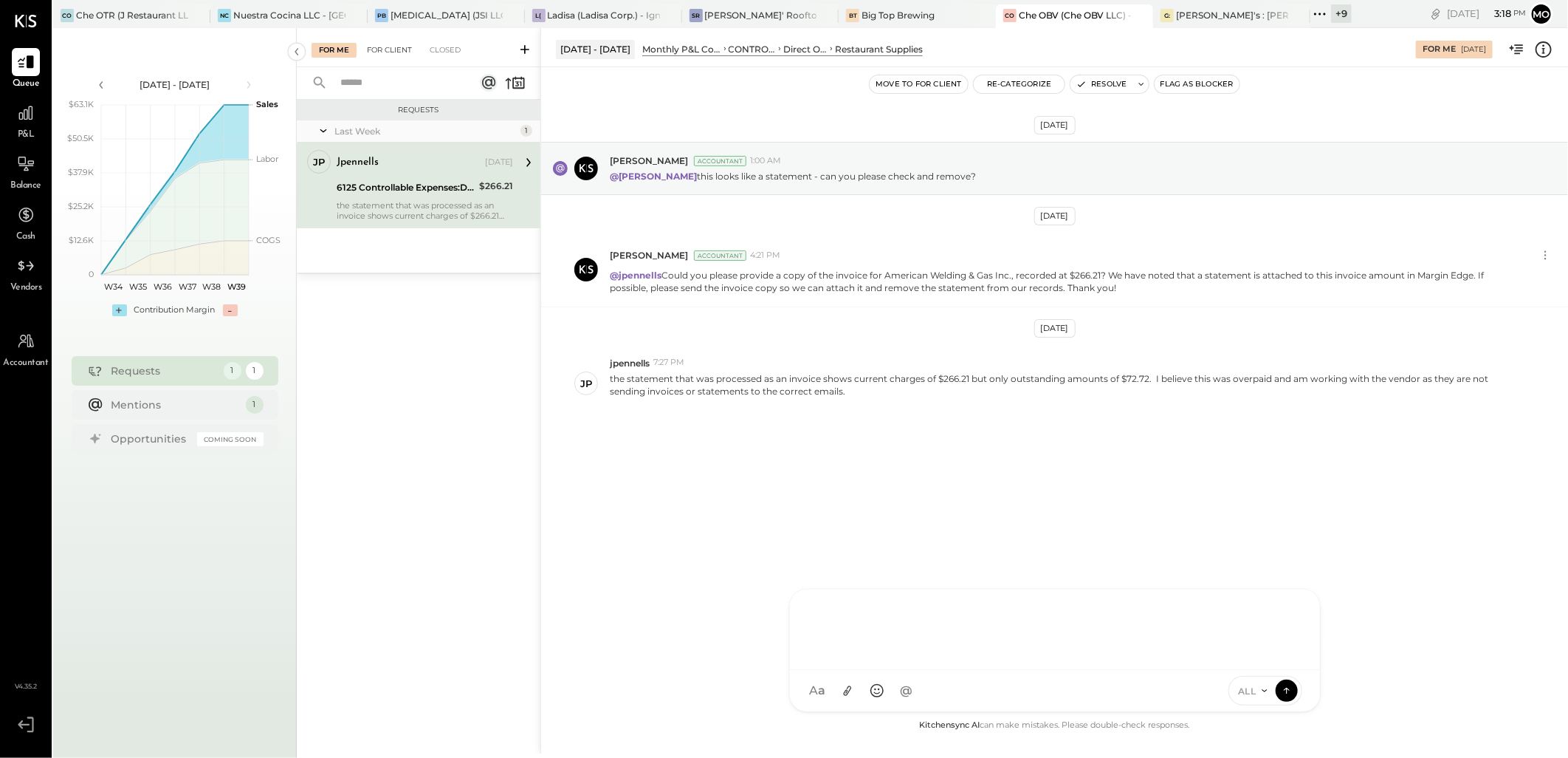
click at [385, 49] on div "For Client" at bounding box center [390, 50] width 60 height 15
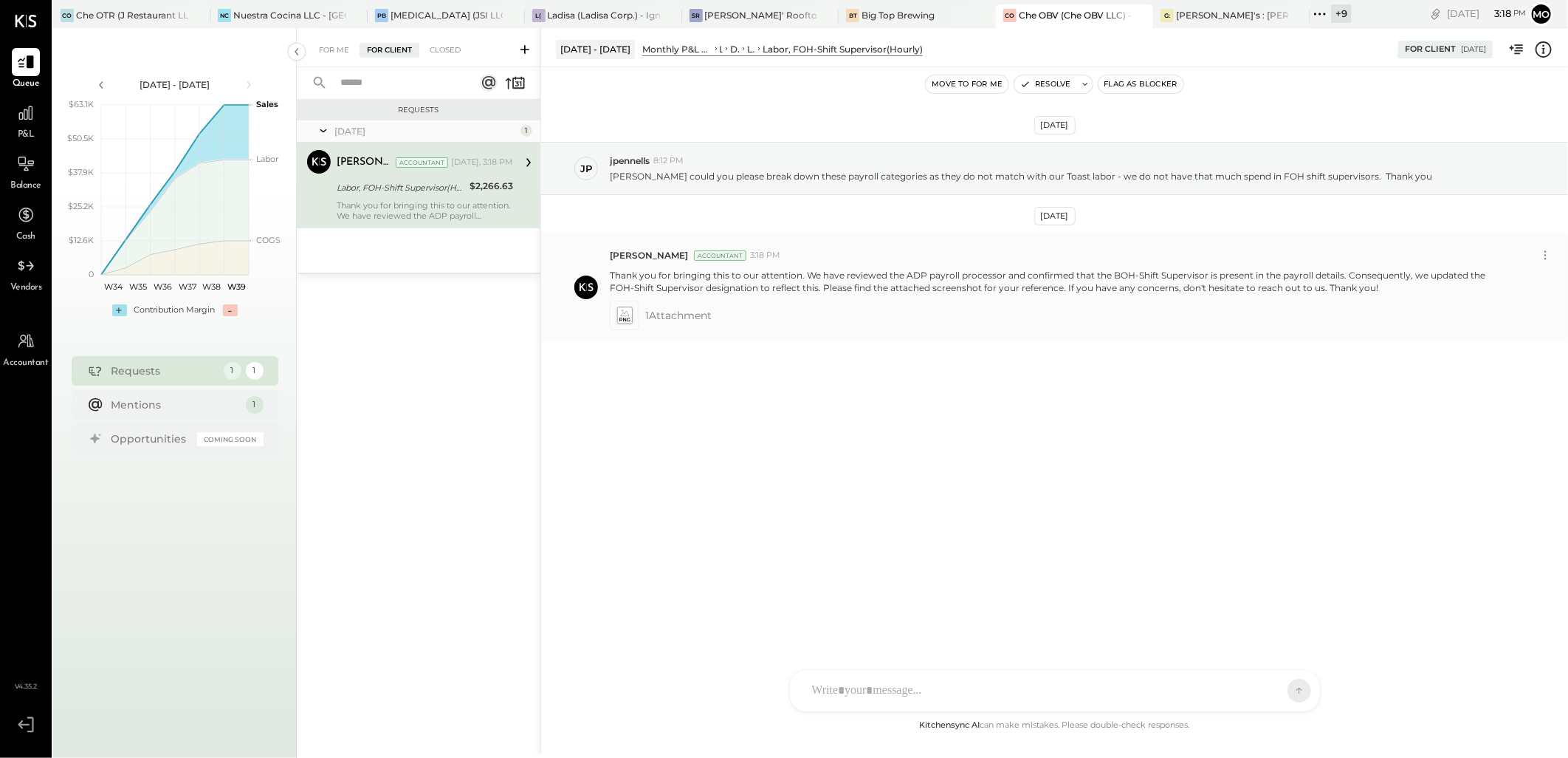
click at [628, 315] on icon at bounding box center [624, 313] width 9 height 7
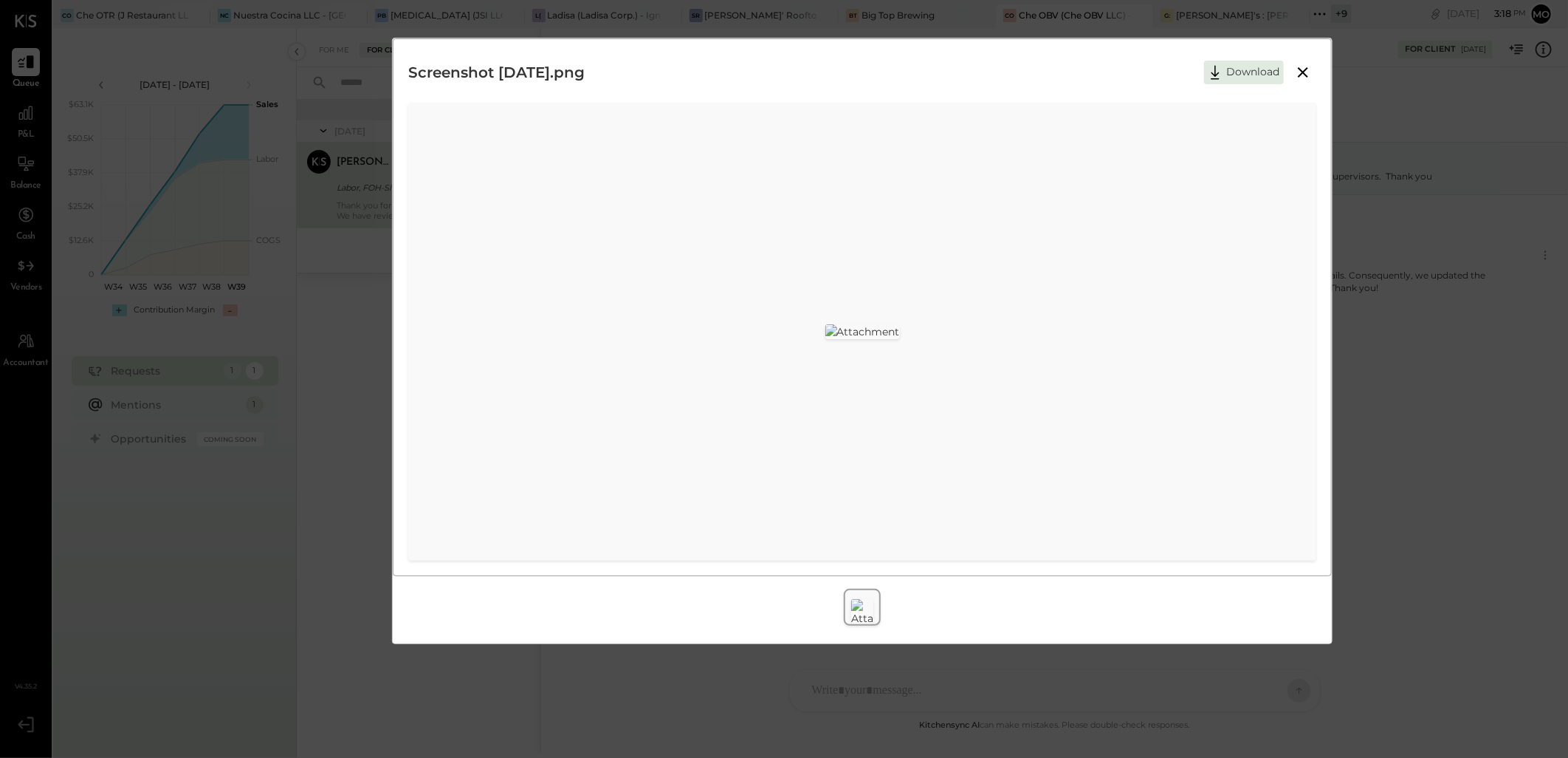
click at [1301, 72] on icon at bounding box center [1303, 72] width 18 height 18
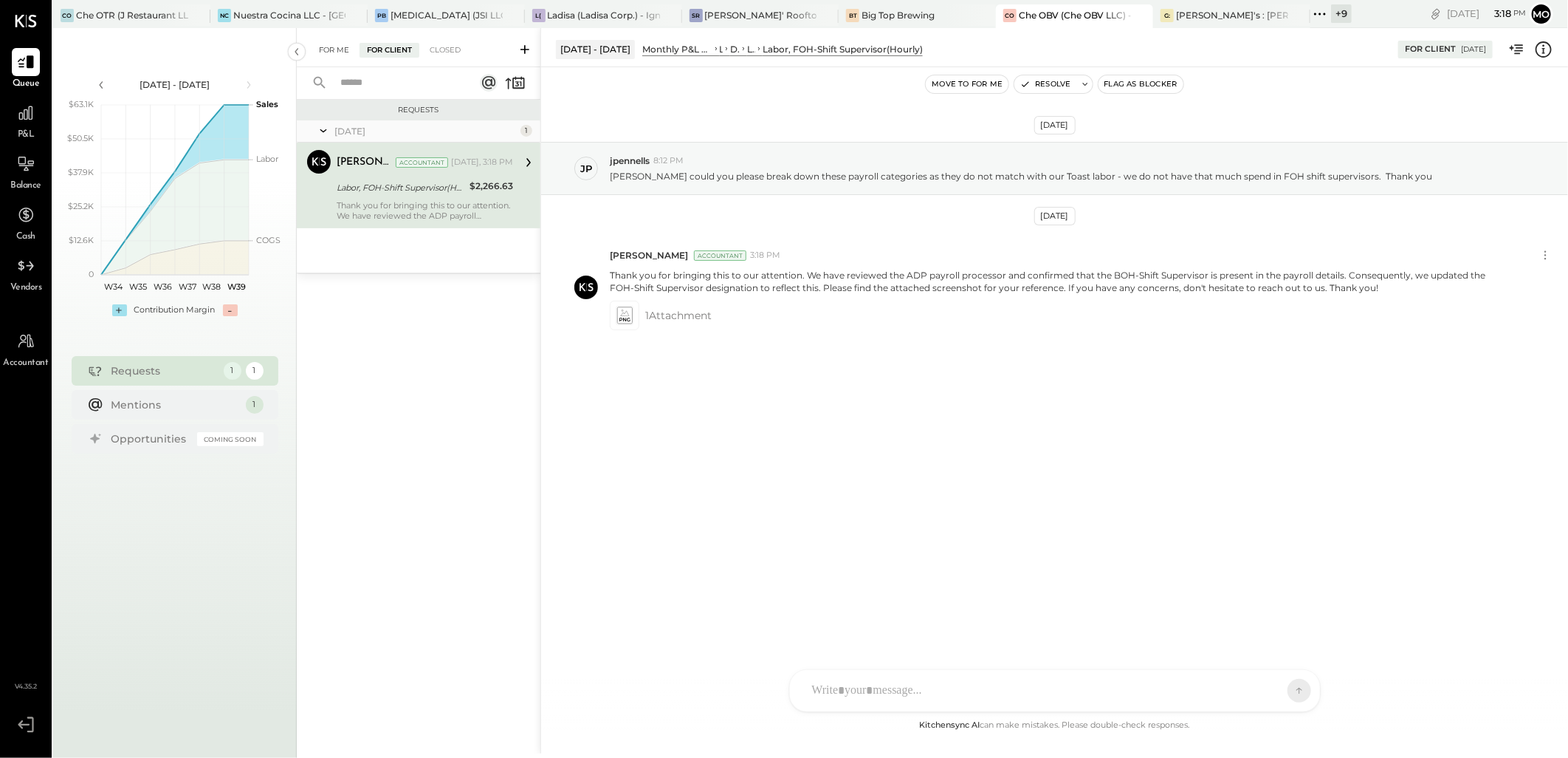
click at [334, 50] on div "For Me" at bounding box center [333, 50] width 45 height 15
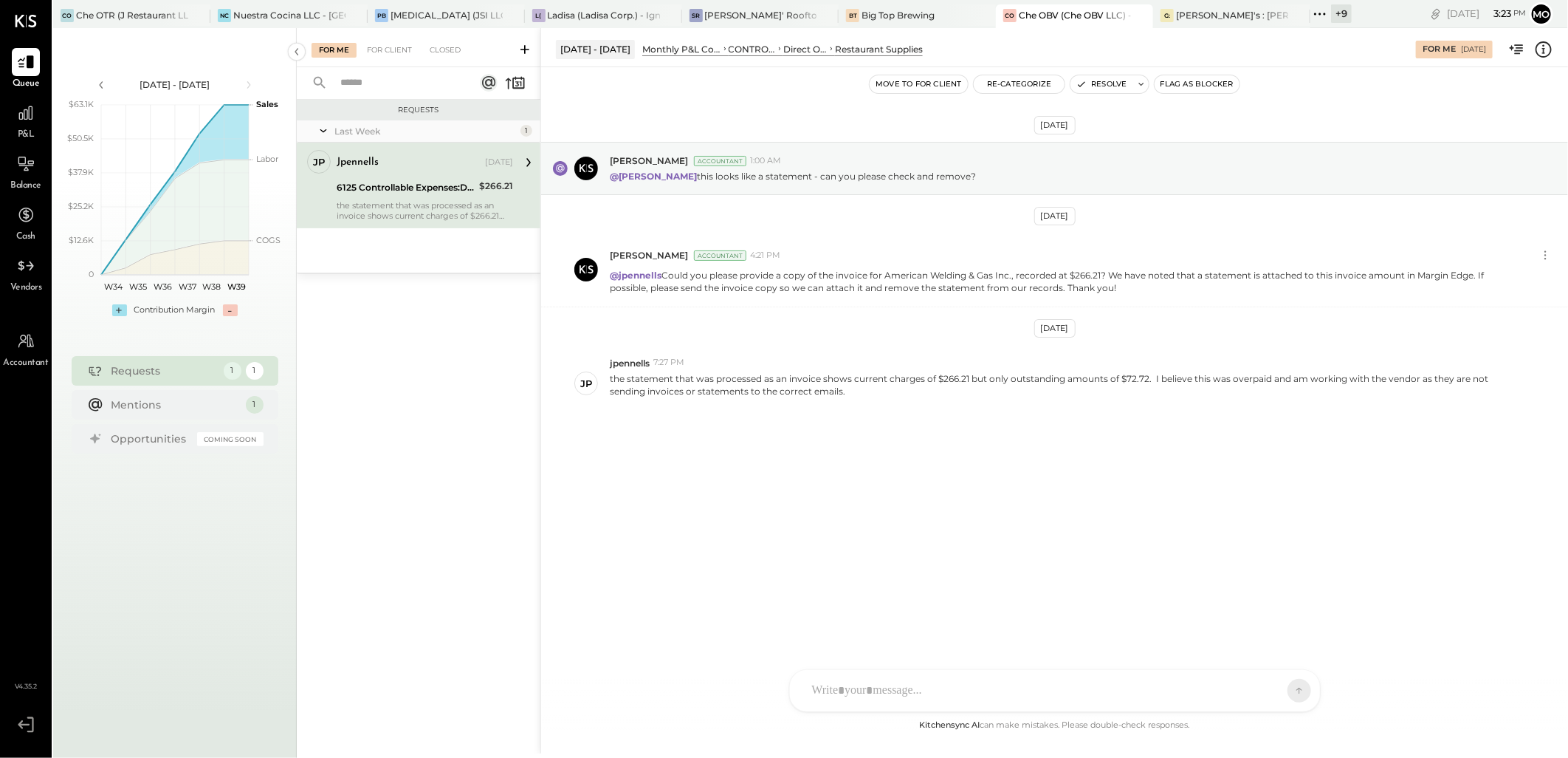
click at [809, 693] on div at bounding box center [1041, 690] width 474 height 33
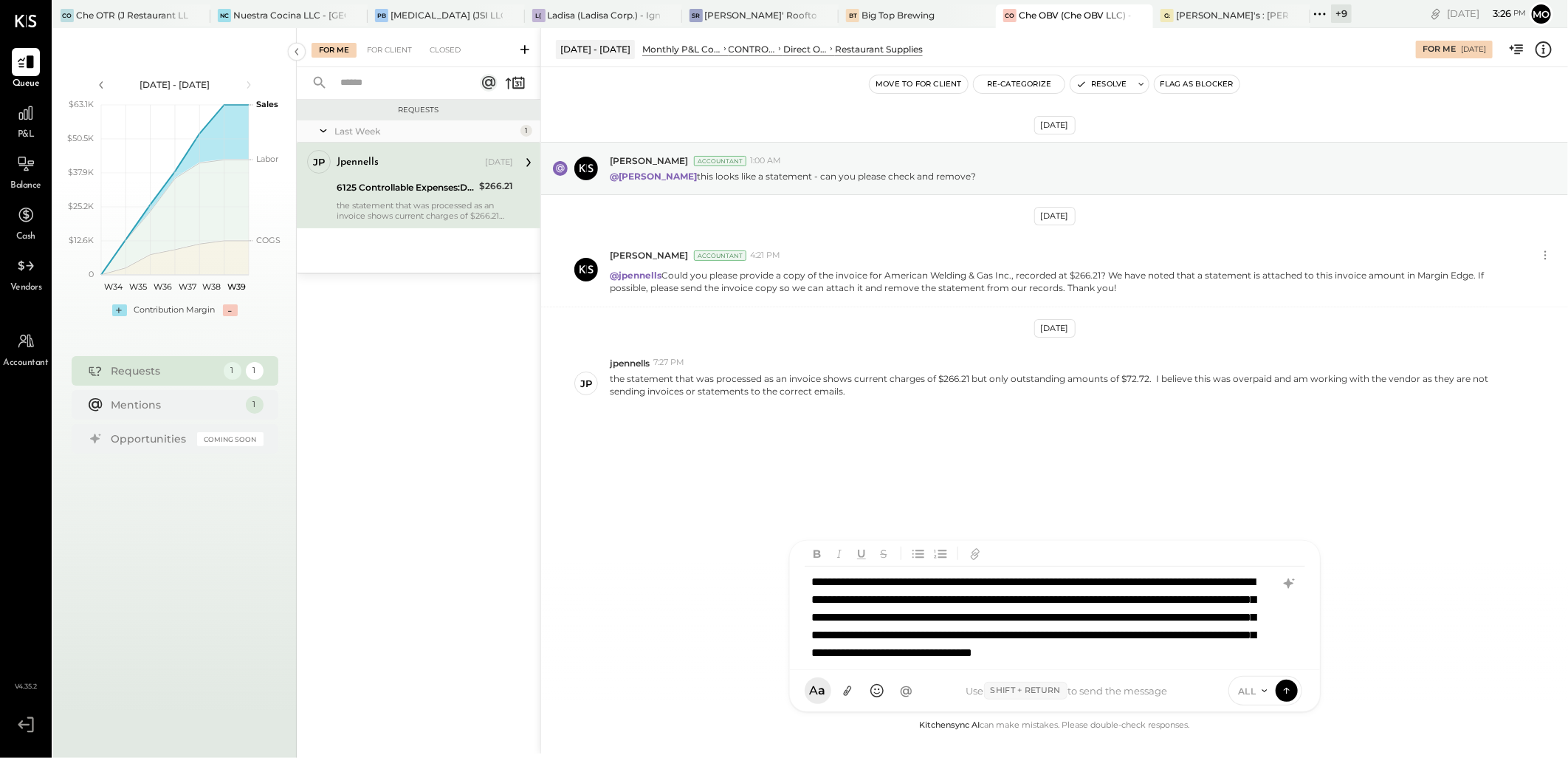
scroll to position [26, 0]
drag, startPoint x: 926, startPoint y: 669, endPoint x: 810, endPoint y: 559, distance: 159.9
click at [810, 559] on div "**********" at bounding box center [1055, 605] width 530 height 129
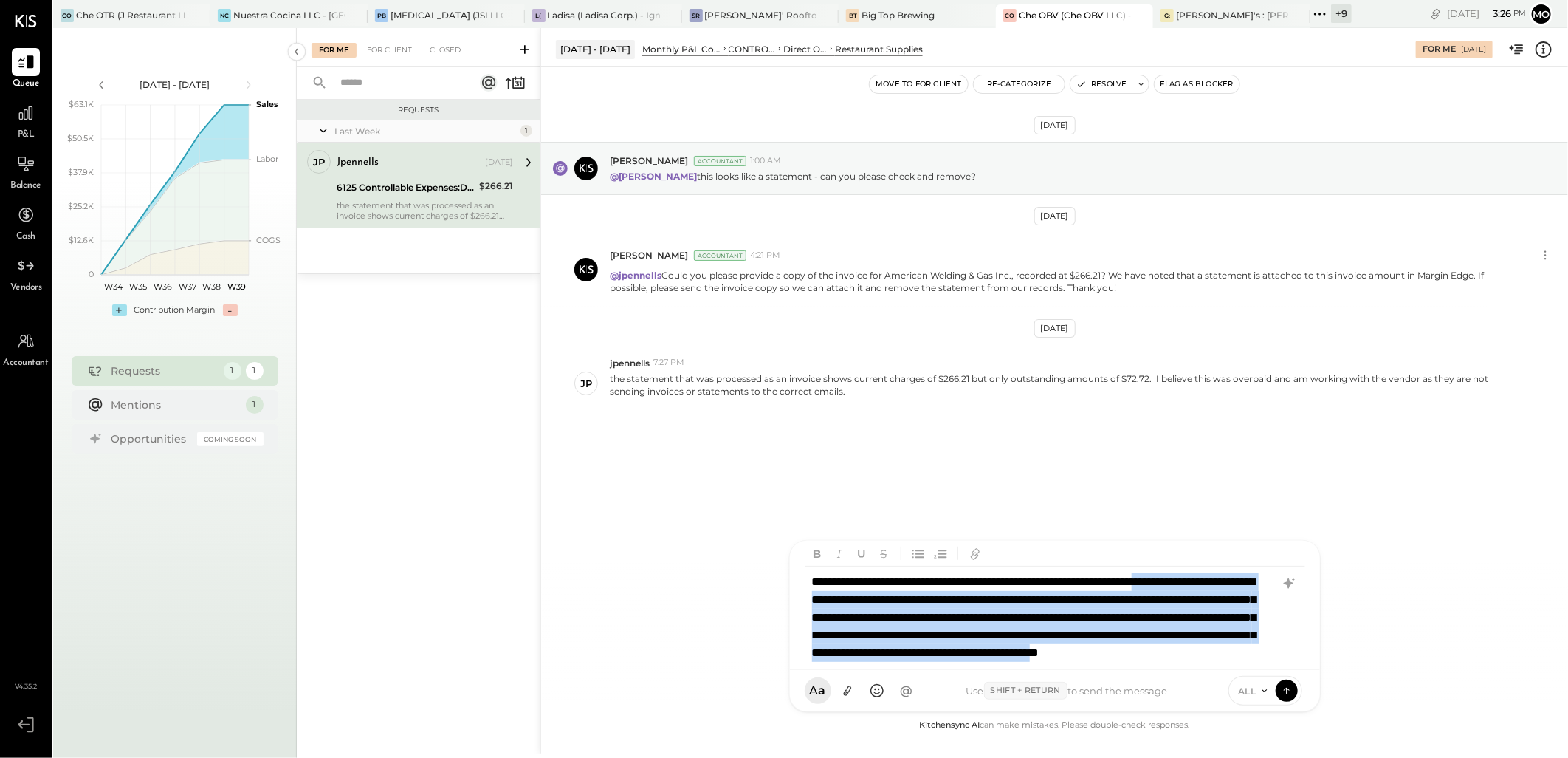
scroll to position [20, 0]
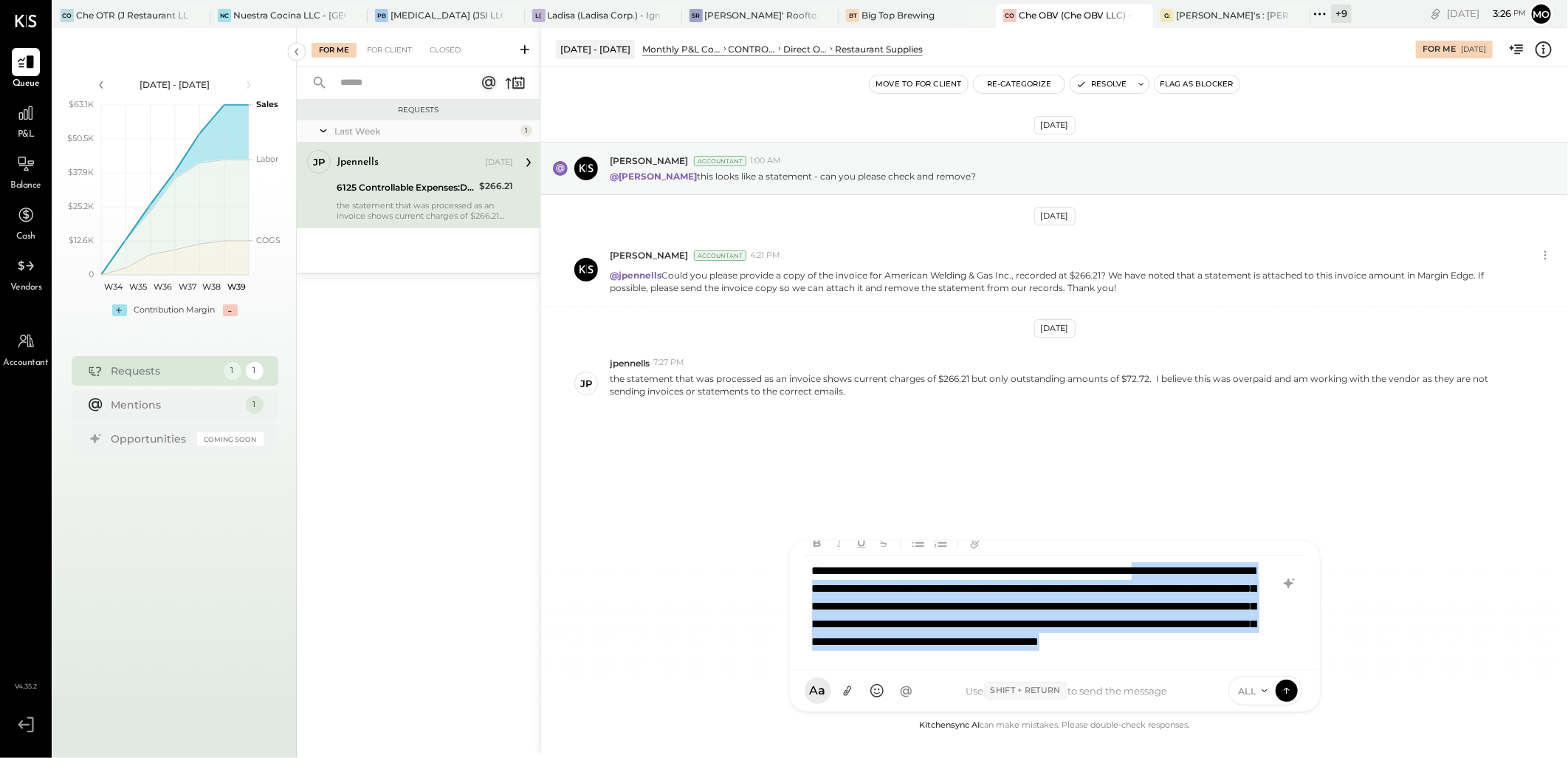
drag, startPoint x: 812, startPoint y: 574, endPoint x: 916, endPoint y: 668, distance: 140.2
click at [916, 668] on div "**********" at bounding box center [1055, 605] width 530 height 129
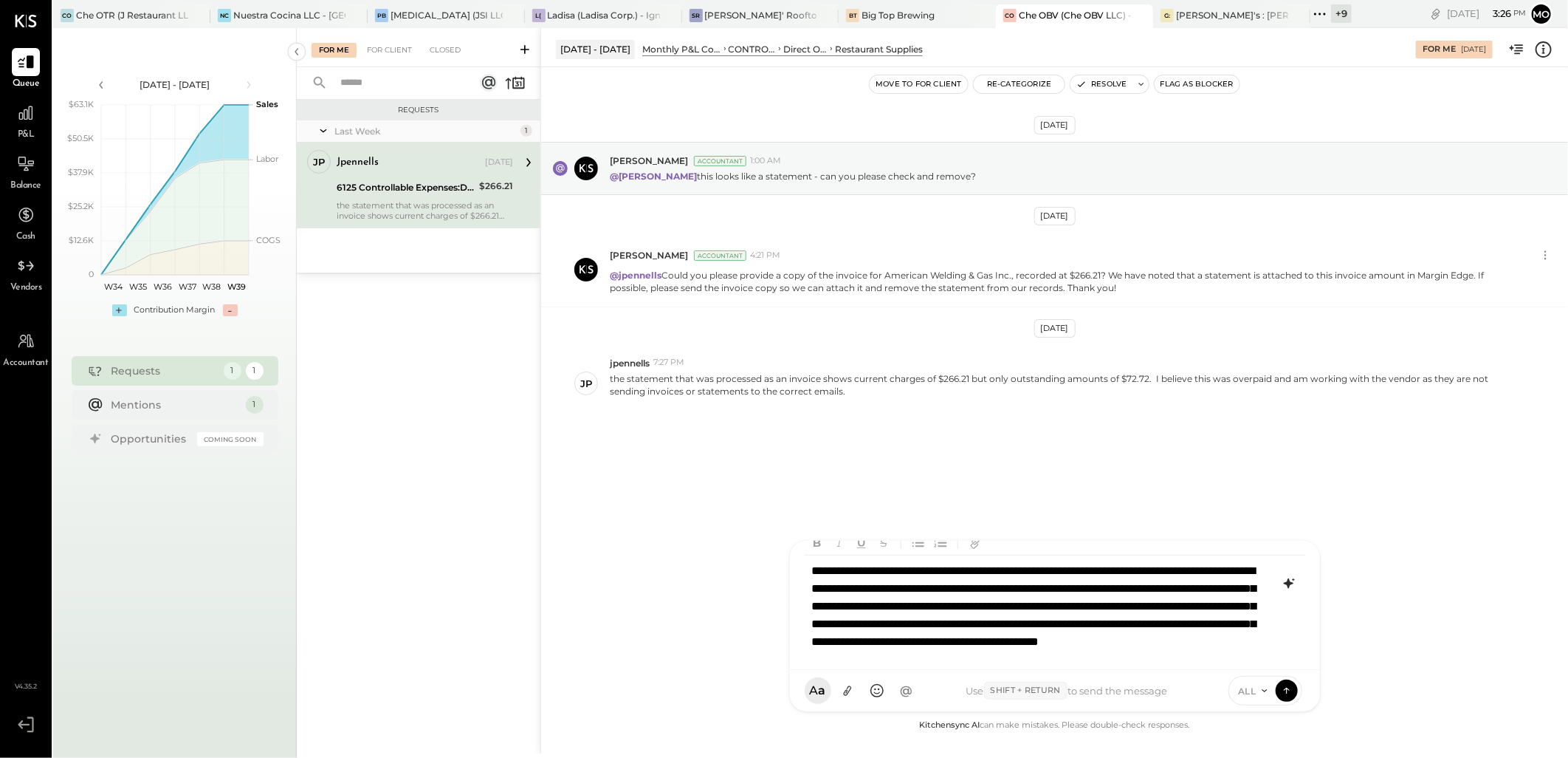
click at [1284, 582] on icon at bounding box center [1288, 583] width 18 height 18
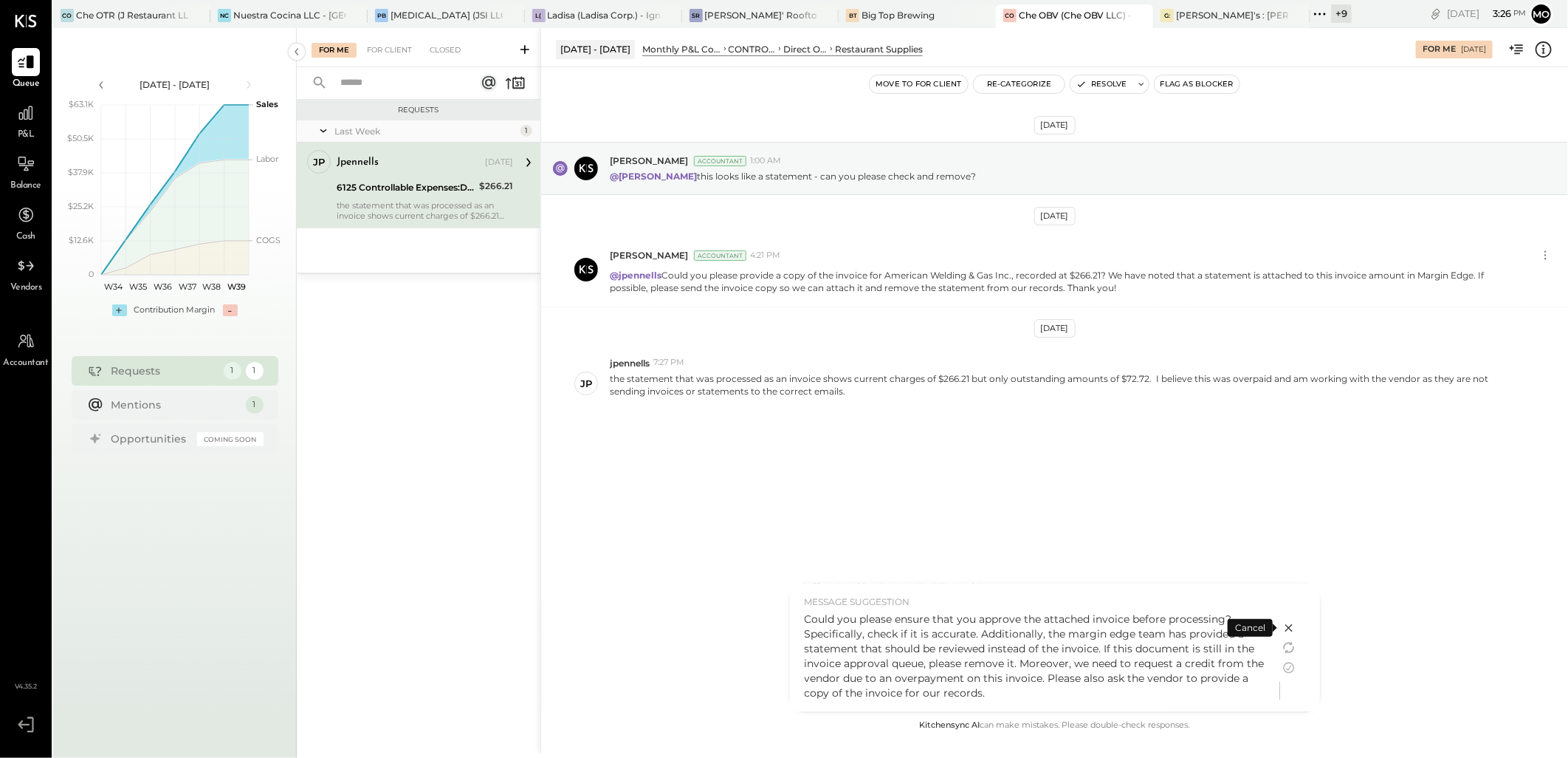
click at [1445, 598] on div "Sep 17th, 2025 Margot Bloch Accountant 1:00 AM @Mohammadsalkin Ansari this look…" at bounding box center [1054, 392] width 1027 height 649
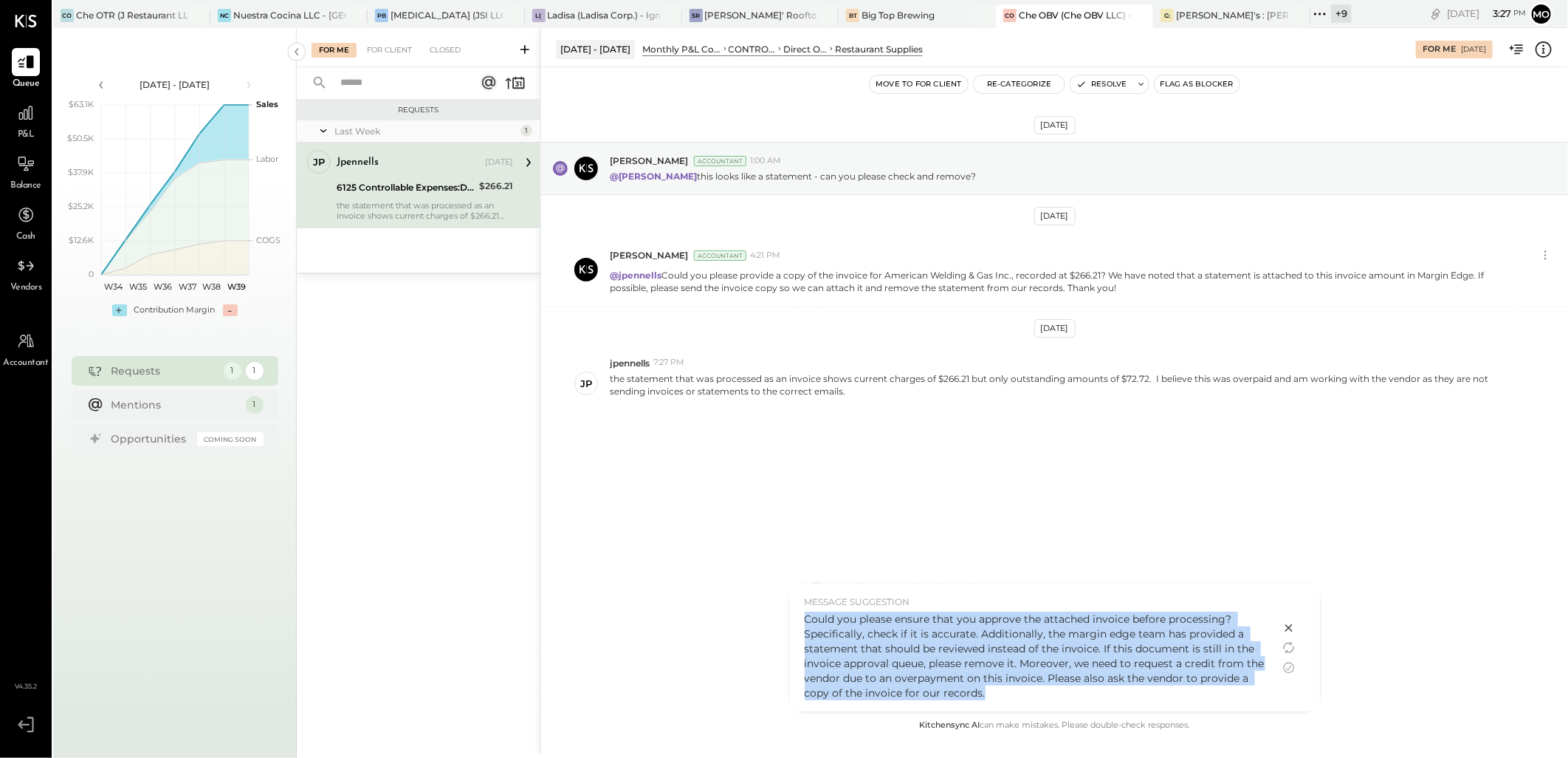
drag, startPoint x: 803, startPoint y: 623, endPoint x: 1007, endPoint y: 710, distance: 221.8
click at [1007, 710] on div "MESSAGE SUGGESTION Could you please ensure that you approve the attached invoic…" at bounding box center [1035, 647] width 490 height 128
copy div "Could you please ensure that you approve the attached invoice before processing…"
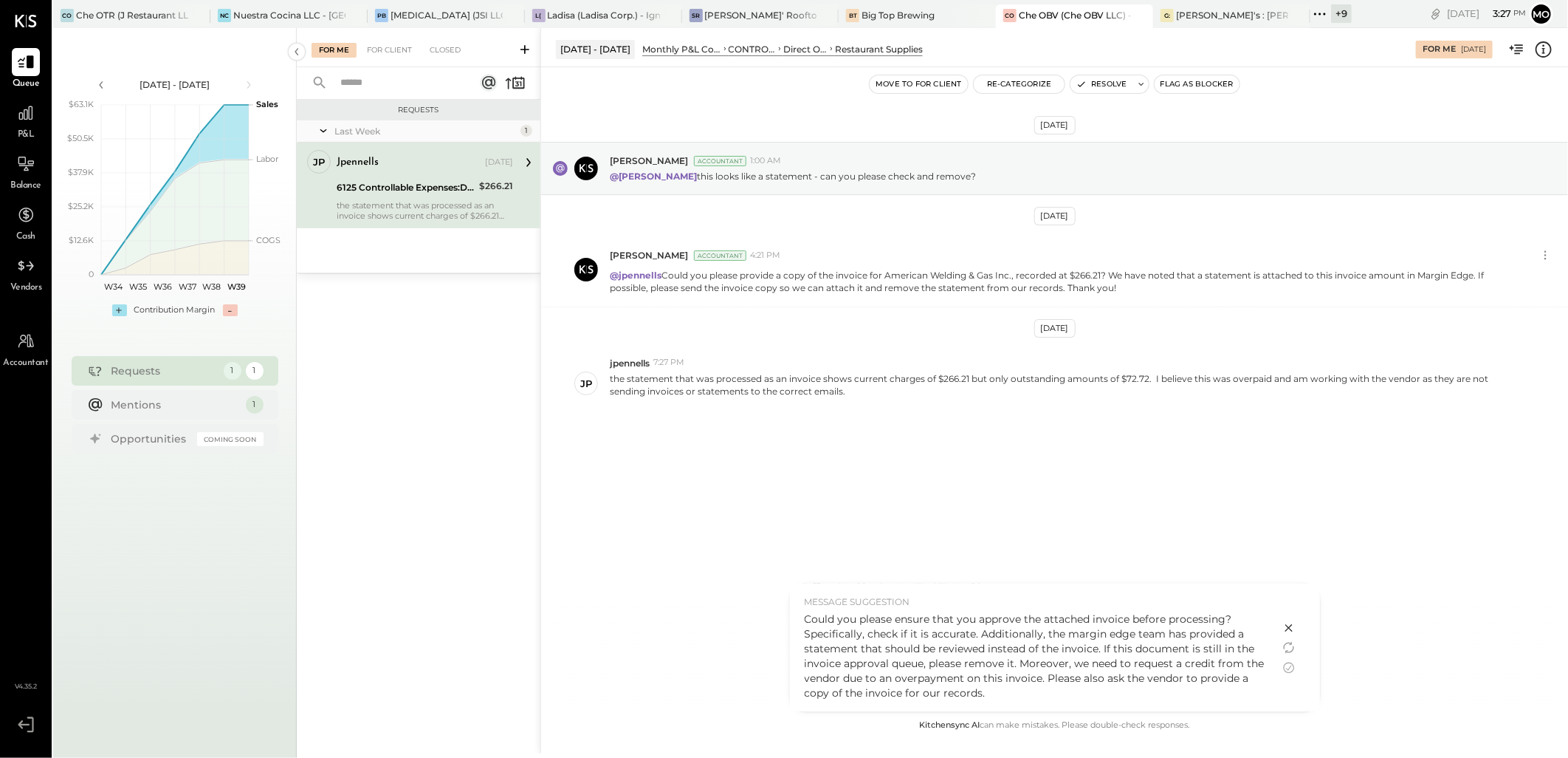
click at [1288, 627] on icon at bounding box center [1288, 627] width 7 height 7
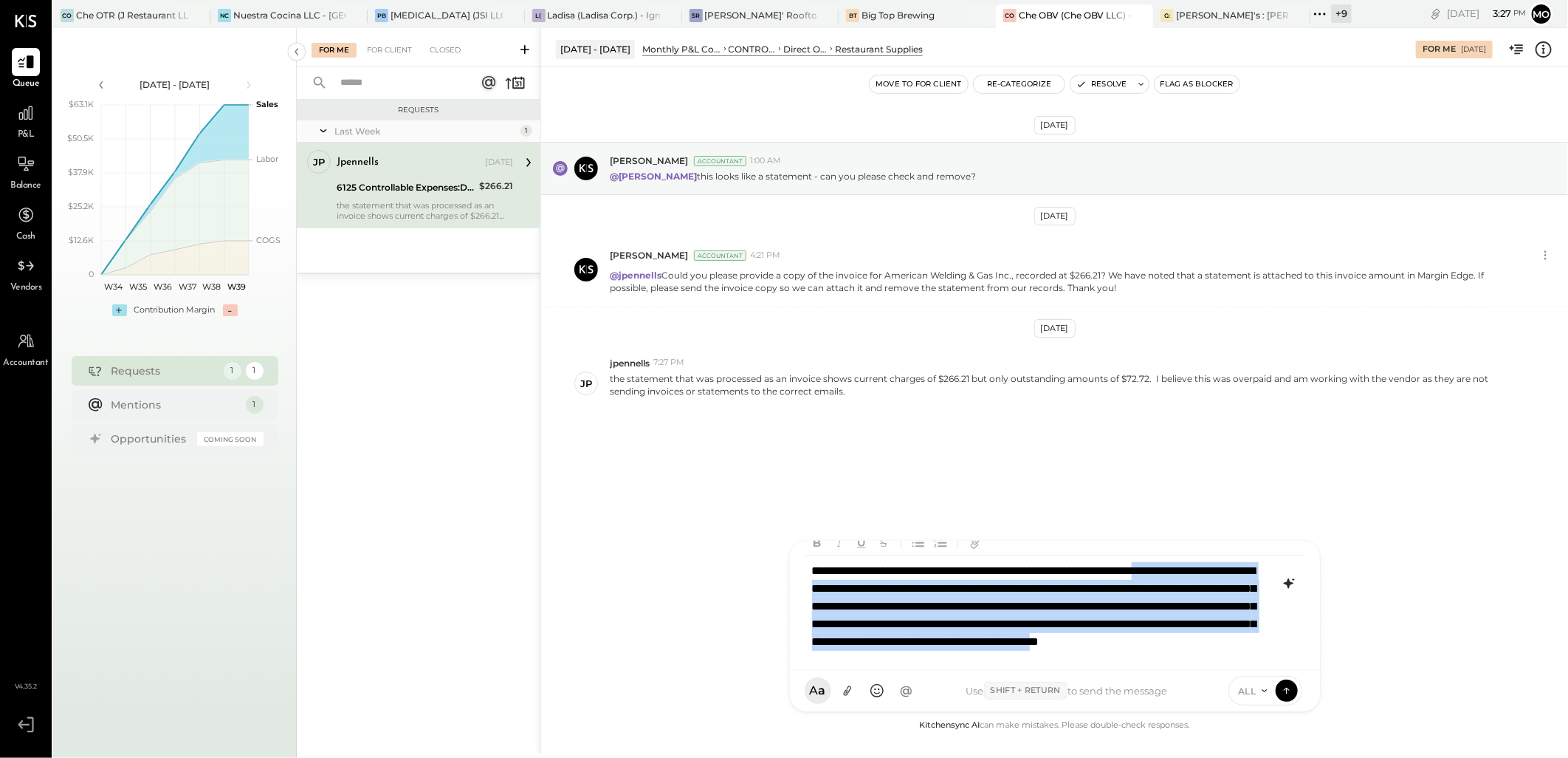
drag, startPoint x: 902, startPoint y: 645, endPoint x: 786, endPoint y: 567, distance: 139.8
click at [786, 567] on div "Aug 1 - 31, 2025 Monthly P&L Comparison CONTROLLABLE EXPENSES Direct Operating …" at bounding box center [1054, 391] width 1027 height 725
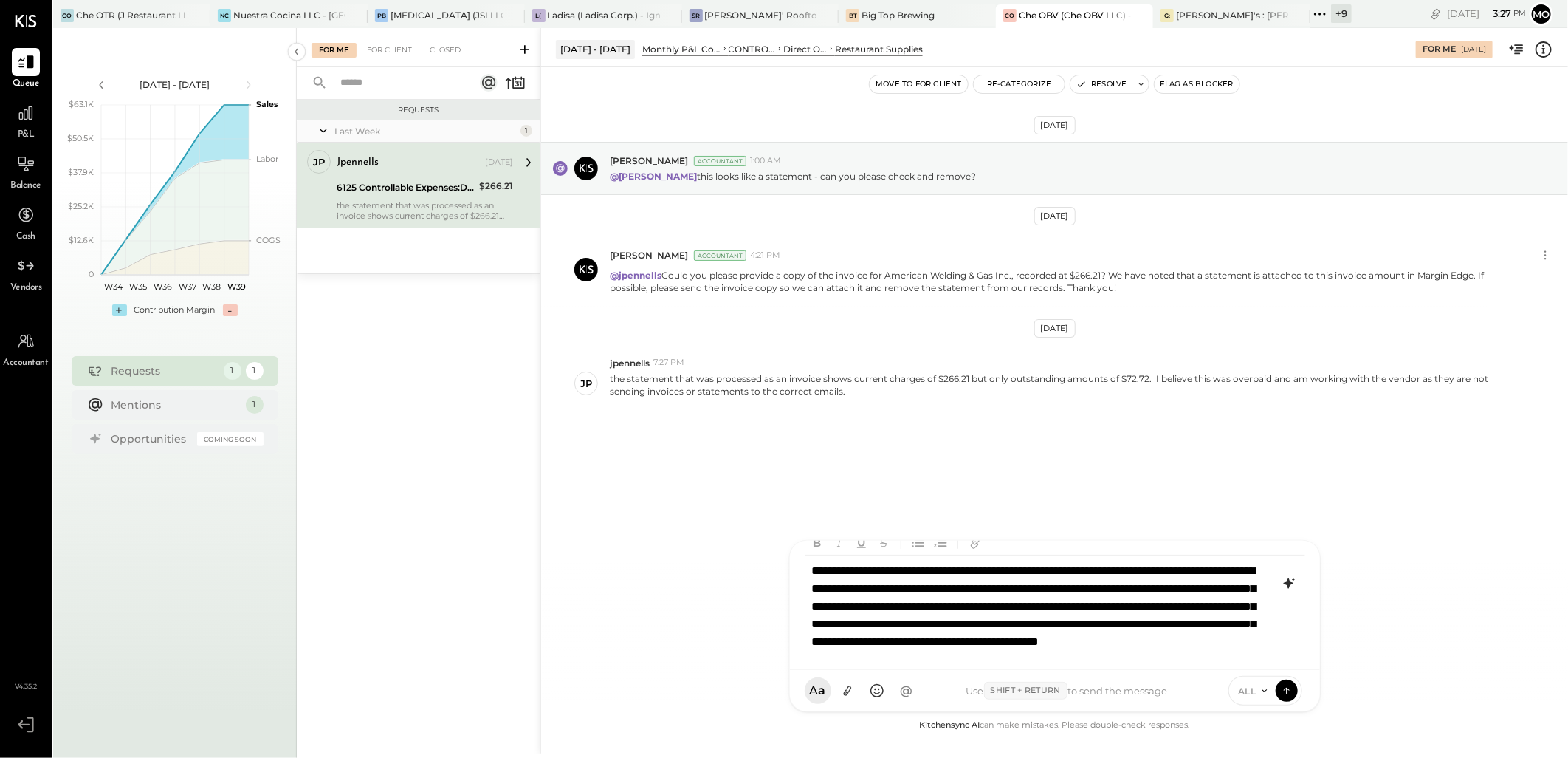
click at [1016, 646] on div "**********" at bounding box center [1054, 606] width 500 height 102
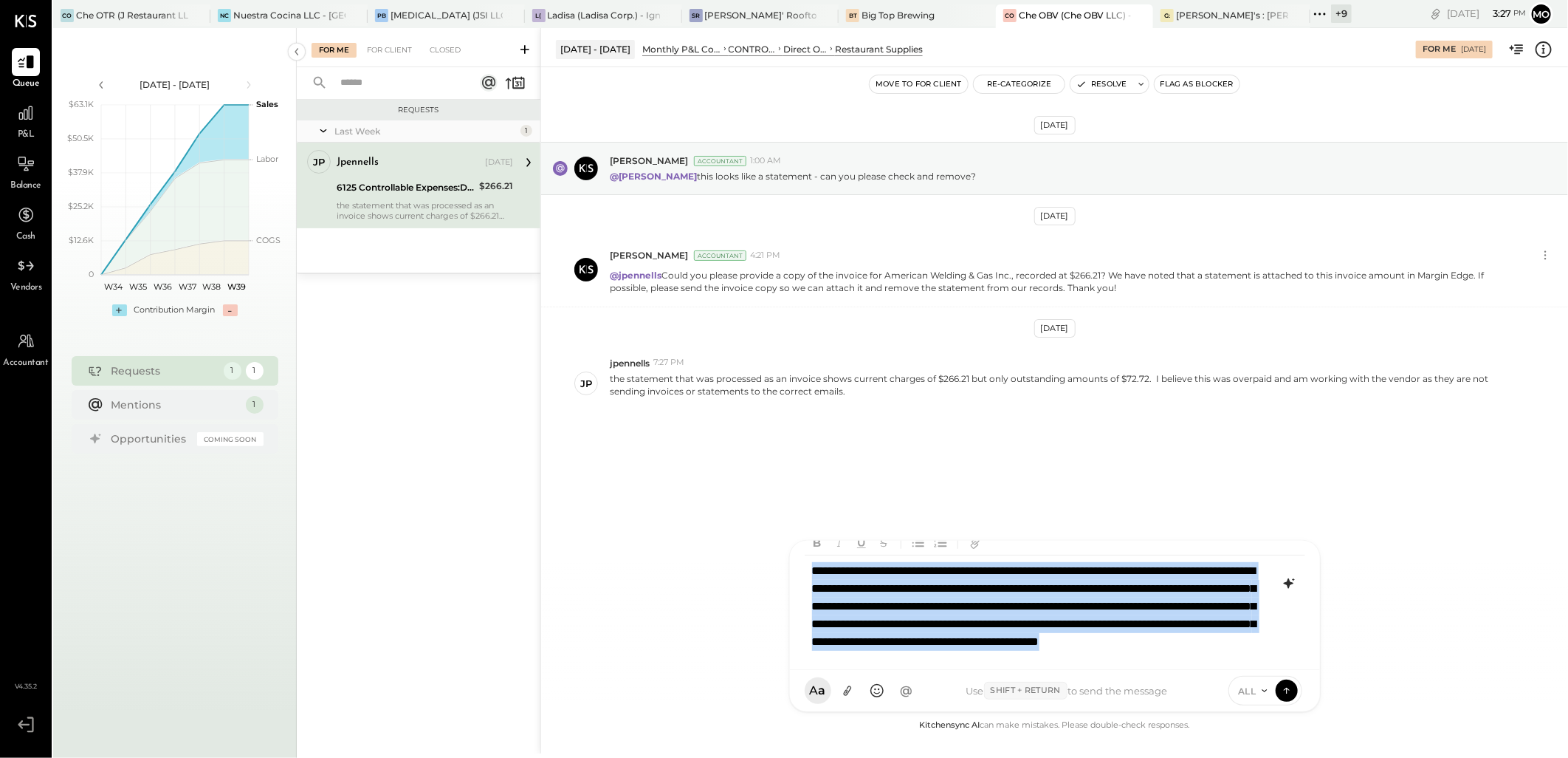
scroll to position [0, 0]
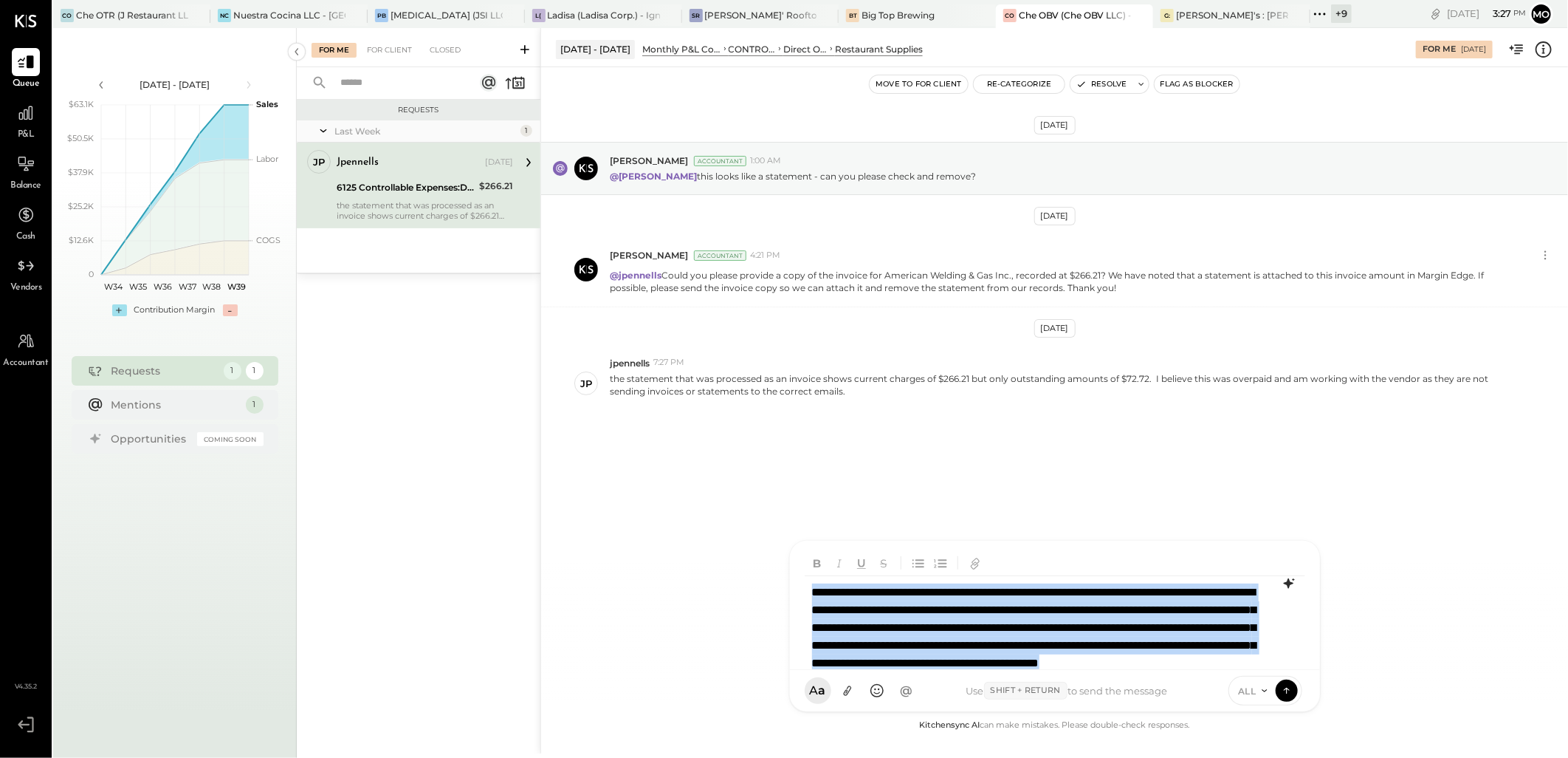
drag, startPoint x: 929, startPoint y: 650, endPoint x: 798, endPoint y: 542, distance: 169.8
click at [798, 542] on div "AM Ali Mehdi I imeronijuan MA Mohammadsalkin Ansari J jpennells J jpeyton S sue…" at bounding box center [1055, 626] width 532 height 172
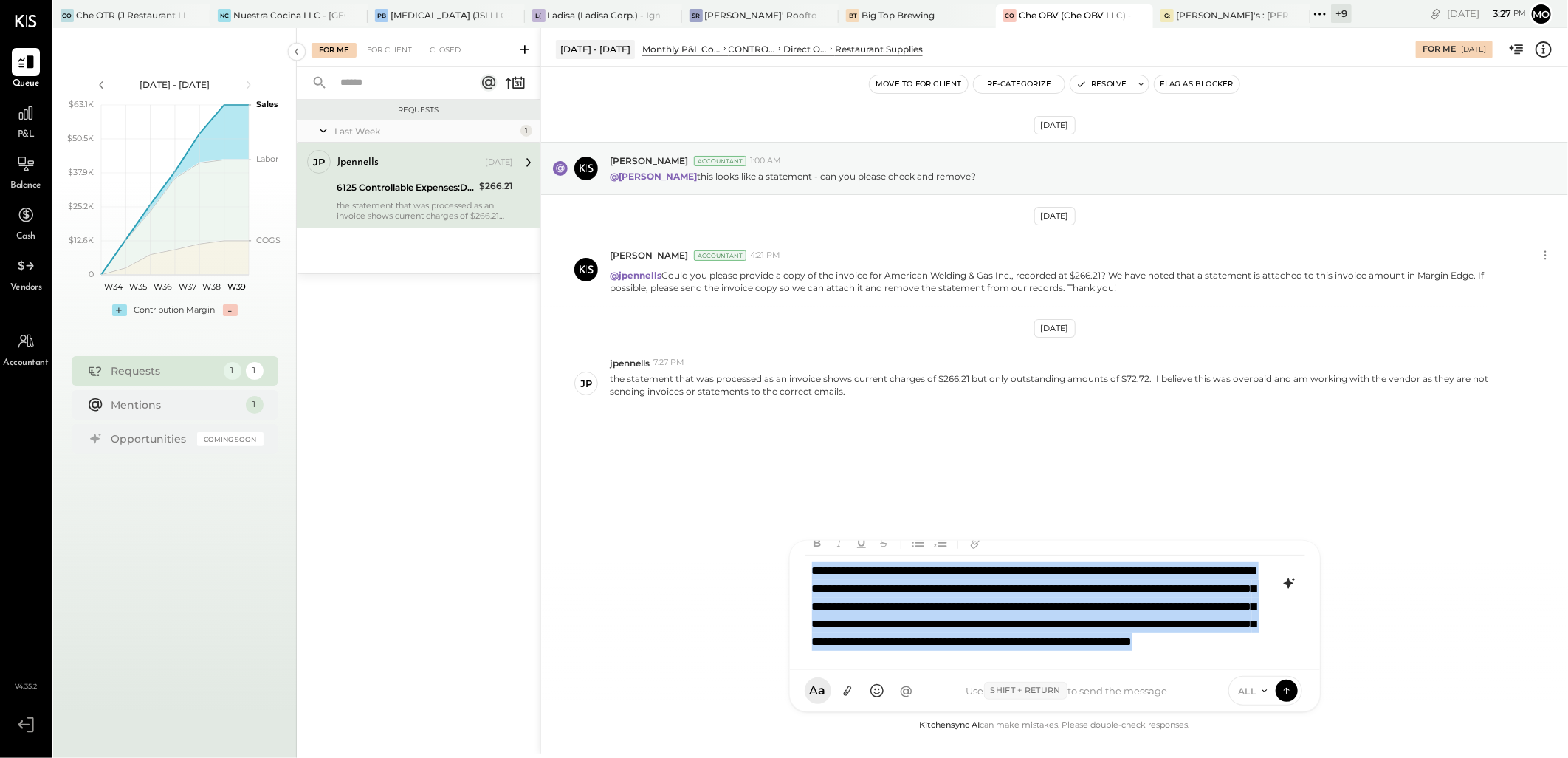
drag, startPoint x: 812, startPoint y: 587, endPoint x: 1243, endPoint y: 611, distance: 431.7
click at [1075, 672] on div "AM Ali Mehdi I imeronijuan MA Mohammadsalkin Ansari J jpennells J jpeyton S sue…" at bounding box center [1055, 626] width 532 height 172
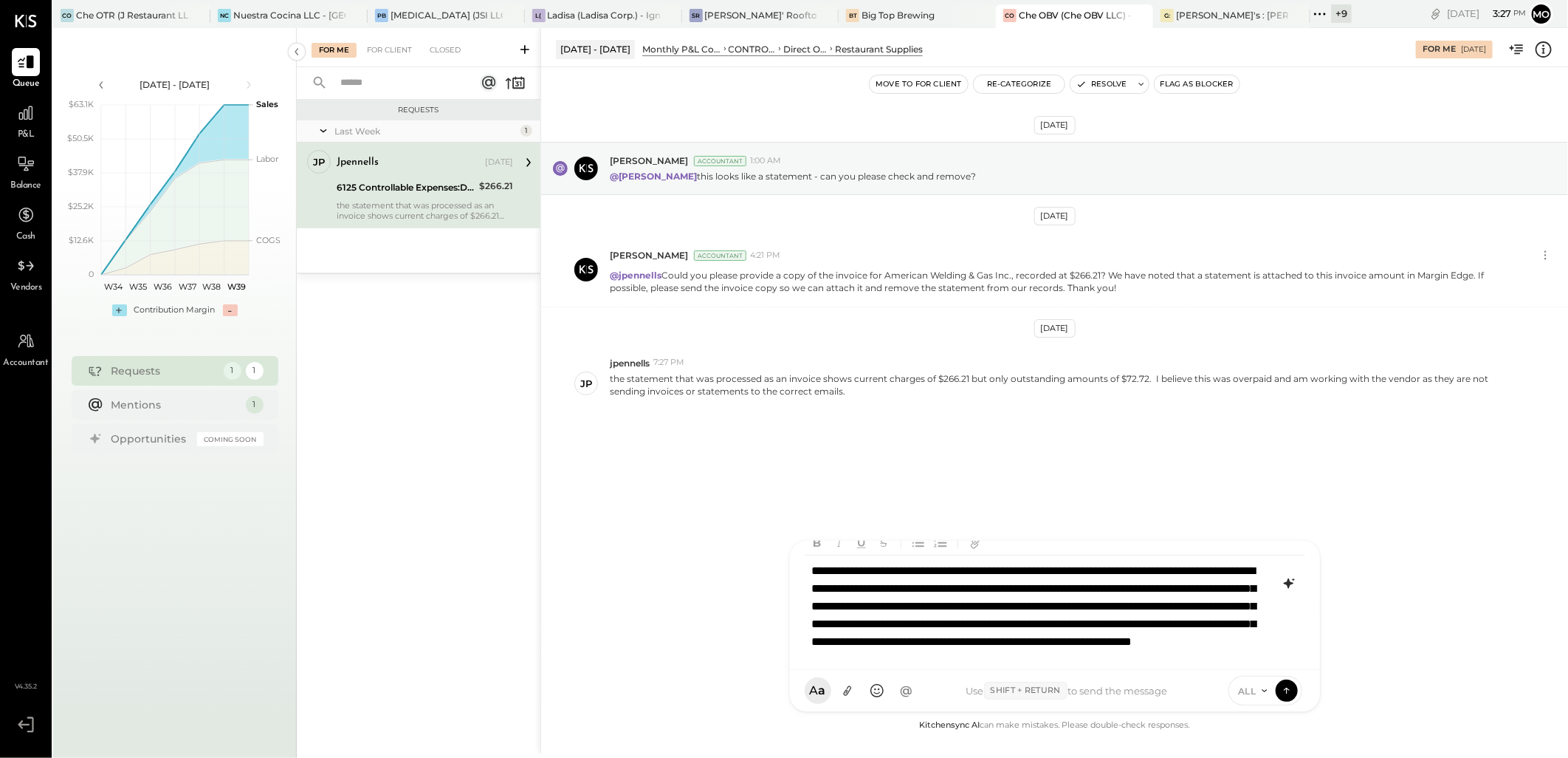
click at [1289, 583] on icon at bounding box center [1288, 583] width 10 height 11
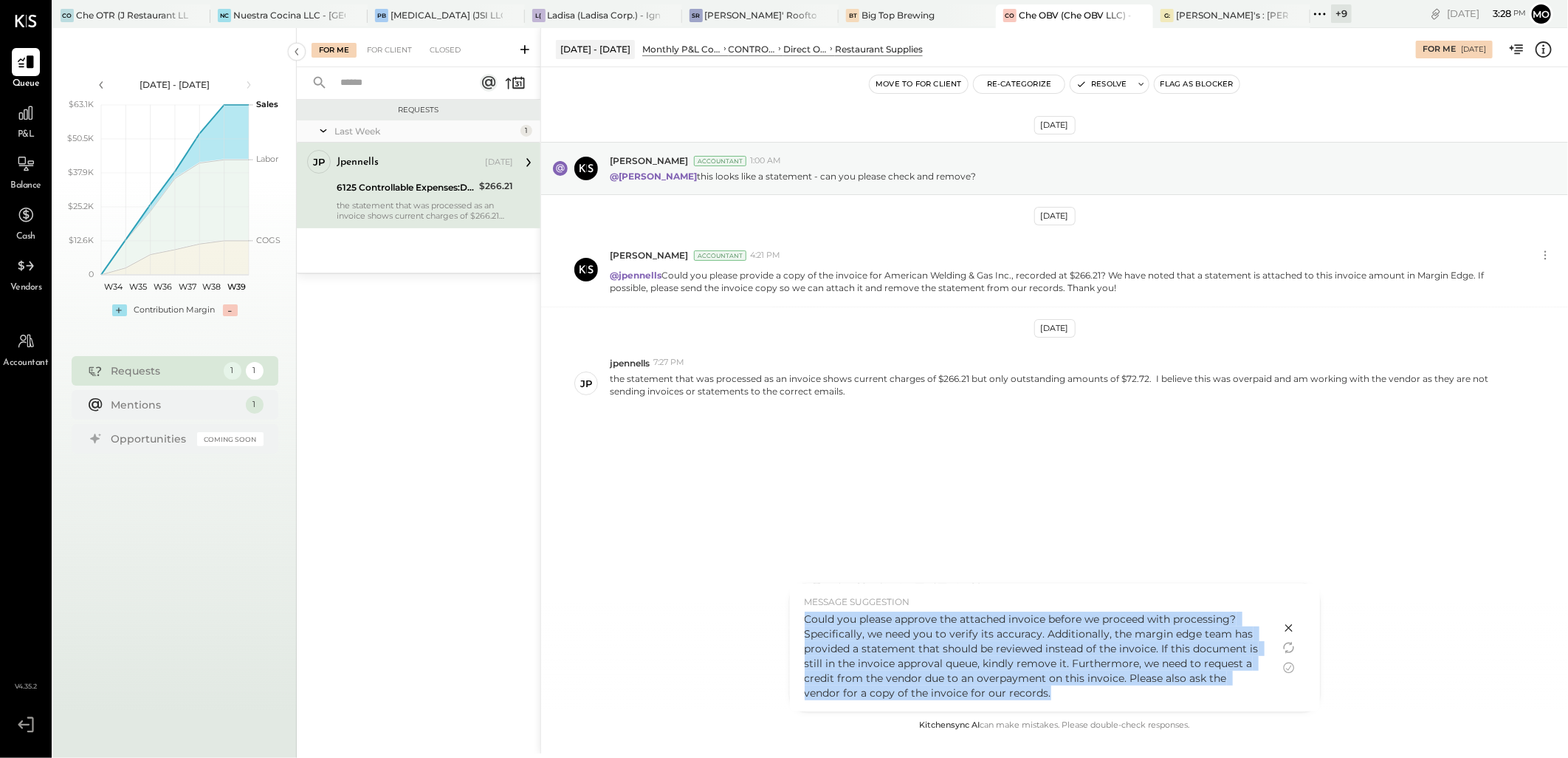
drag, startPoint x: 805, startPoint y: 619, endPoint x: 1020, endPoint y: 693, distance: 227.4
click at [1020, 693] on div "Could you please approve the attached invoice before we proceed with processing…" at bounding box center [1034, 656] width 460 height 88
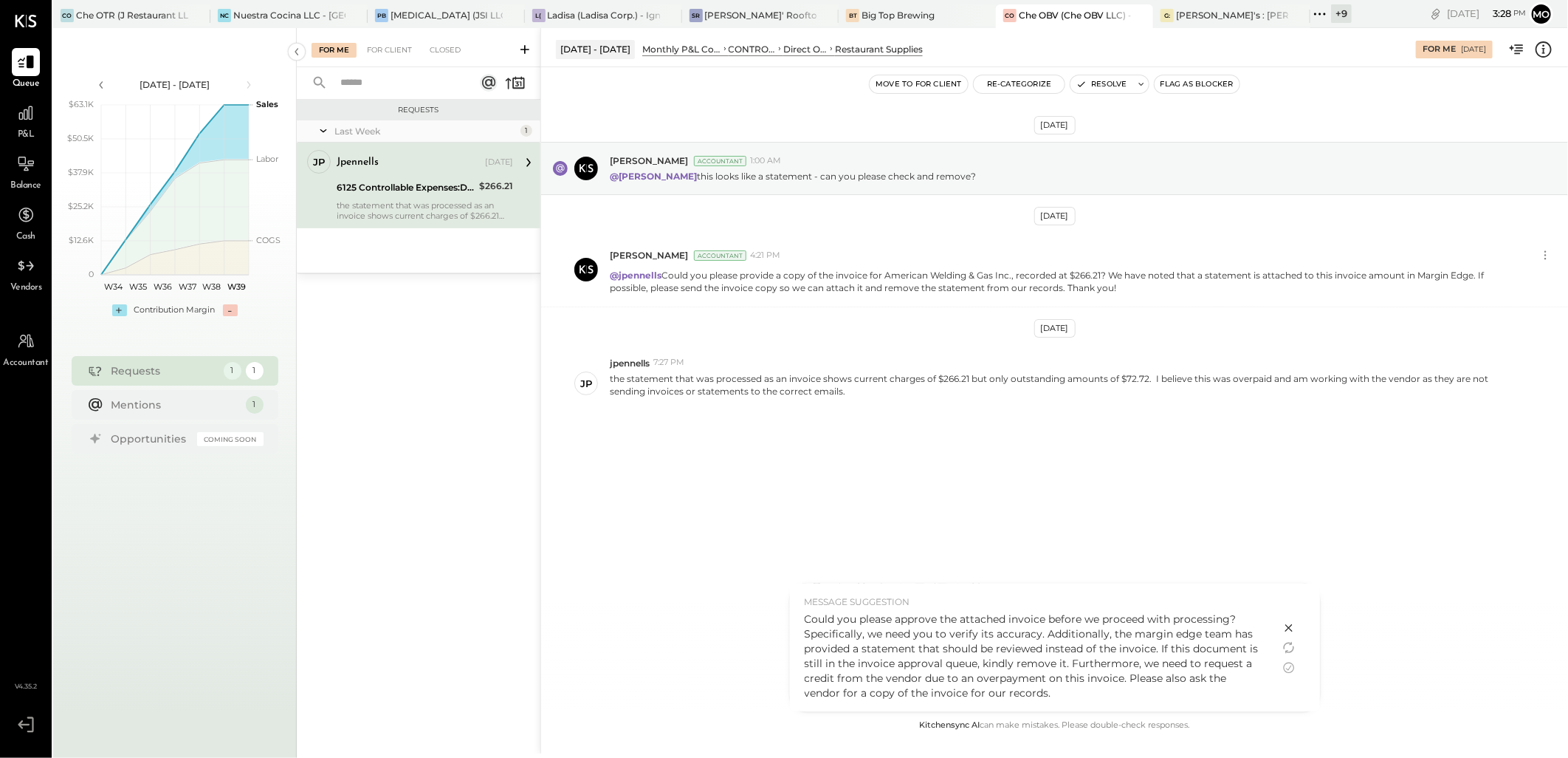
click at [1286, 624] on icon at bounding box center [1288, 627] width 18 height 18
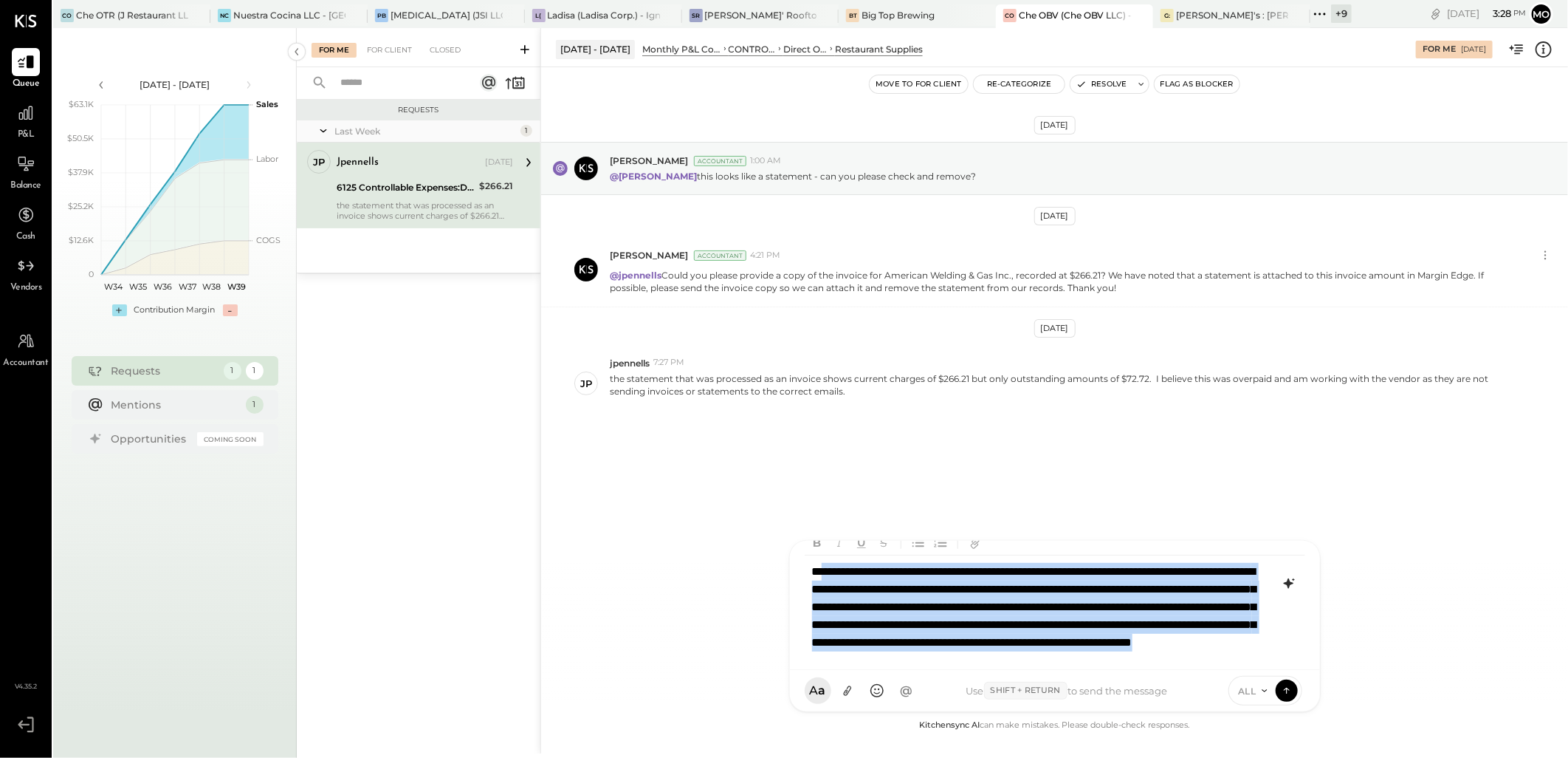
scroll to position [0, 0]
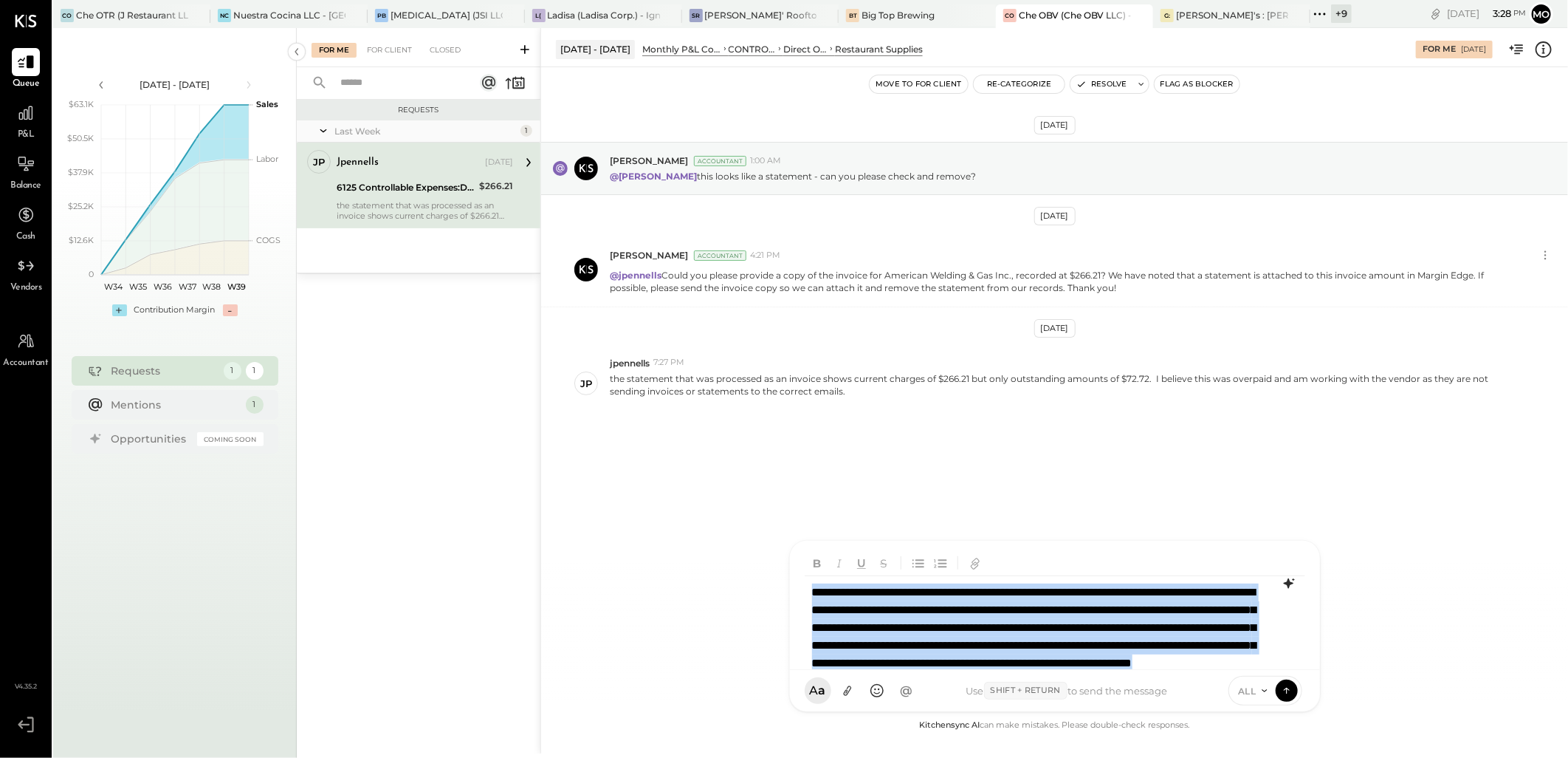
drag, startPoint x: 994, startPoint y: 651, endPoint x: 795, endPoint y: 555, distance: 220.9
click at [795, 555] on div "**********" at bounding box center [1055, 605] width 530 height 129
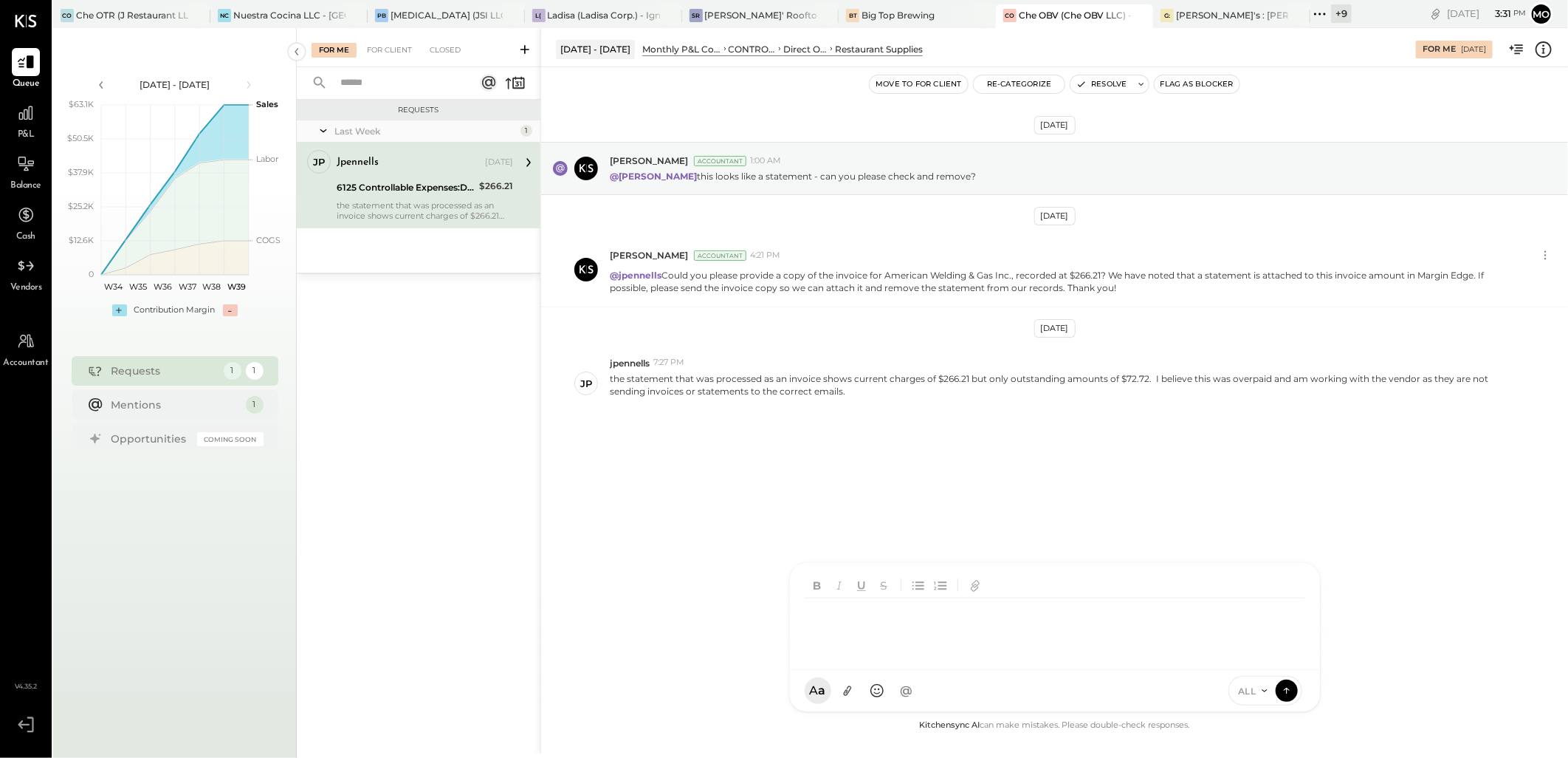
click at [843, 624] on div at bounding box center [1054, 627] width 500 height 59
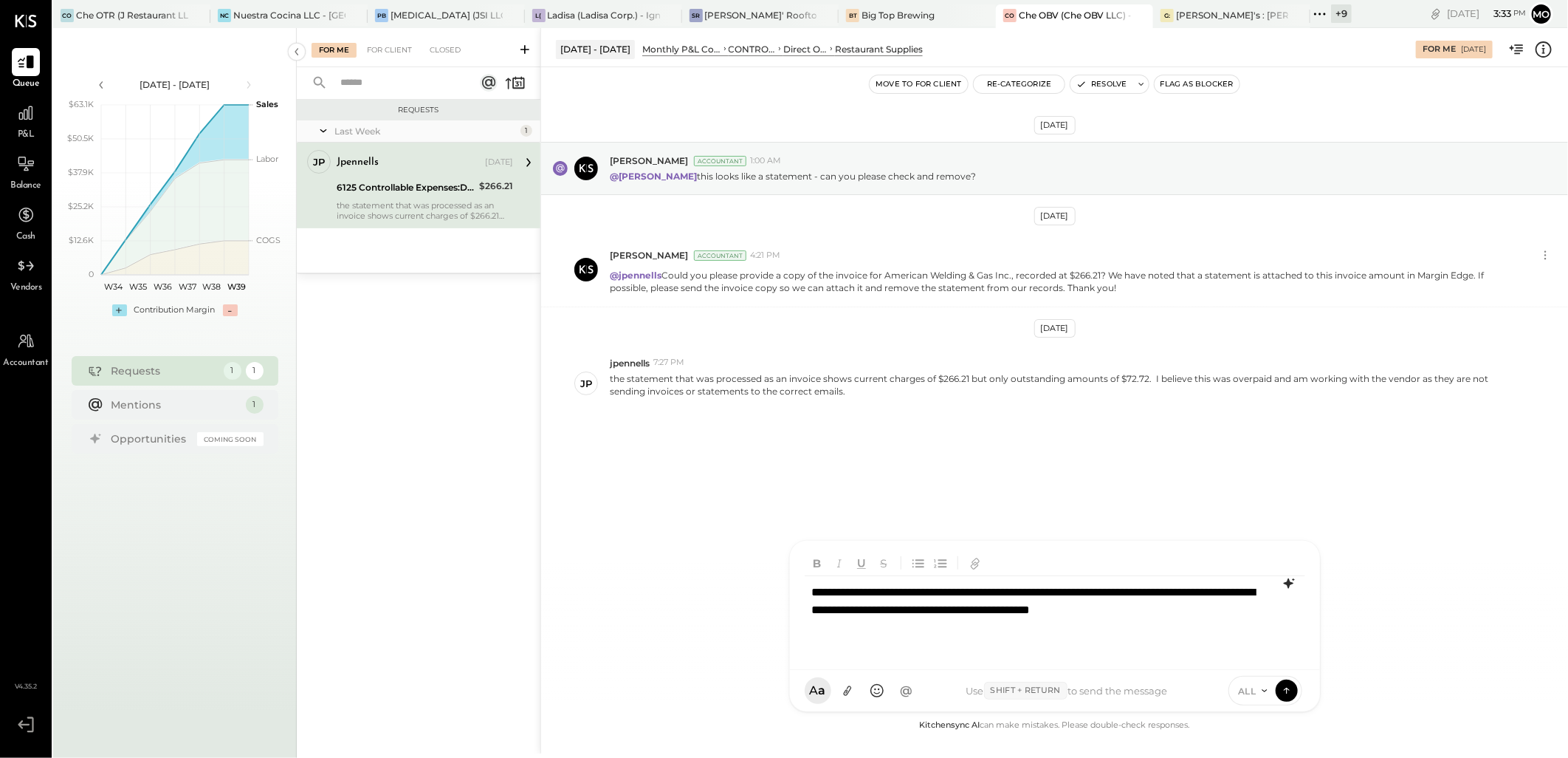
click at [882, 632] on div "**********" at bounding box center [1054, 619] width 500 height 86
drag, startPoint x: 954, startPoint y: 630, endPoint x: 1007, endPoint y: 630, distance: 53.0
click at [1007, 630] on div "**********" at bounding box center [1054, 619] width 500 height 86
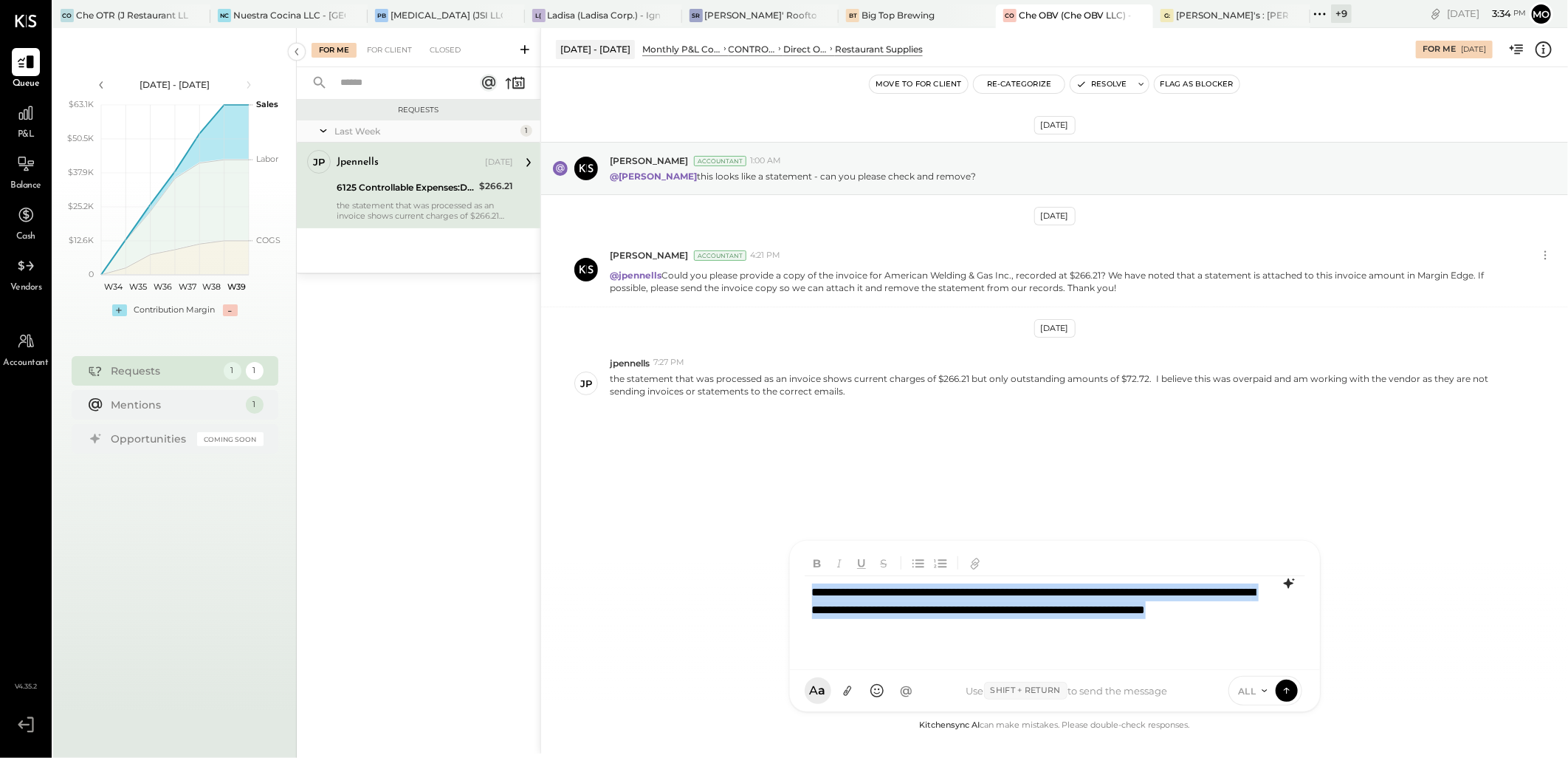
drag, startPoint x: 1043, startPoint y: 627, endPoint x: 810, endPoint y: 599, distance: 234.7
click at [810, 599] on div "**********" at bounding box center [1054, 619] width 500 height 86
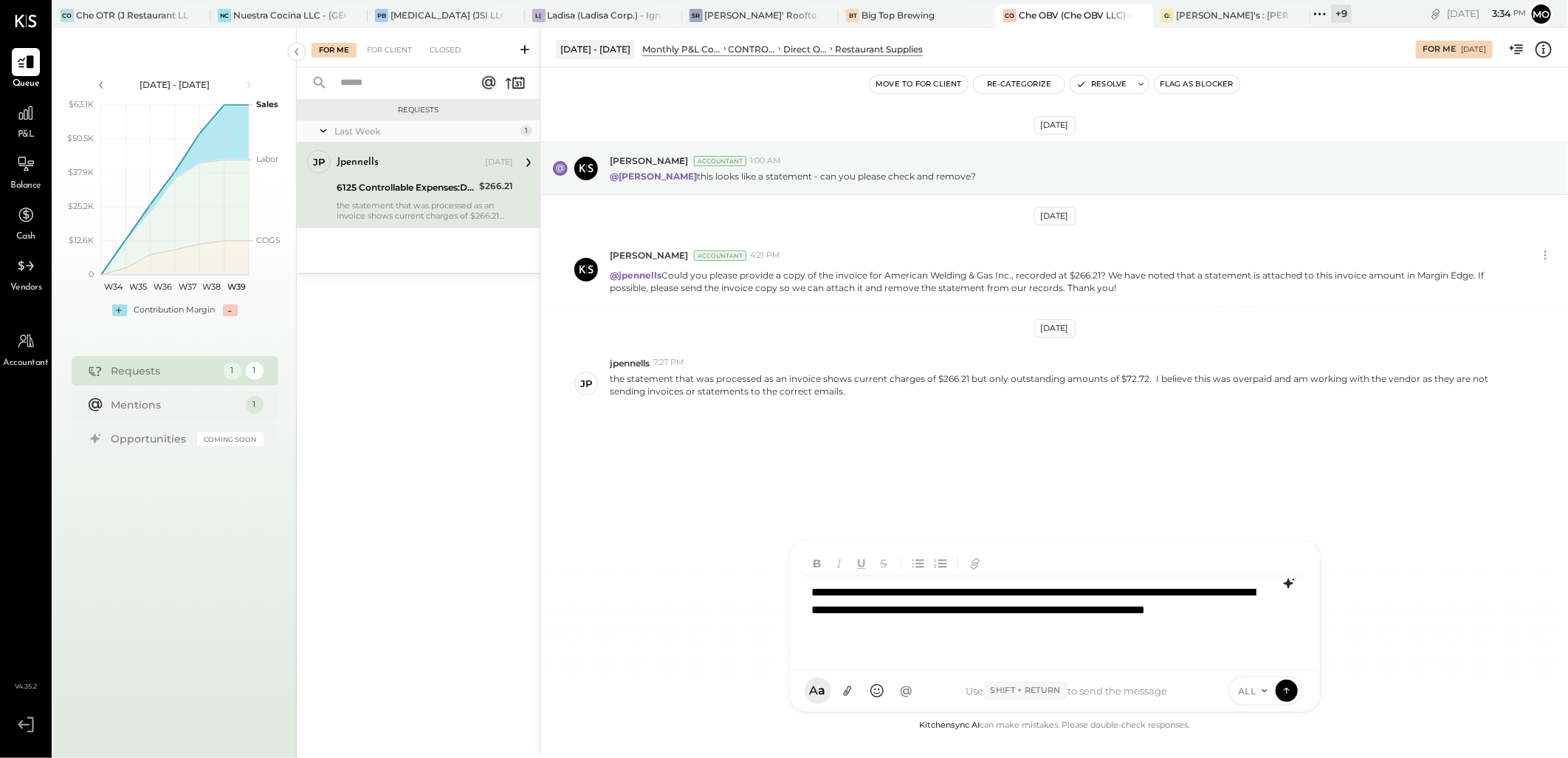
click at [1285, 586] on icon at bounding box center [1288, 583] width 18 height 18
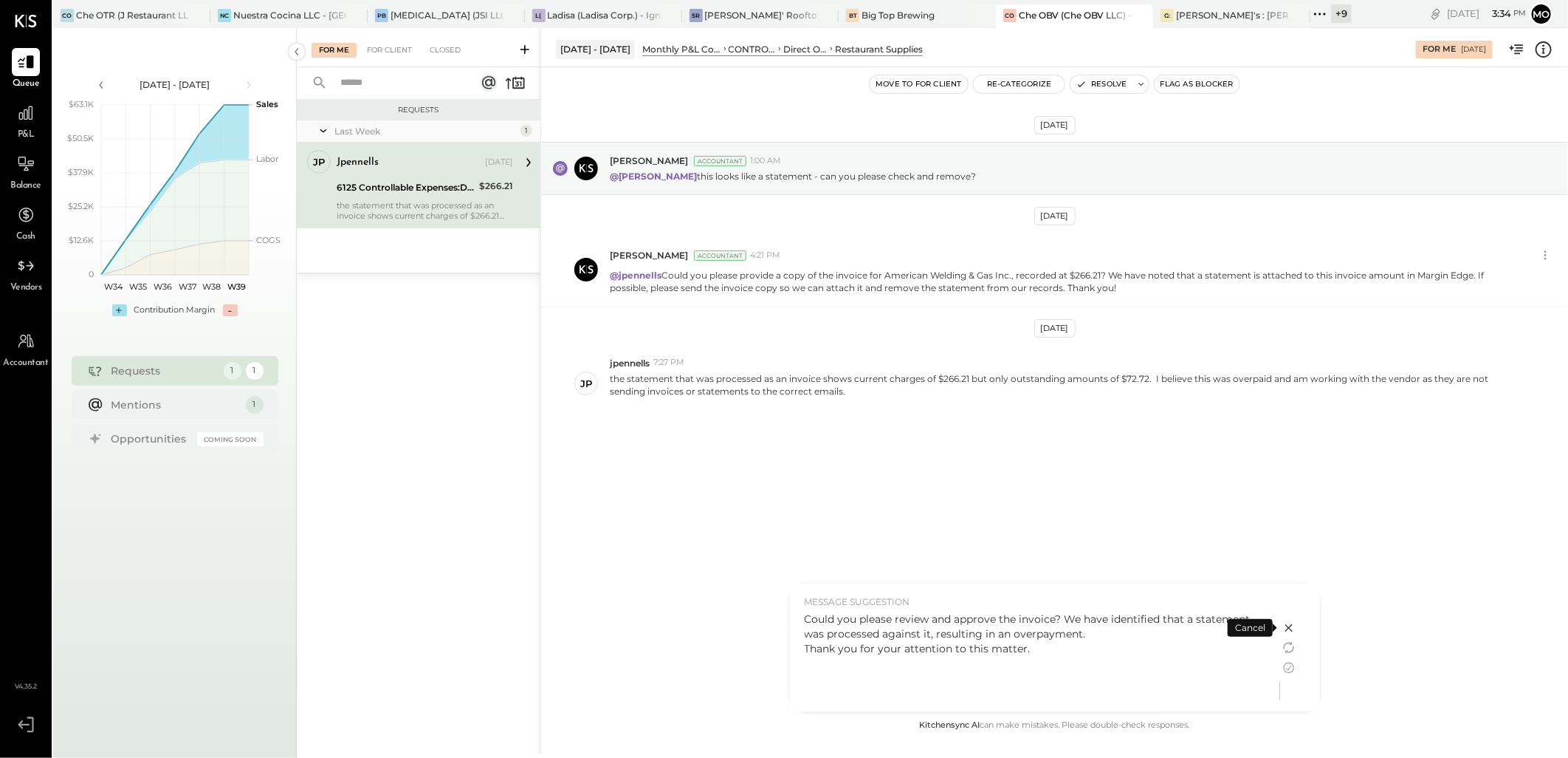
click at [1038, 646] on div "Could you please review and approve the invoice? We have identified that a stat…" at bounding box center [1034, 634] width 460 height 44
drag, startPoint x: 1043, startPoint y: 653, endPoint x: 803, endPoint y: 650, distance: 240.0
click at [803, 650] on div "MESSAGE SUGGESTION Could you please review and approve the invoice? We have ide…" at bounding box center [1035, 647] width 490 height 128
drag, startPoint x: 803, startPoint y: 650, endPoint x: 1066, endPoint y: 670, distance: 263.8
click at [1065, 674] on div "Could you please review and approve the invoice? We have identified that a stat…" at bounding box center [1034, 657] width 460 height 93
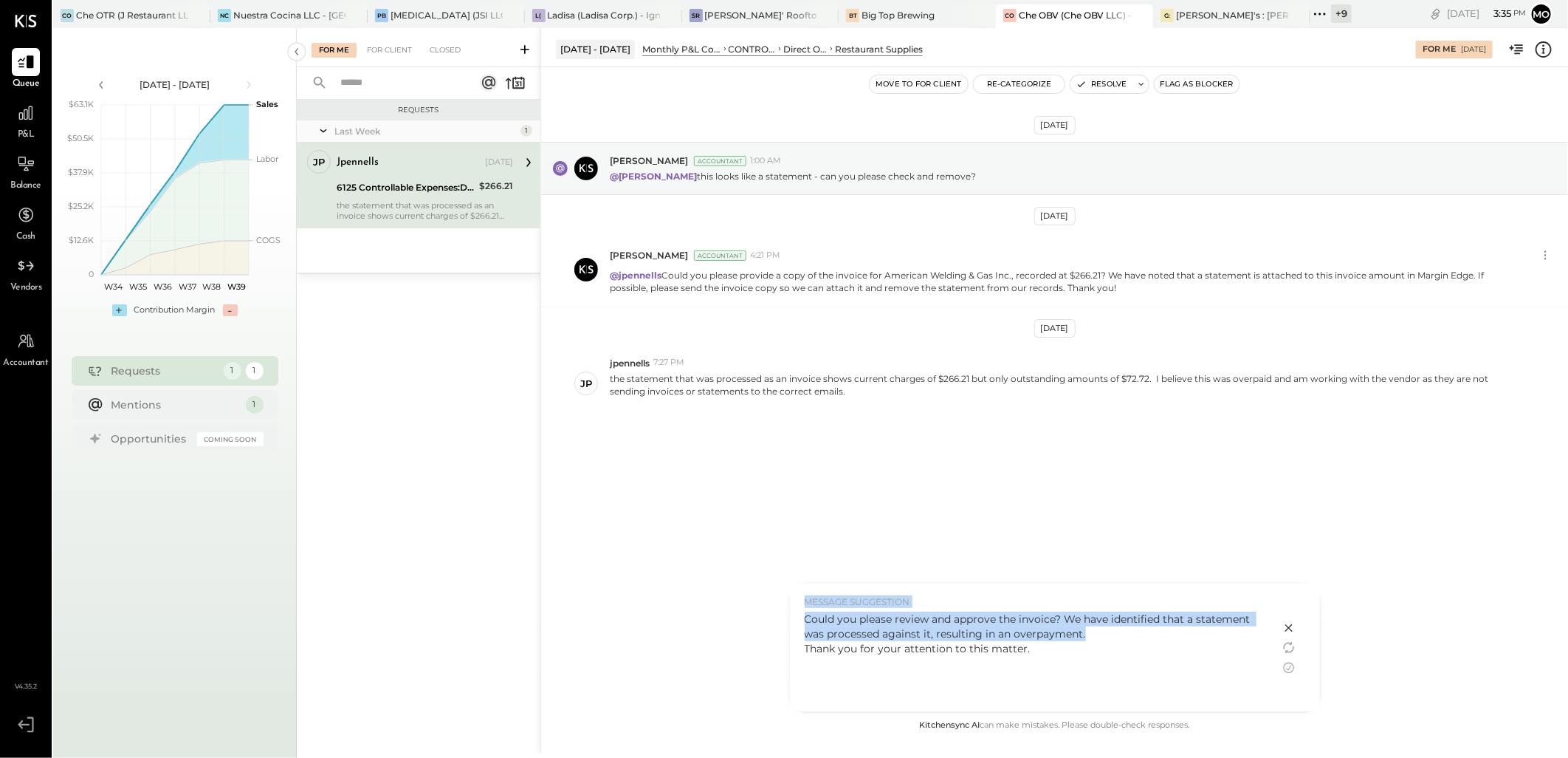
drag, startPoint x: 1090, startPoint y: 637, endPoint x: 793, endPoint y: 609, distance: 298.3
click at [793, 609] on div "MESSAGE SUGGESTION Could you please review and approve the invoice? We have ide…" at bounding box center [1035, 647] width 490 height 128
click at [1101, 649] on div "Could you please review and approve the invoice? We have identified that a stat…" at bounding box center [1034, 634] width 460 height 44
drag, startPoint x: 1095, startPoint y: 638, endPoint x: 792, endPoint y: 622, distance: 303.4
click at [792, 622] on div "MESSAGE SUGGESTION Could you please review and approve the invoice? We have ide…" at bounding box center [1035, 647] width 490 height 128
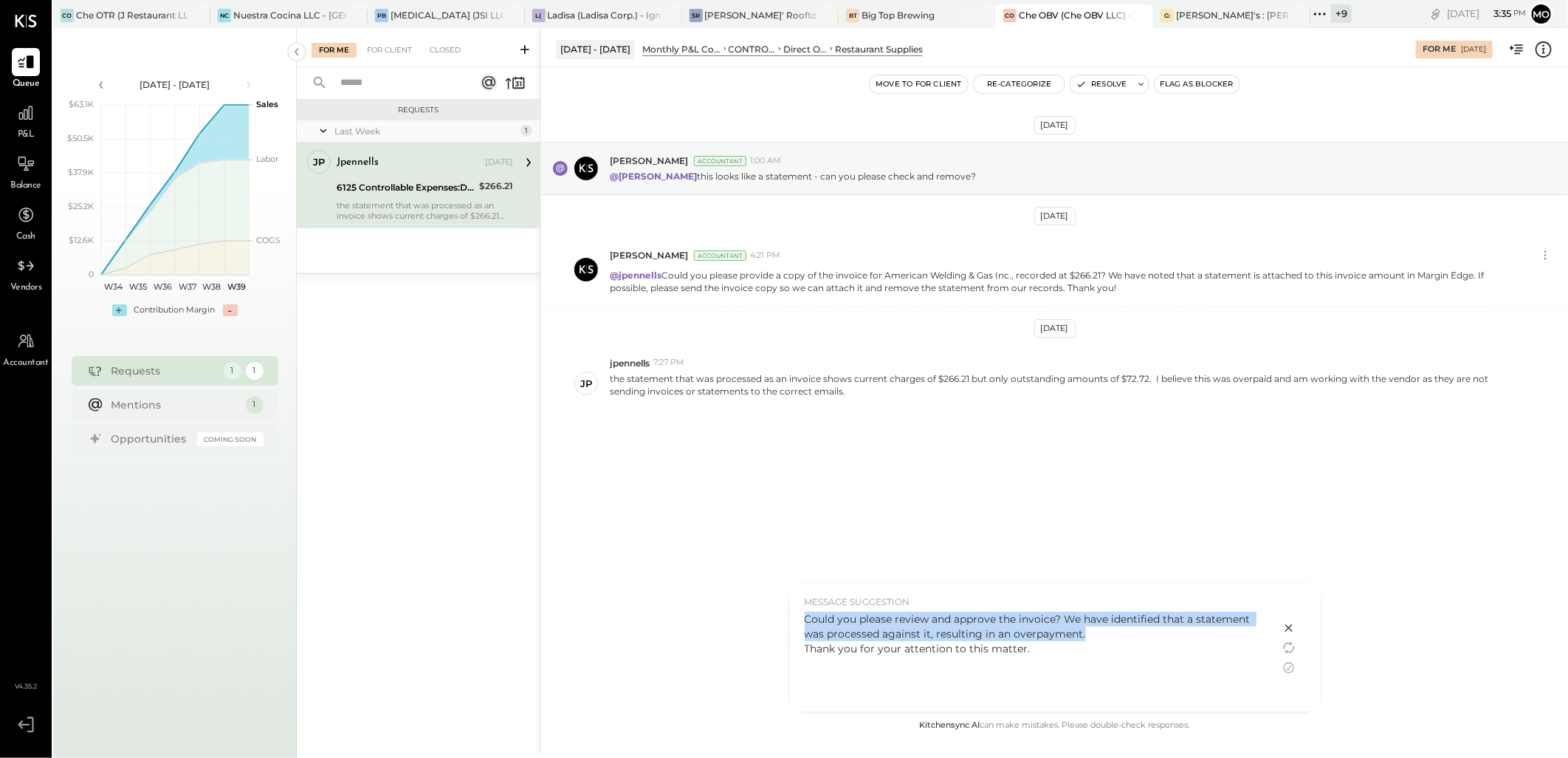
copy div "Could you please review and approve the invoice? We have identified that a stat…"
click at [1288, 623] on icon at bounding box center [1288, 627] width 18 height 18
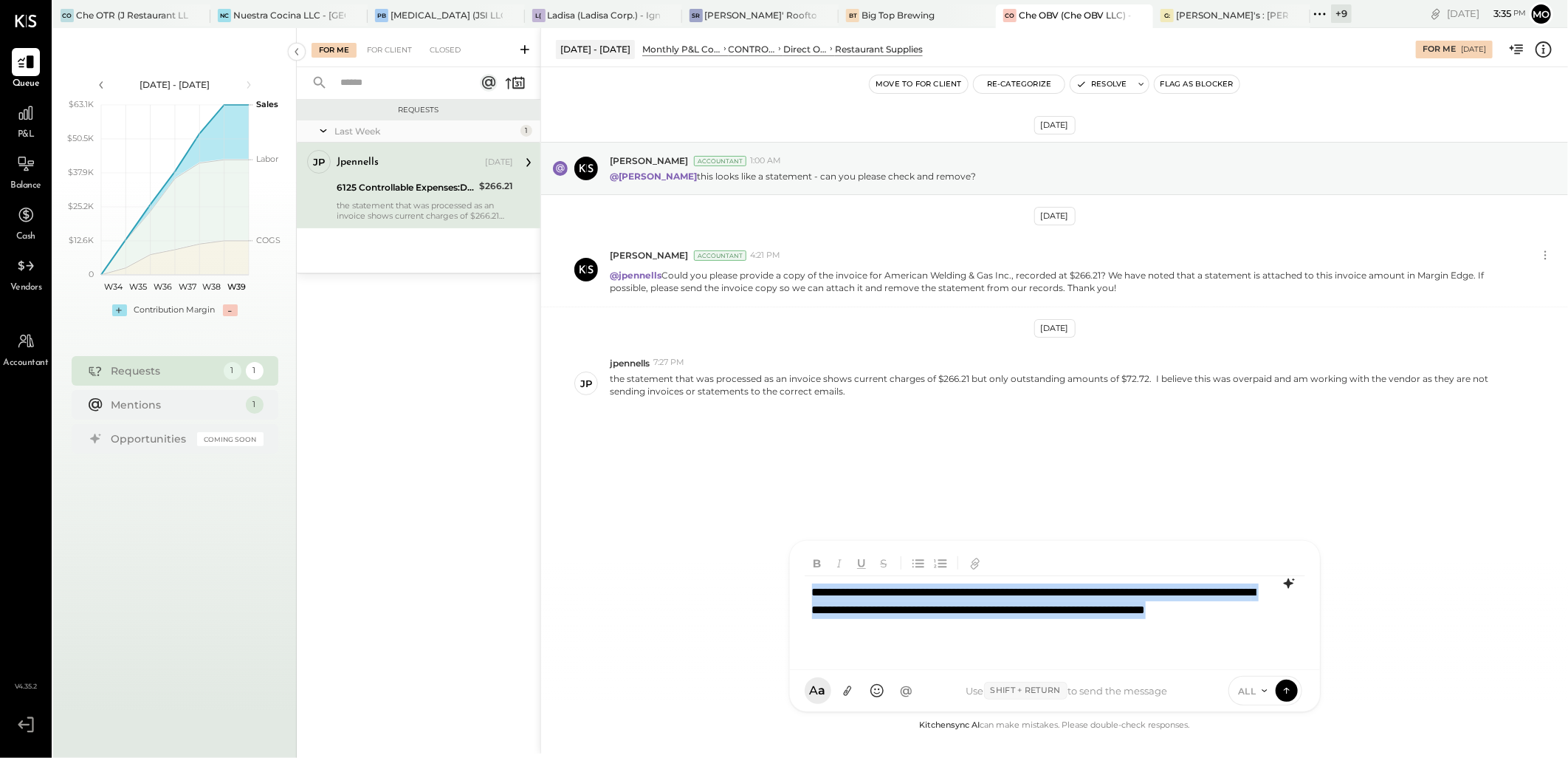
drag, startPoint x: 1080, startPoint y: 627, endPoint x: 747, endPoint y: 563, distance: 339.1
click at [747, 563] on div "Aug 1 - 31, 2025 Monthly P&L Comparison CONTROLLABLE EXPENSES Direct Operating …" at bounding box center [1054, 391] width 1027 height 725
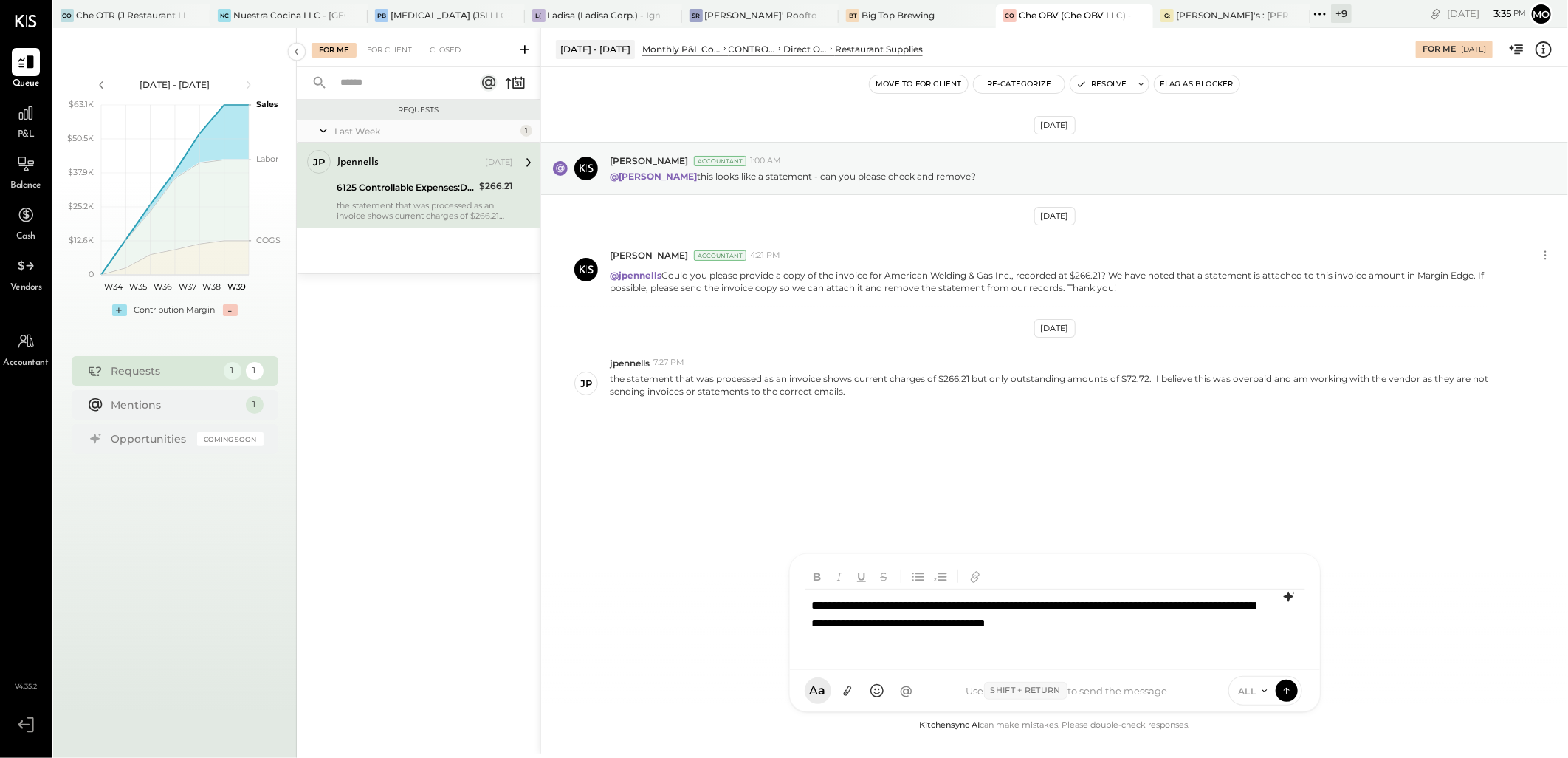
click at [1212, 621] on div "**********" at bounding box center [1054, 623] width 500 height 68
click at [1213, 633] on div at bounding box center [1036, 641] width 449 height 18
click at [848, 689] on icon at bounding box center [847, 691] width 16 height 16
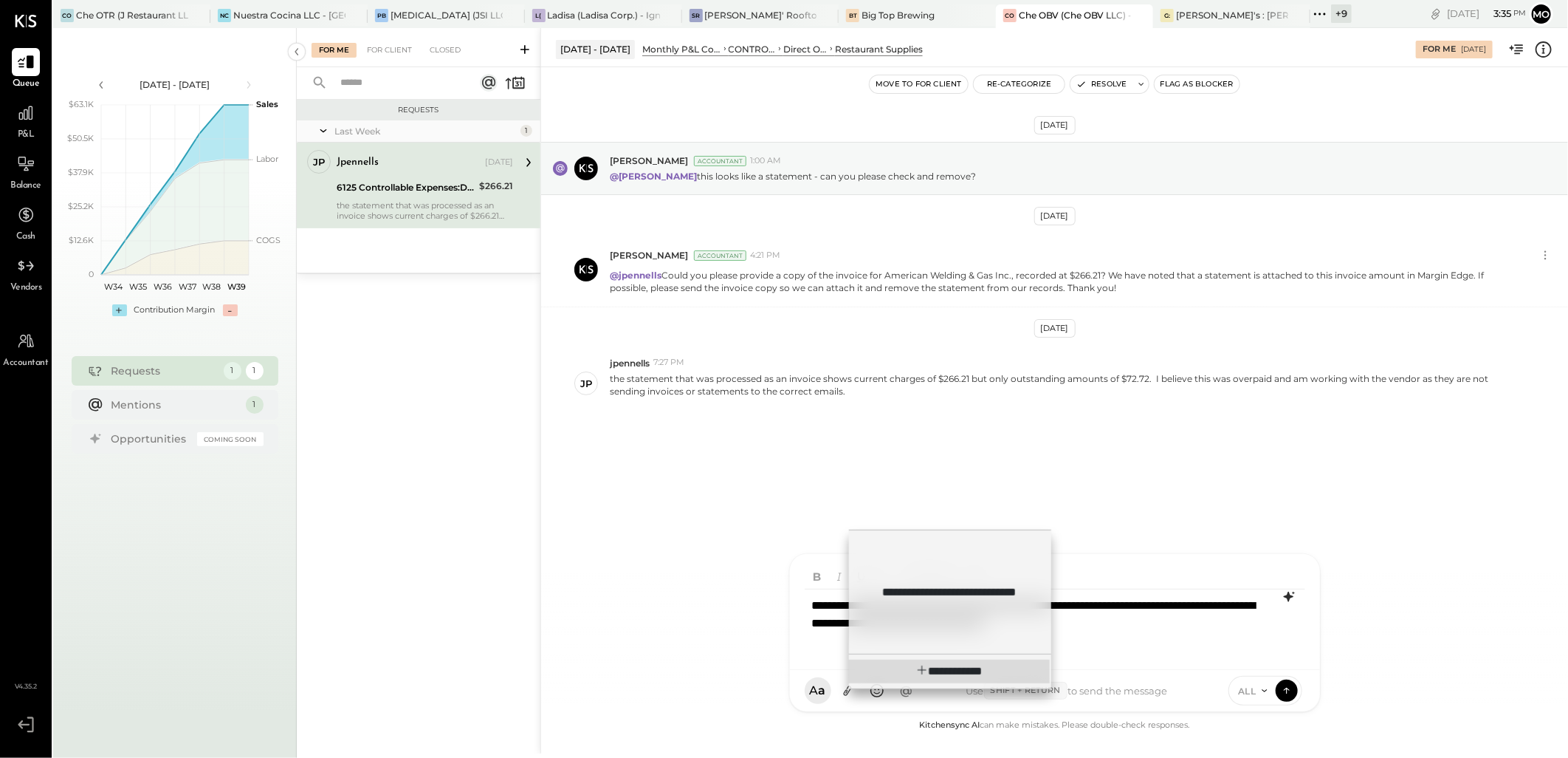
click at [951, 667] on span "**********" at bounding box center [959, 671] width 45 height 11
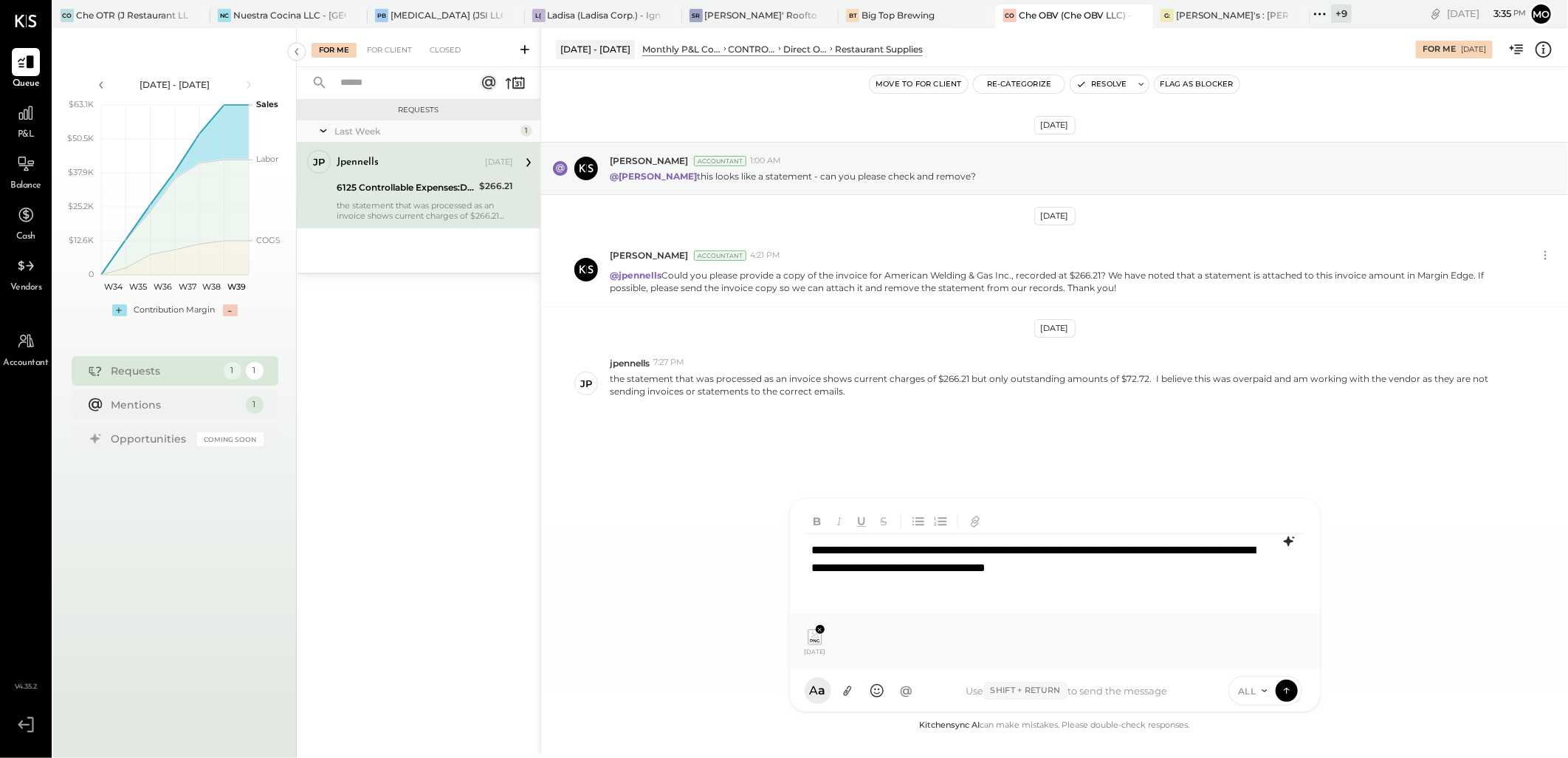
click at [812, 643] on icon at bounding box center [814, 637] width 13 height 14
click at [810, 635] on icon at bounding box center [814, 637] width 13 height 14
click at [816, 652] on span "2025-09-22 153515.png" at bounding box center [815, 651] width 34 height 7
click at [1223, 577] on div at bounding box center [1036, 586] width 449 height 18
click at [1213, 570] on div "**********" at bounding box center [1054, 567] width 500 height 68
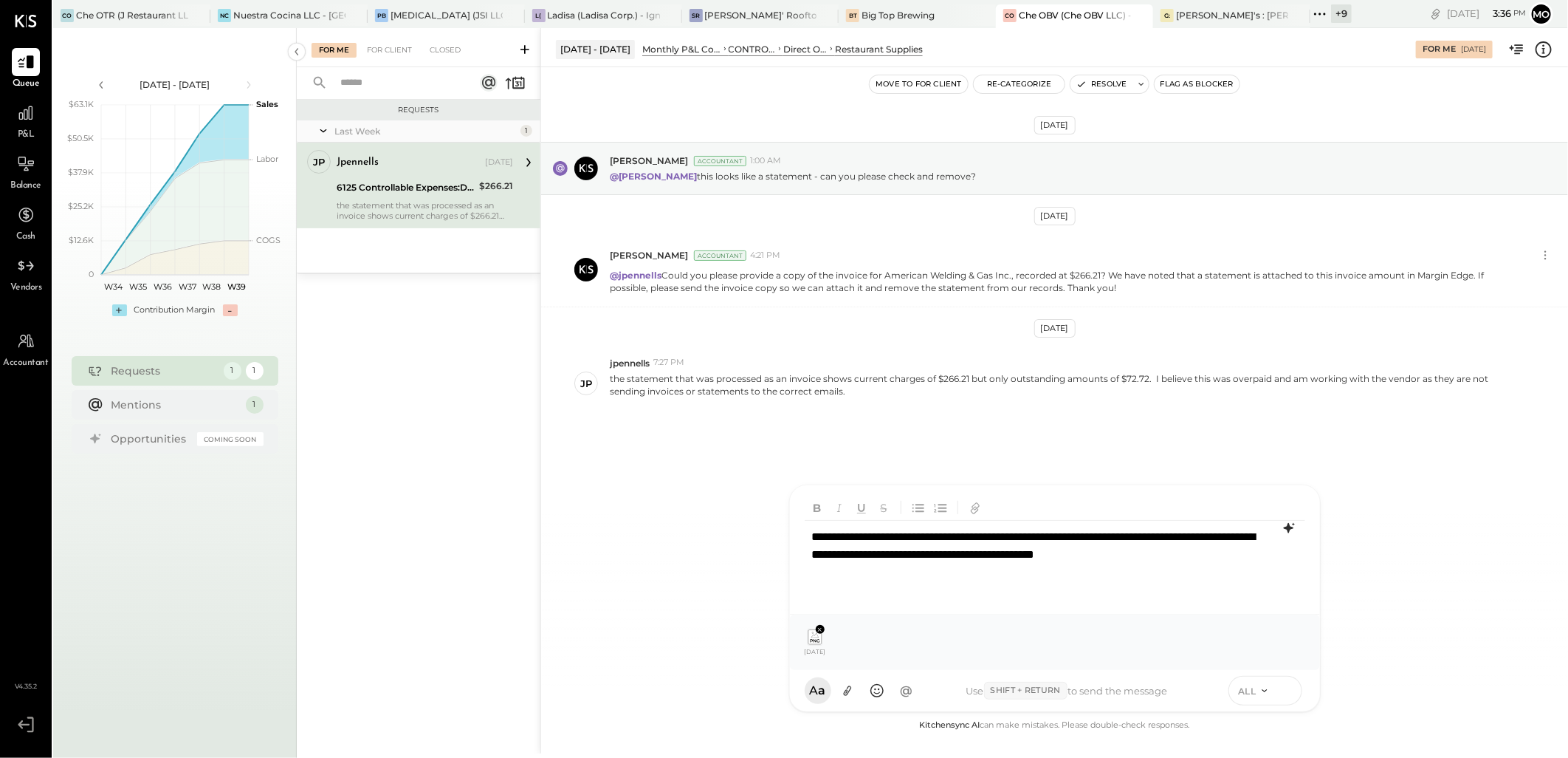
click at [1281, 685] on icon at bounding box center [1286, 689] width 13 height 15
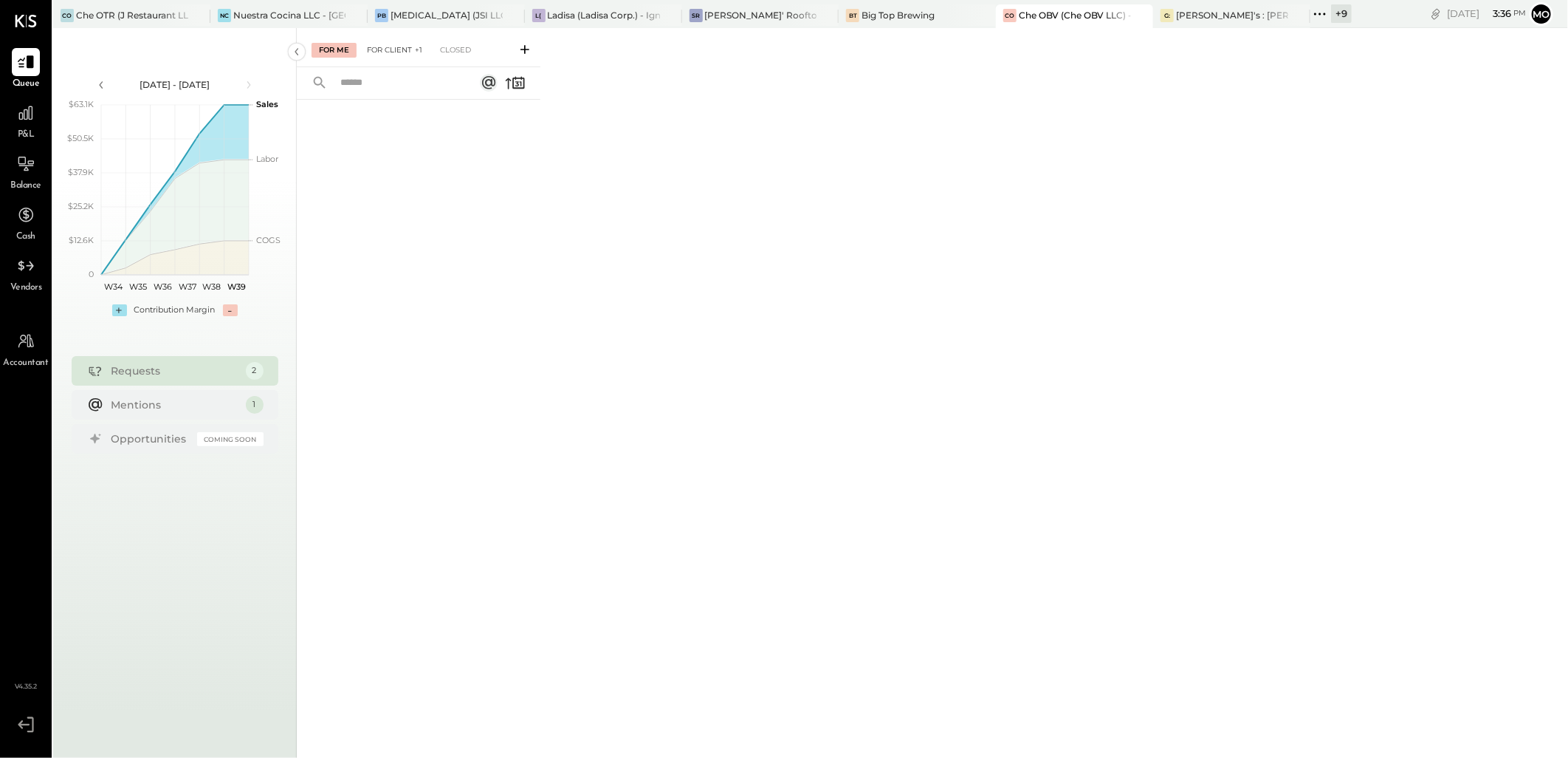
click at [405, 45] on div "For Client +1" at bounding box center [395, 50] width 71 height 15
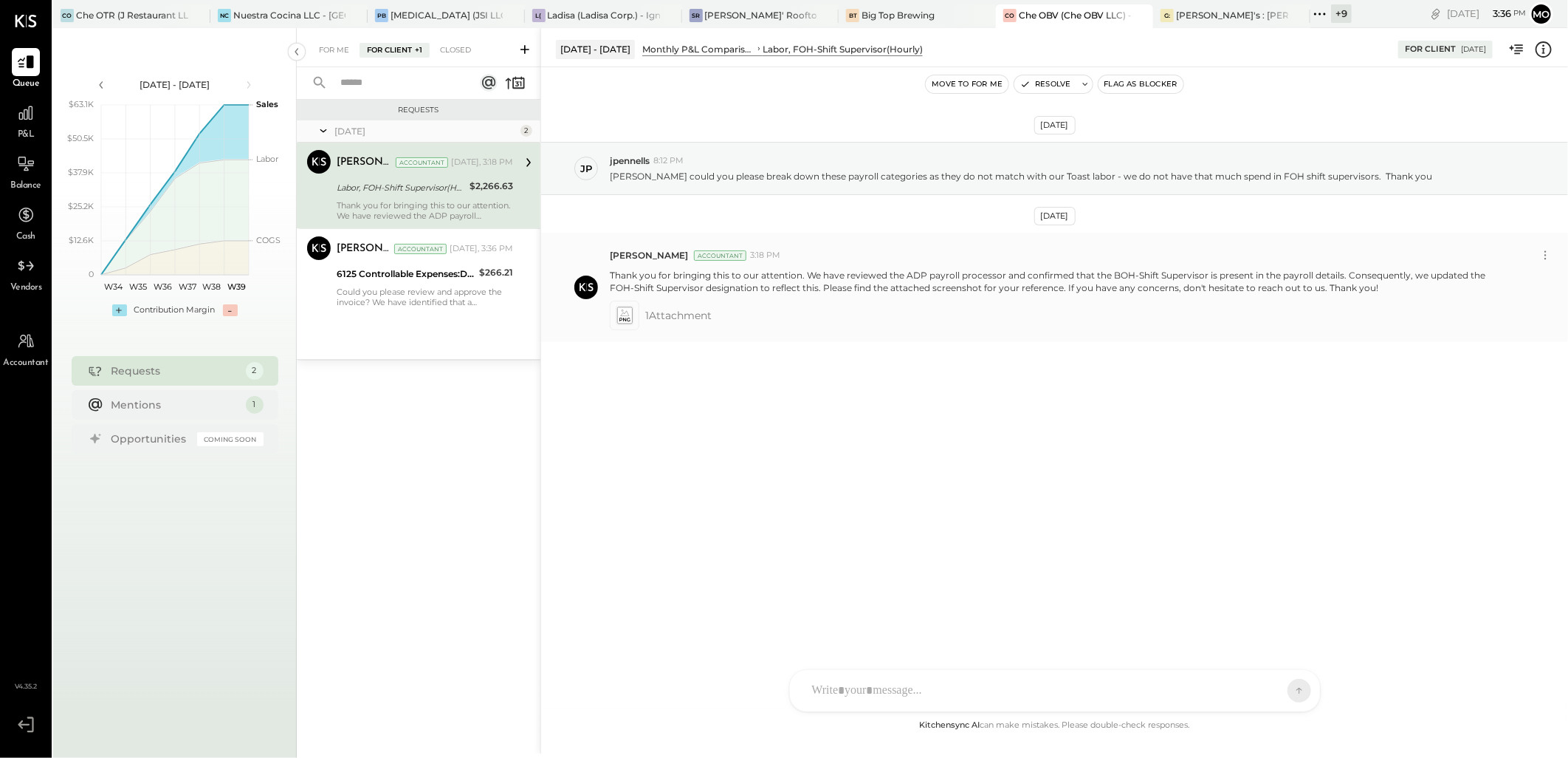
click at [631, 314] on icon at bounding box center [624, 314] width 16 height 17
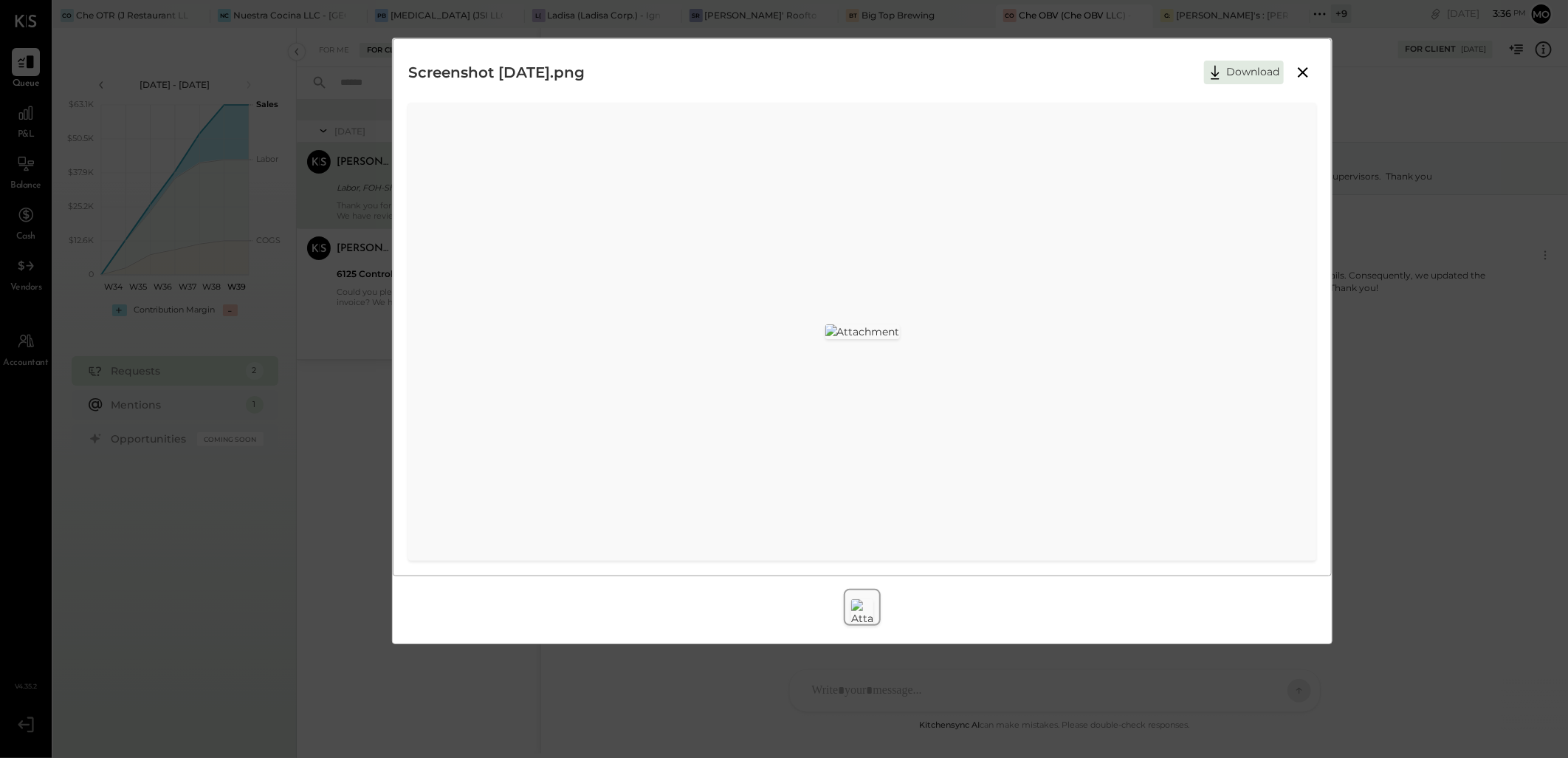
click at [1297, 71] on icon at bounding box center [1303, 72] width 18 height 18
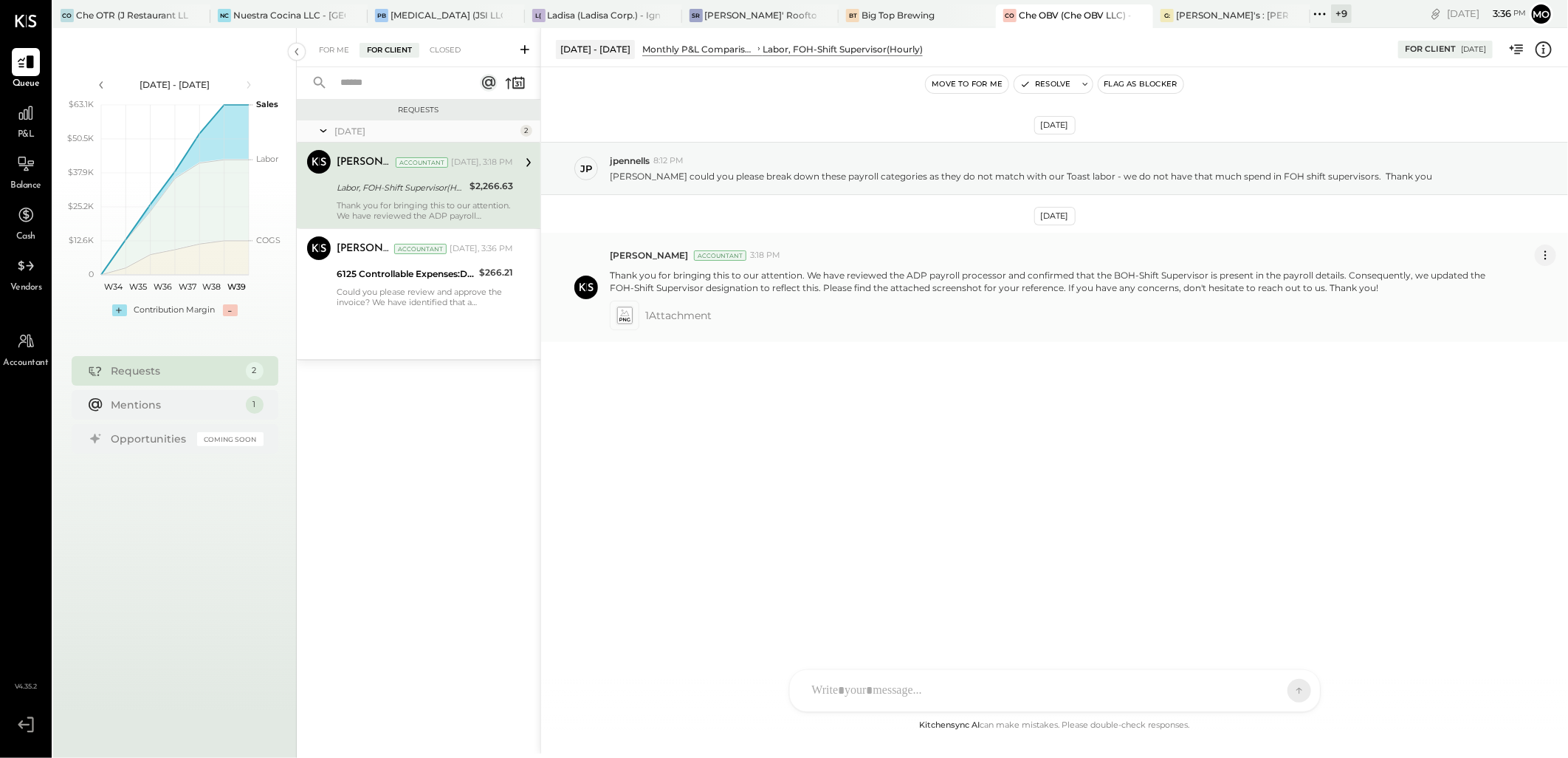
click at [1546, 257] on icon at bounding box center [1545, 255] width 16 height 16
click at [455, 282] on div "6125 Controllable Expenses:Direct Operating Expenses:Restaurant Supplies" at bounding box center [406, 274] width 138 height 18
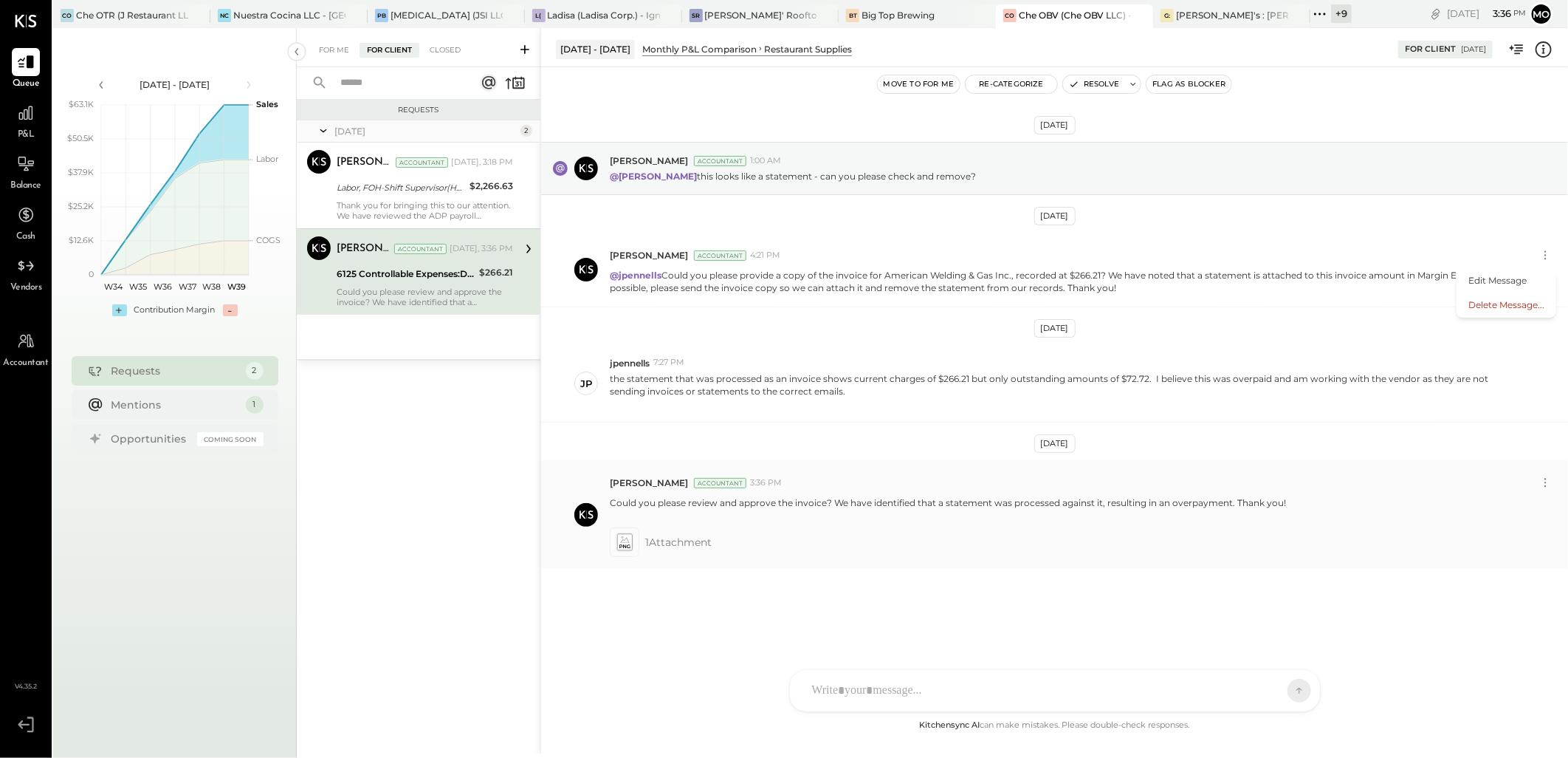
click at [672, 541] on span "1 Attachment" at bounding box center [677, 542] width 66 height 29
click at [629, 540] on icon at bounding box center [624, 542] width 16 height 17
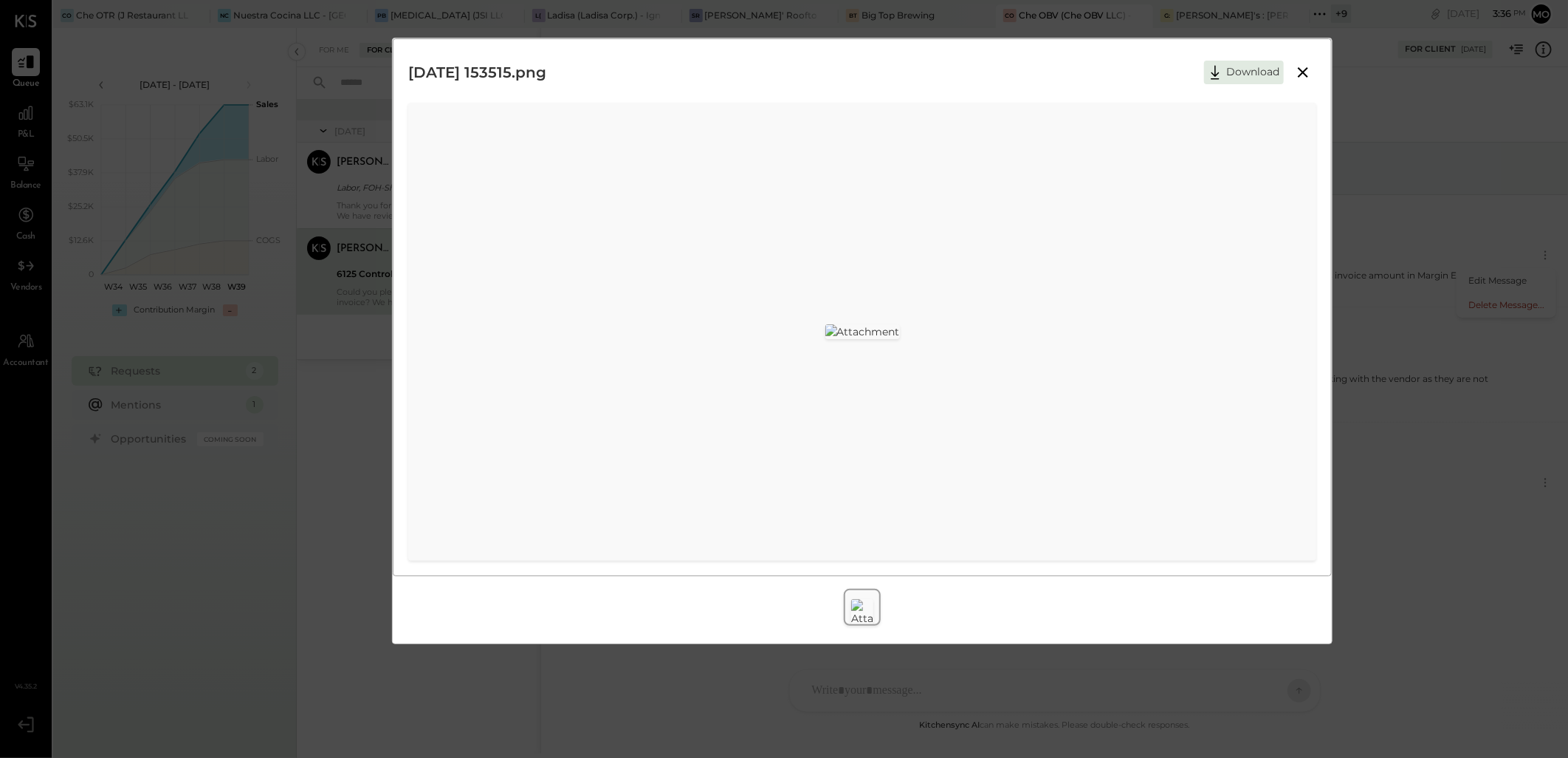
click at [1304, 79] on icon at bounding box center [1303, 72] width 18 height 18
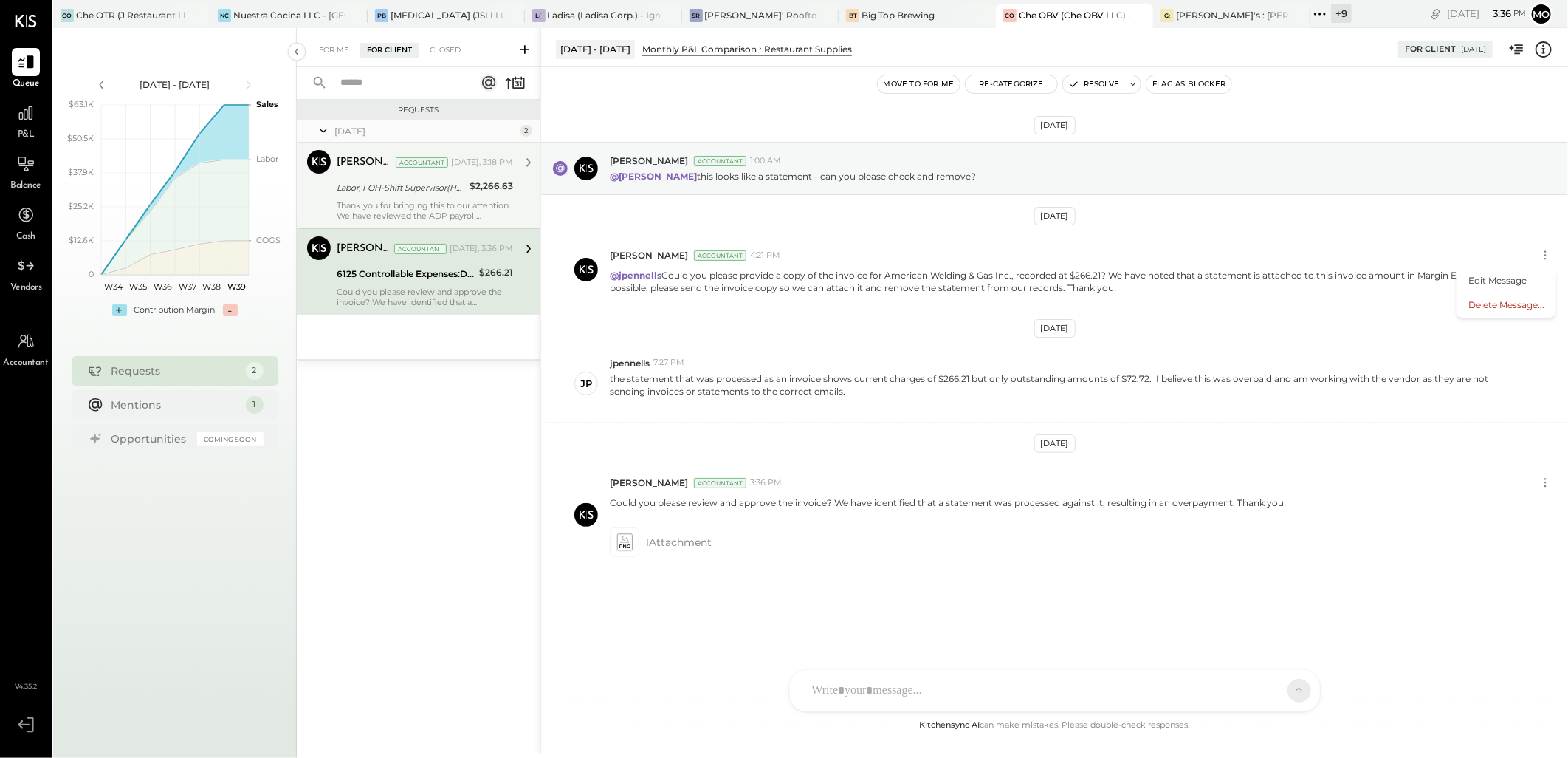
click at [404, 193] on div "Labor, FOH-Shift Supervisor(Hourly)" at bounding box center [401, 187] width 129 height 15
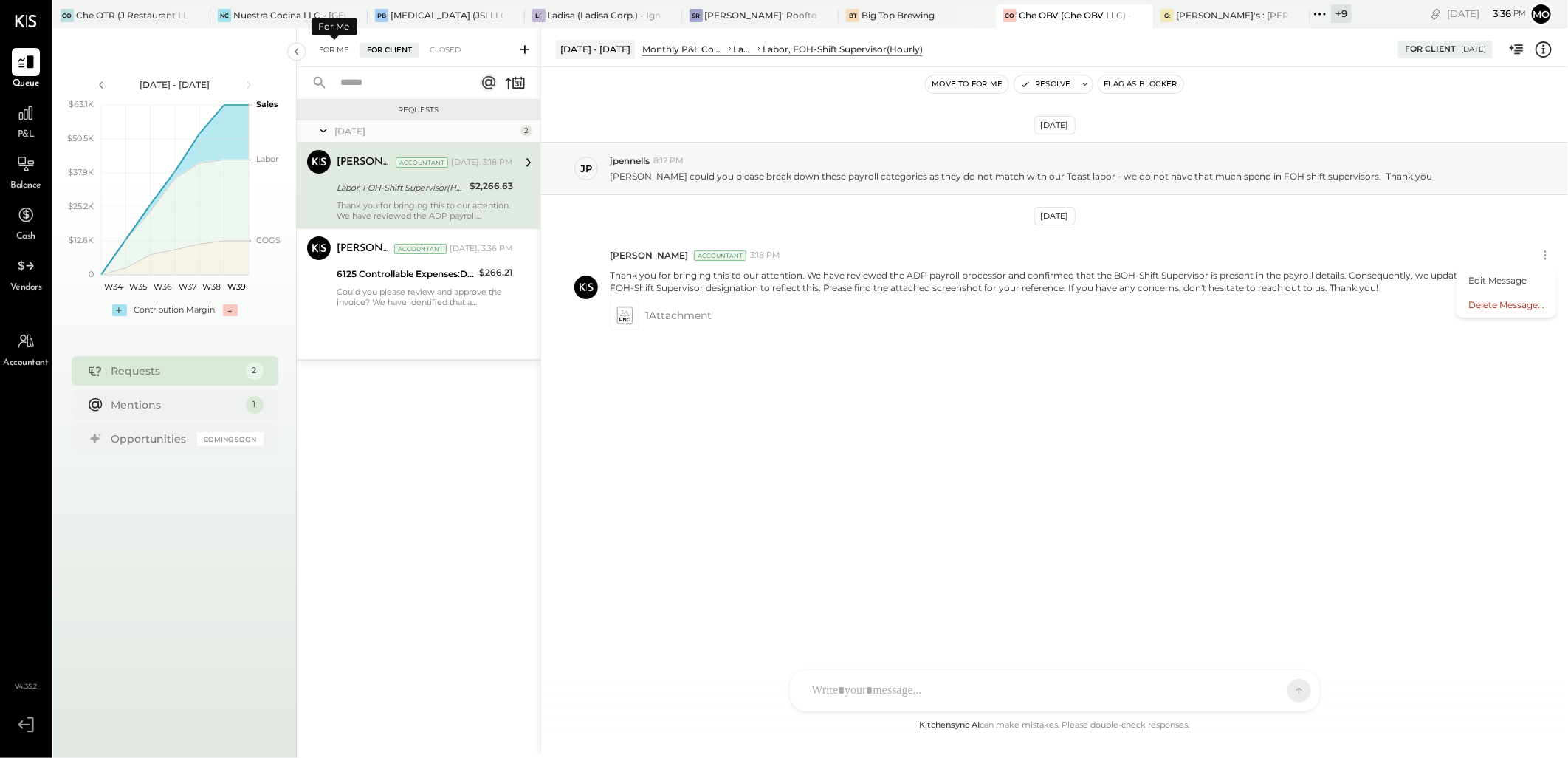
click at [321, 50] on div "For Me" at bounding box center [333, 50] width 45 height 15
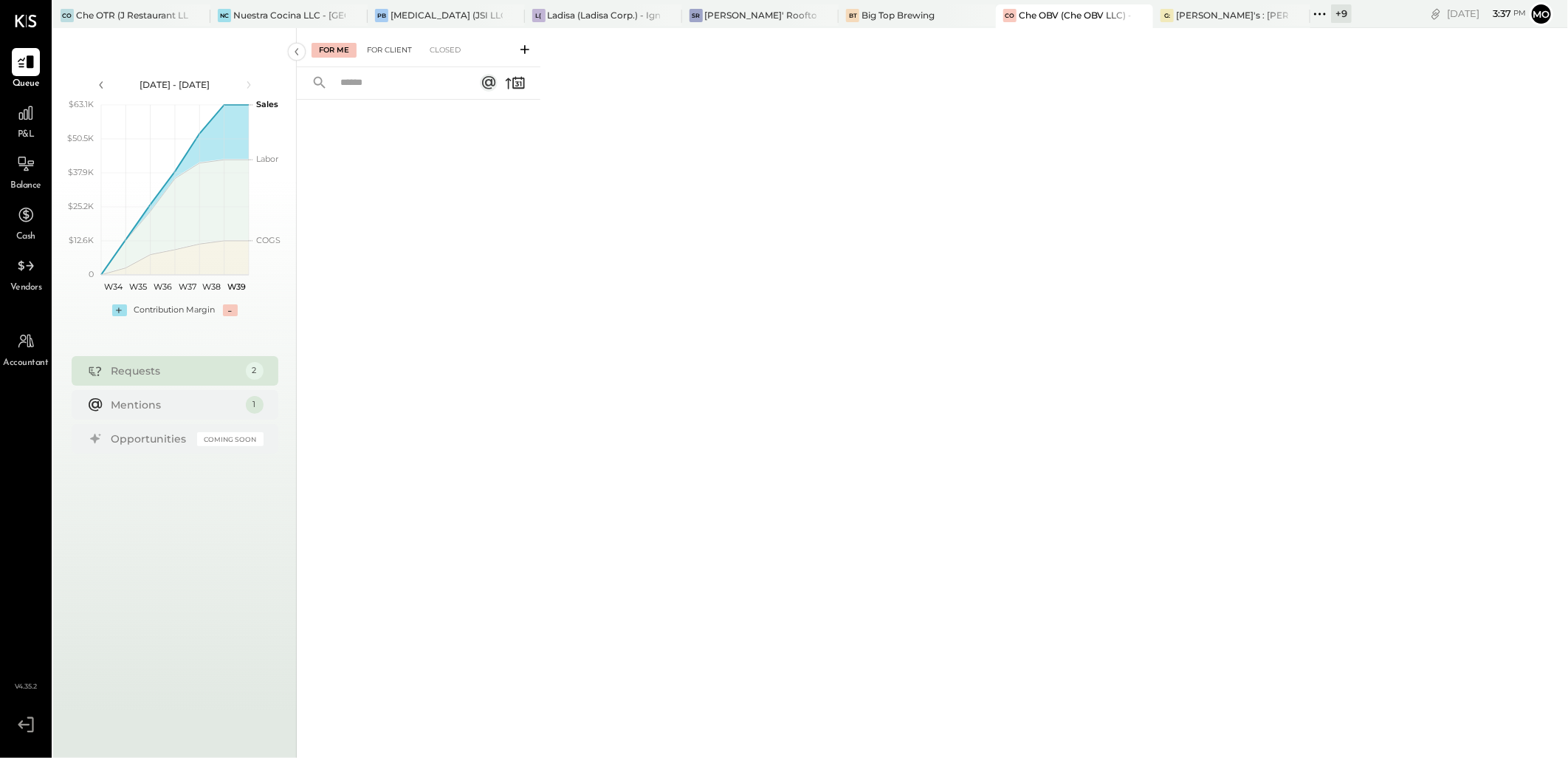
click at [384, 53] on div "For Client" at bounding box center [390, 50] width 60 height 15
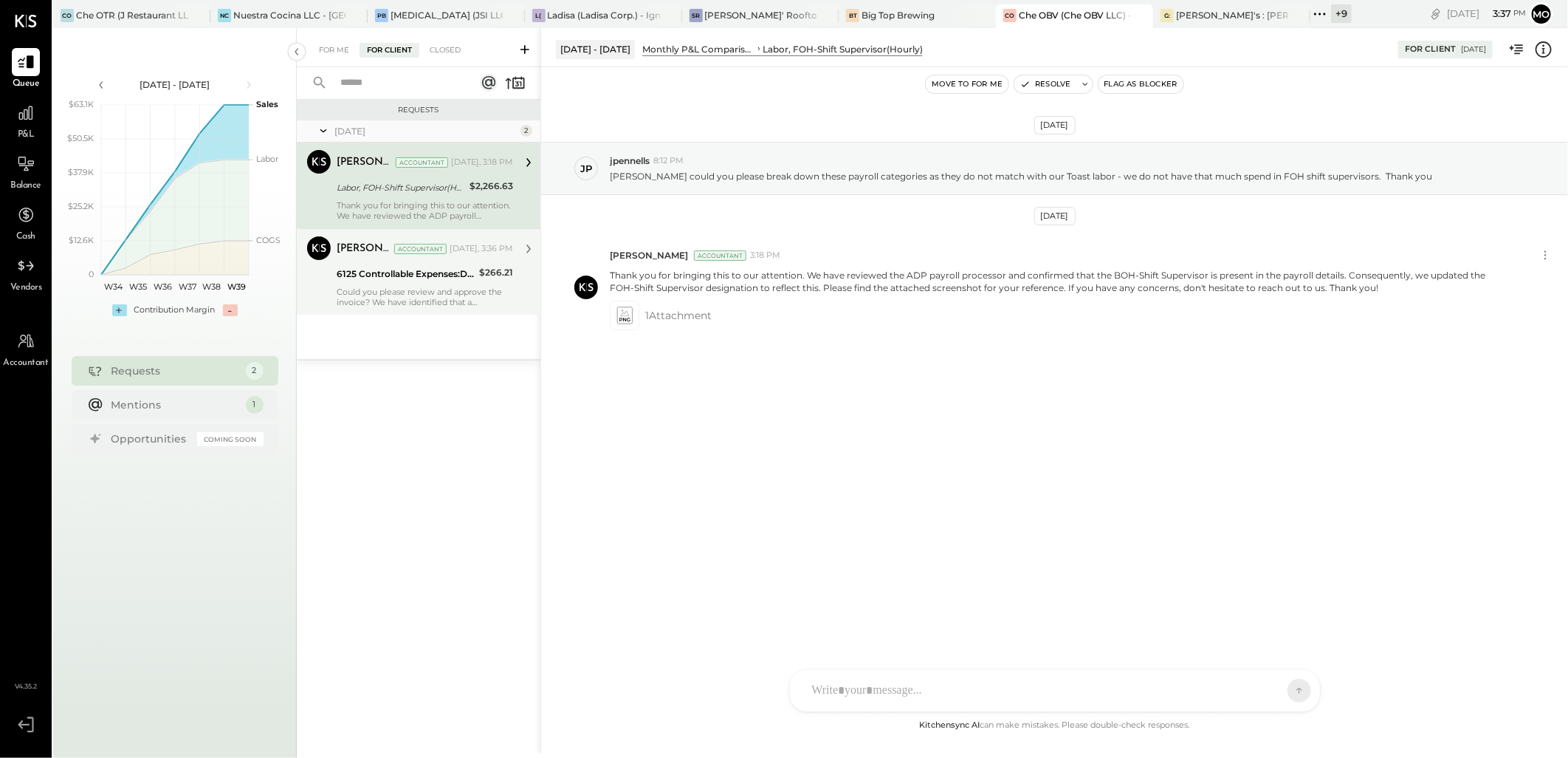
click at [443, 274] on div "6125 Controllable Expenses:Direct Operating Expenses:Restaurant Supplies" at bounding box center [406, 274] width 138 height 15
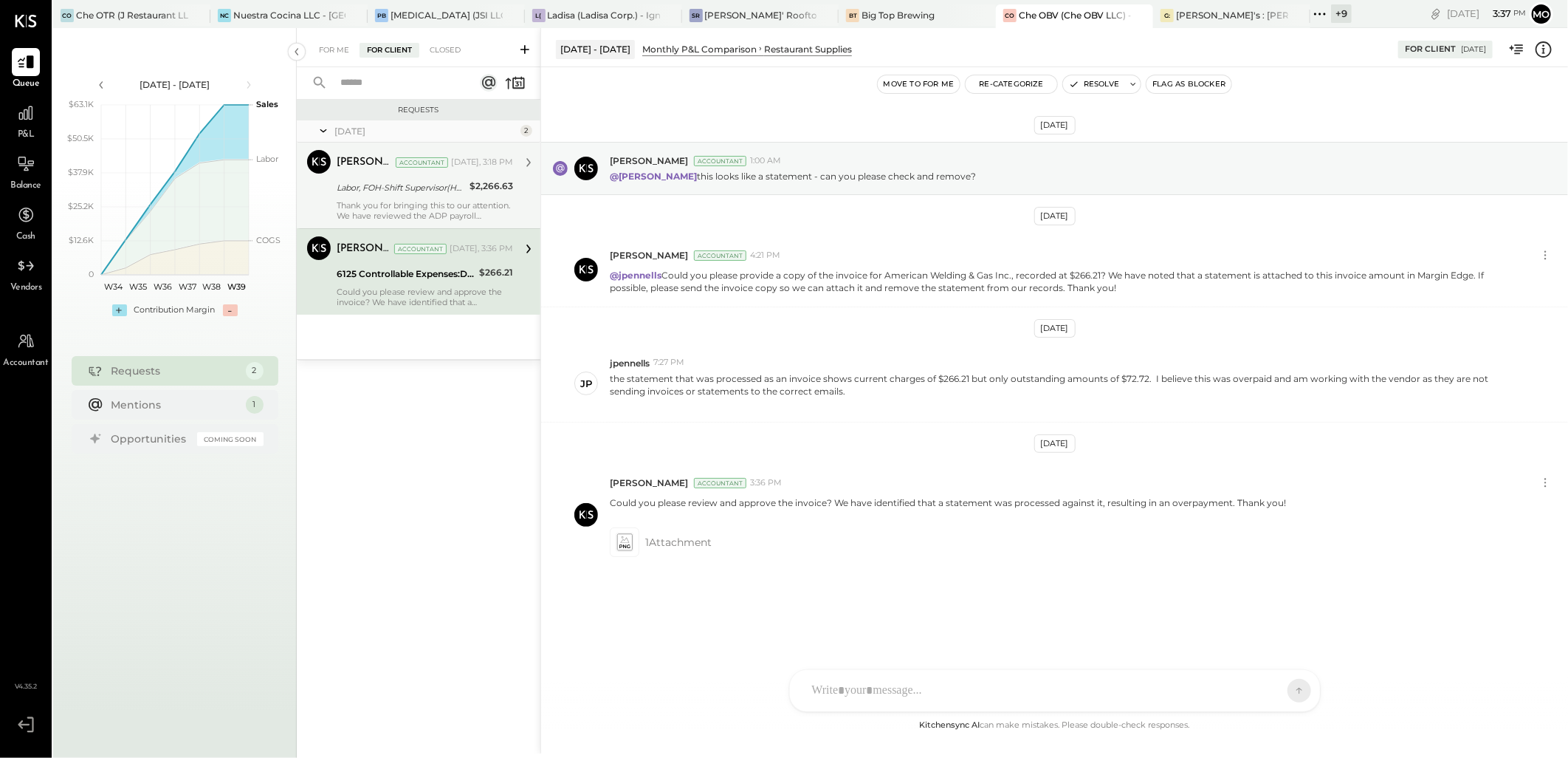
click at [395, 202] on div "Thank you for bringing this to our attention. We have reviewed the ADP payroll …" at bounding box center [425, 210] width 176 height 20
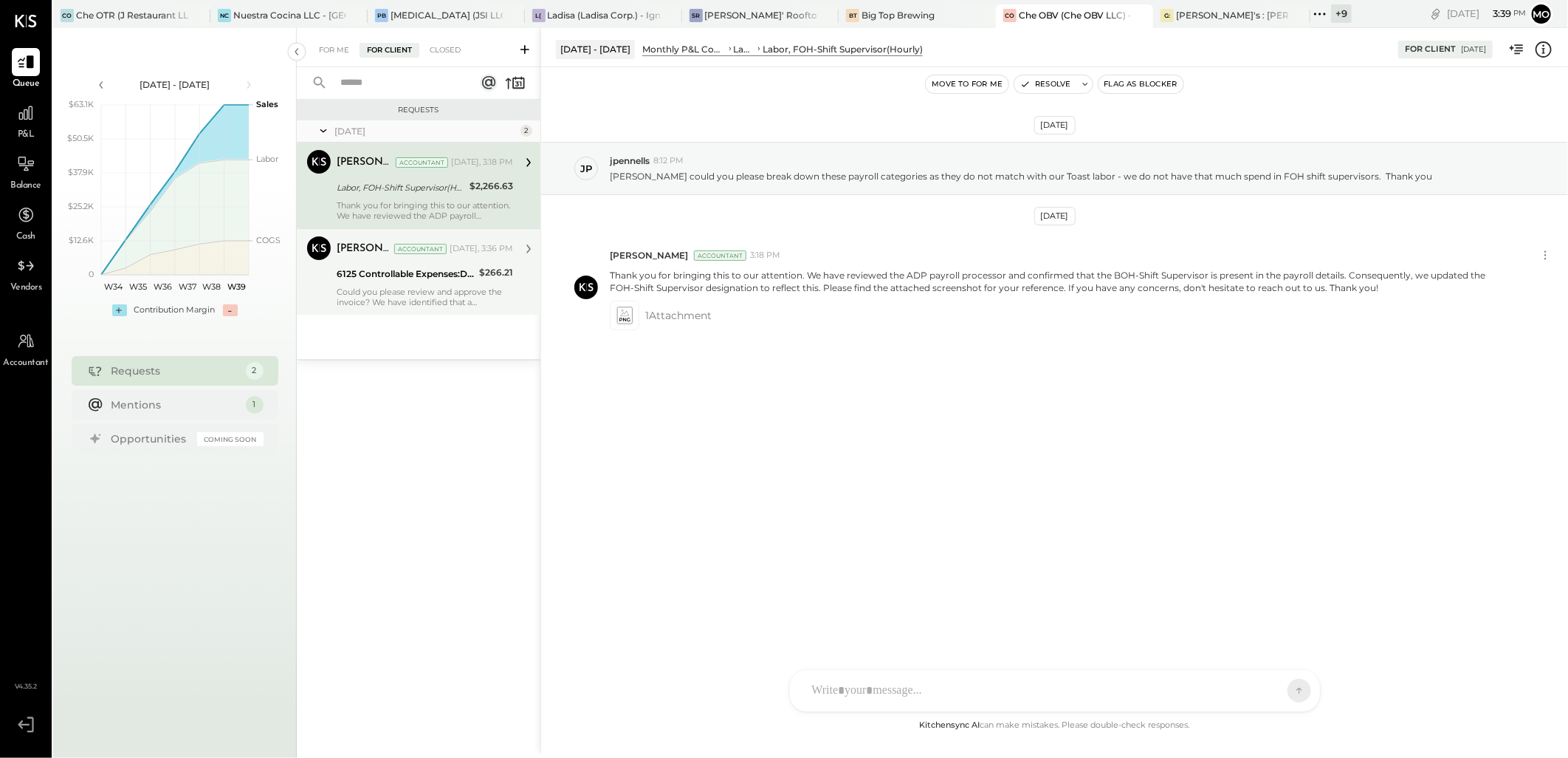
click at [417, 288] on div "Could you please review and approve the invoice? We have identified that a stat…" at bounding box center [425, 296] width 176 height 20
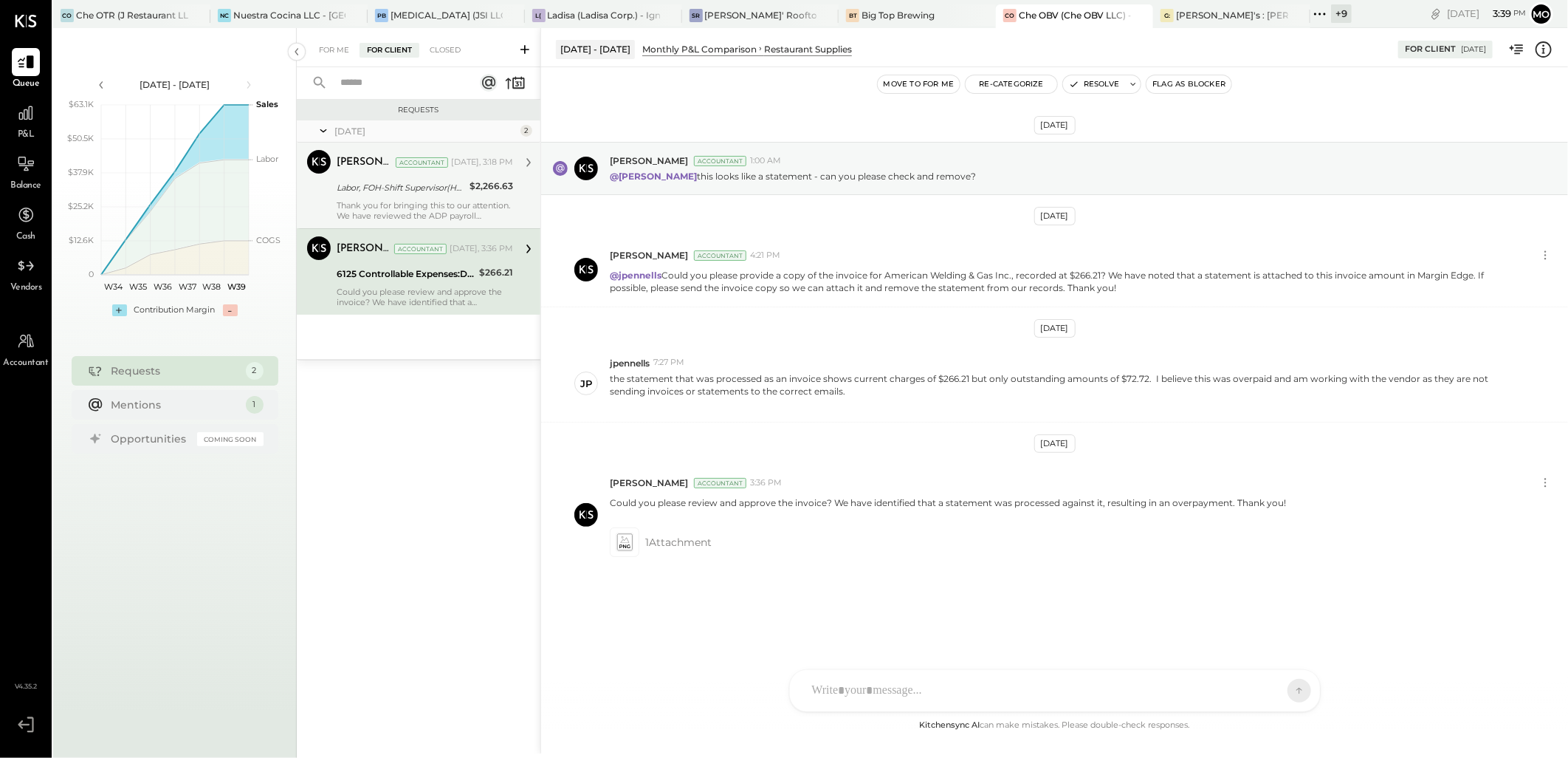
click at [364, 193] on div "Labor, FOH-Shift Supervisor(Hourly)" at bounding box center [401, 187] width 129 height 15
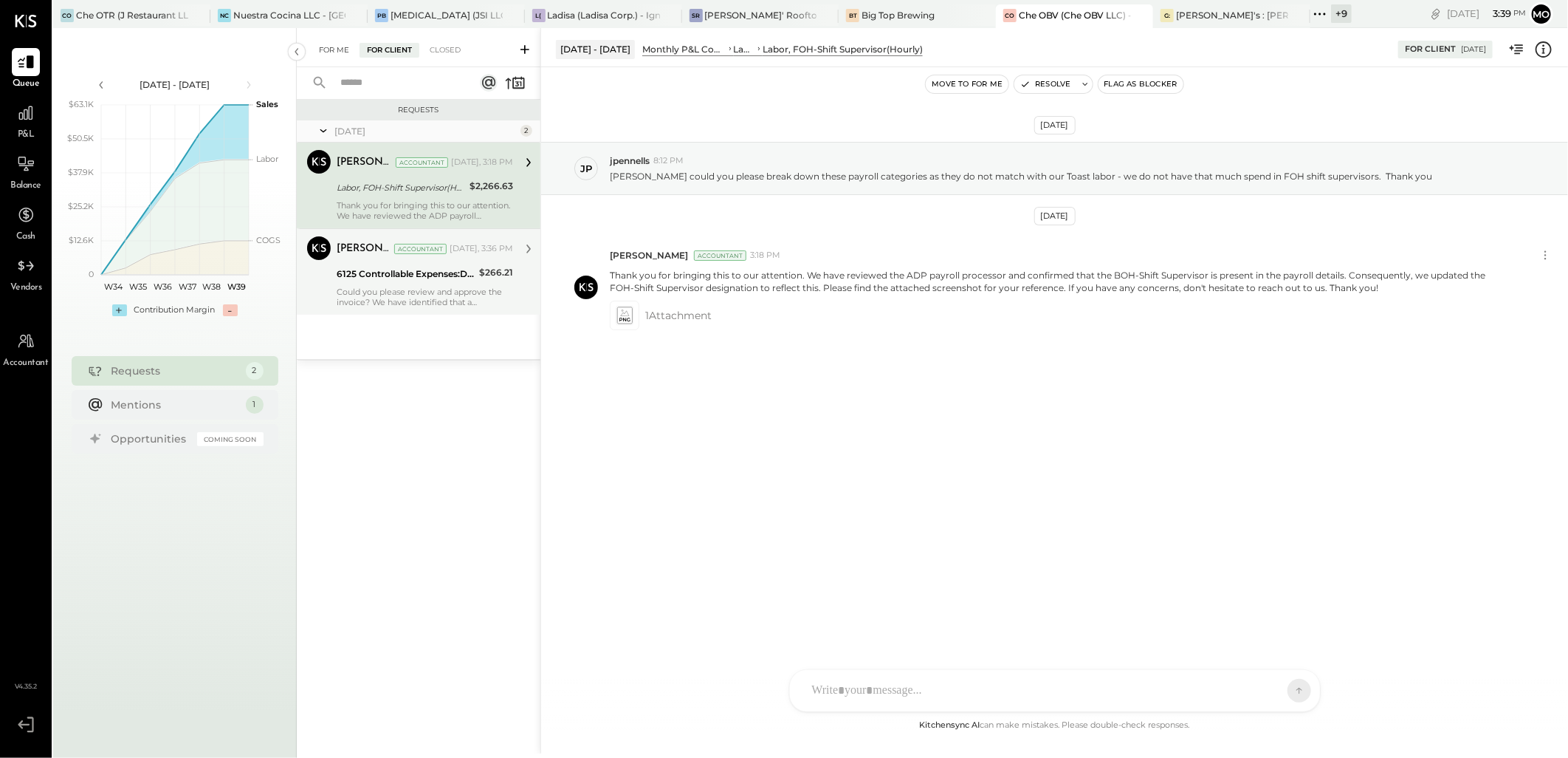
click at [342, 47] on div "For Me" at bounding box center [333, 50] width 45 height 15
